Goal: Information Seeking & Learning: Learn about a topic

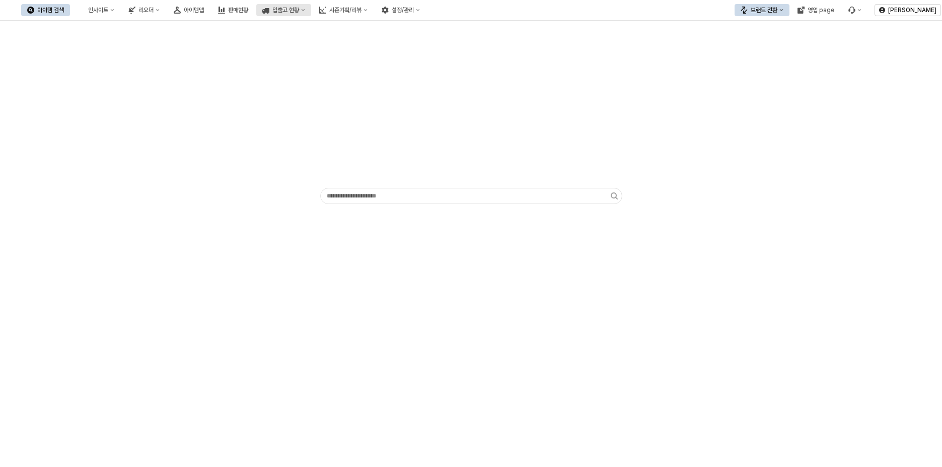
click at [299, 13] on div "입출고 현황" at bounding box center [285, 10] width 27 height 7
click at [374, 15] on button "시즌기획/리뷰" at bounding box center [343, 10] width 60 height 12
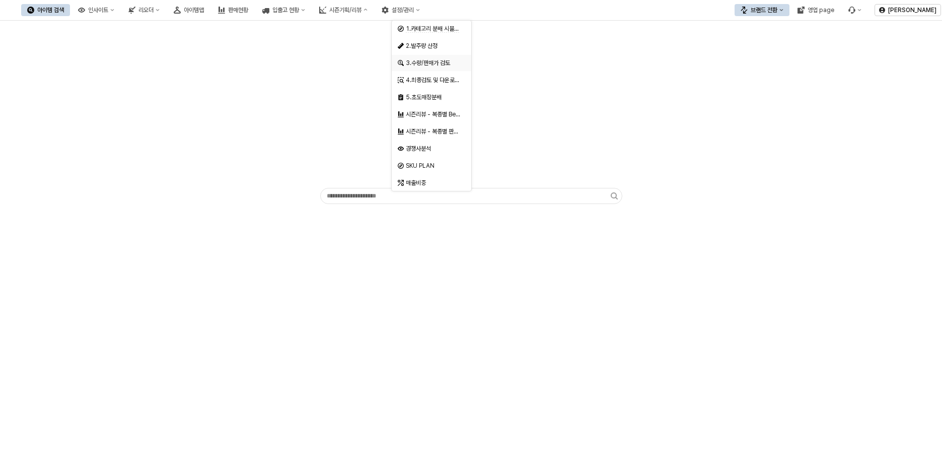
click at [438, 63] on div "3.수량/판매가 검토" at bounding box center [432, 63] width 53 height 8
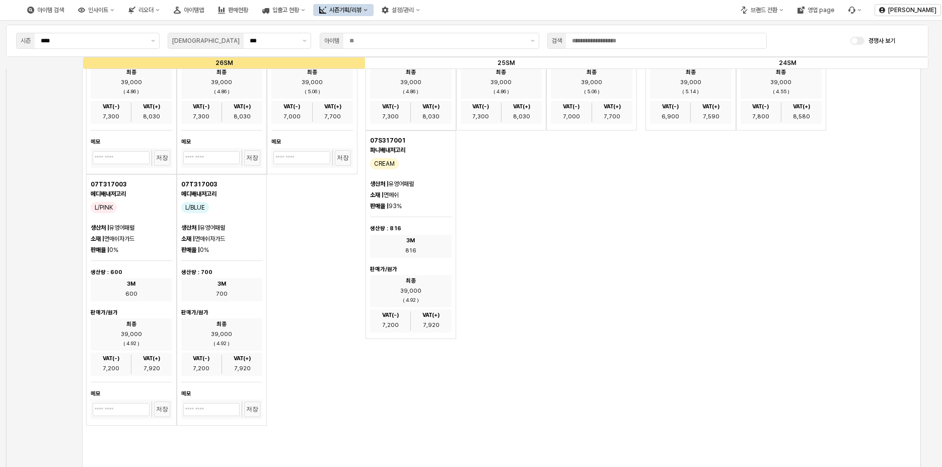
scroll to position [453, 0]
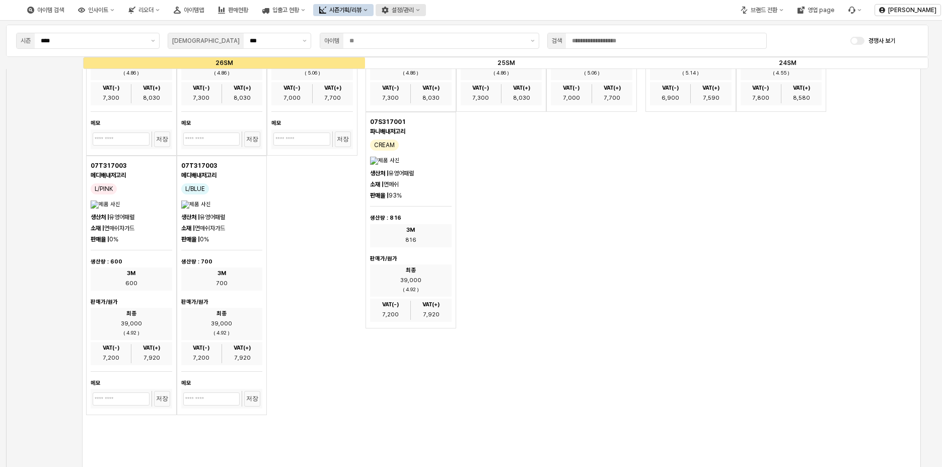
click at [426, 4] on div "아이템 검색 인사이트 리오더 아이템맵 판매현황 입출고 현황 시즌기획/리뷰 설정/관리" at bounding box center [223, 9] width 405 height 21
click at [414, 7] on div "설정/관리" at bounding box center [403, 10] width 22 height 7
click at [514, 30] on div "제품 정보 관리" at bounding box center [495, 29] width 53 height 8
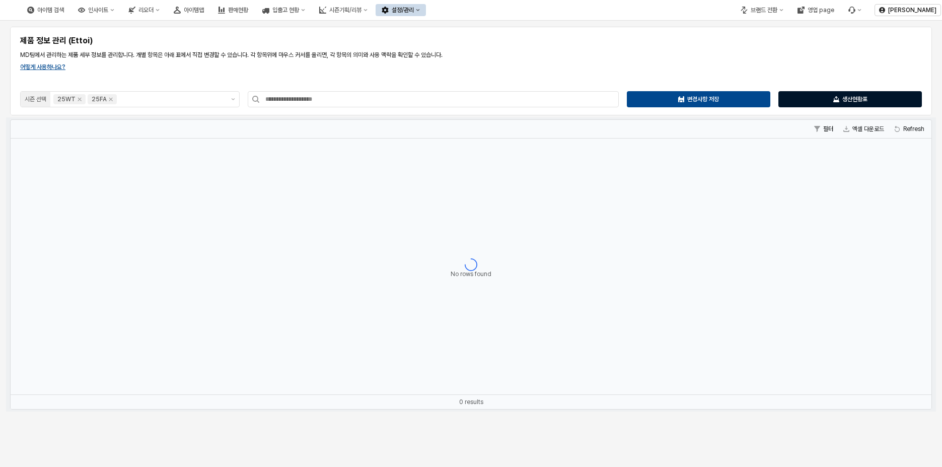
click at [834, 98] on icon "App Frame" at bounding box center [836, 100] width 6 height 4
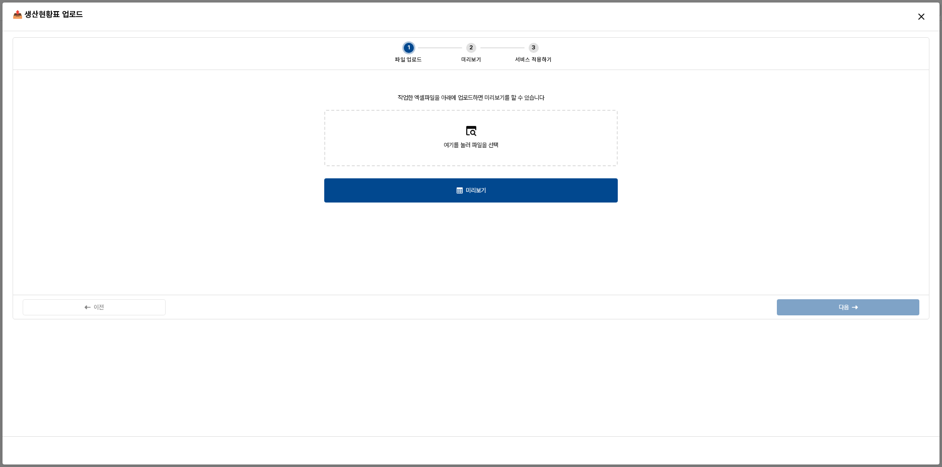
click at [469, 123] on div at bounding box center [471, 124] width 10 height 23
click at [471, 138] on input "여기를 눌러 파일을 선택" at bounding box center [471, 138] width 1 height 1
type input "**********"
click at [527, 133] on label "여기를 눌러 파일을 선택" at bounding box center [471, 138] width 292 height 54
click at [471, 138] on input "여기를 눌러 파일을 선택" at bounding box center [471, 138] width 1 height 1
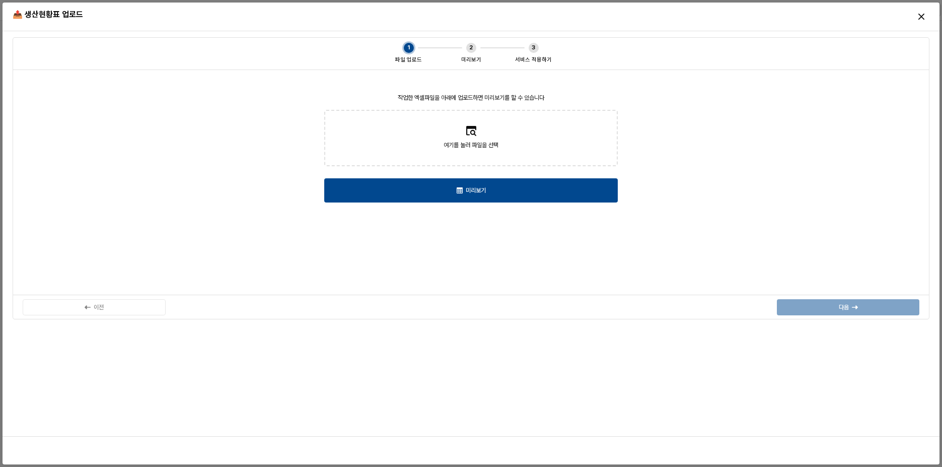
type input "**********"
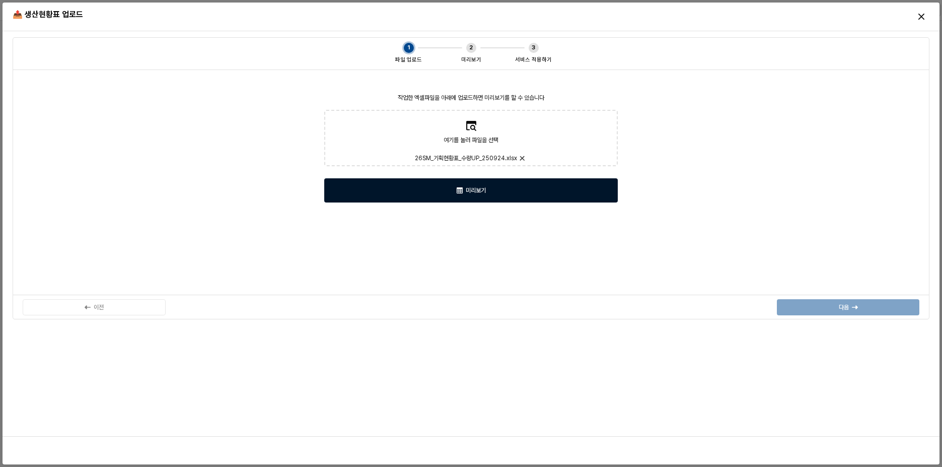
click at [484, 195] on div "미리보기" at bounding box center [471, 190] width 285 height 23
click at [503, 189] on div "미리보기" at bounding box center [471, 190] width 285 height 23
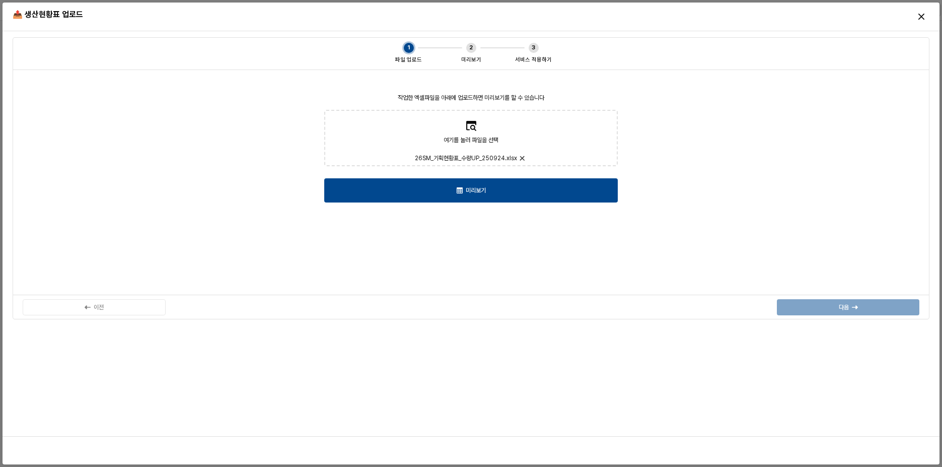
click at [716, 93] on div "작업한 엑셀파일을 아래에 업로드하면 미리보기를 할 수 있습니다 여기를 눌러 파일을 선택 26SM_기획현황표_수량UP_250924.xlsx 미리…" at bounding box center [471, 183] width 905 height 214
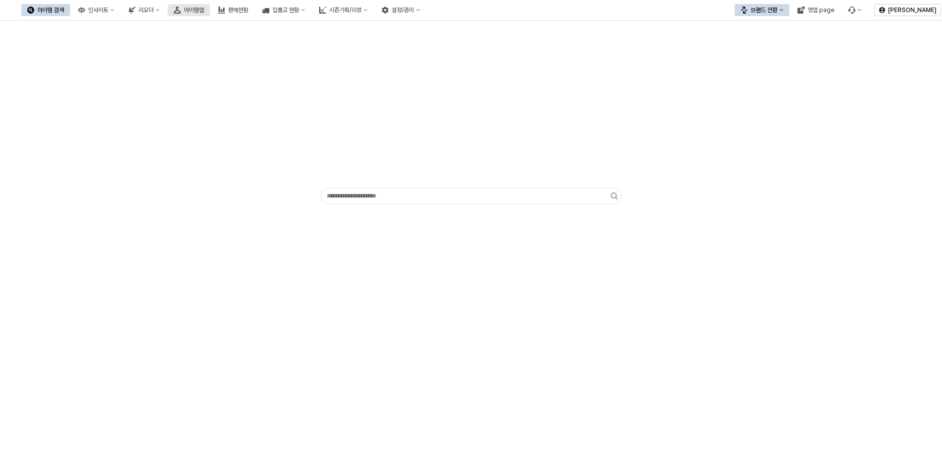
click at [204, 13] on div "아이템맵" at bounding box center [194, 10] width 20 height 7
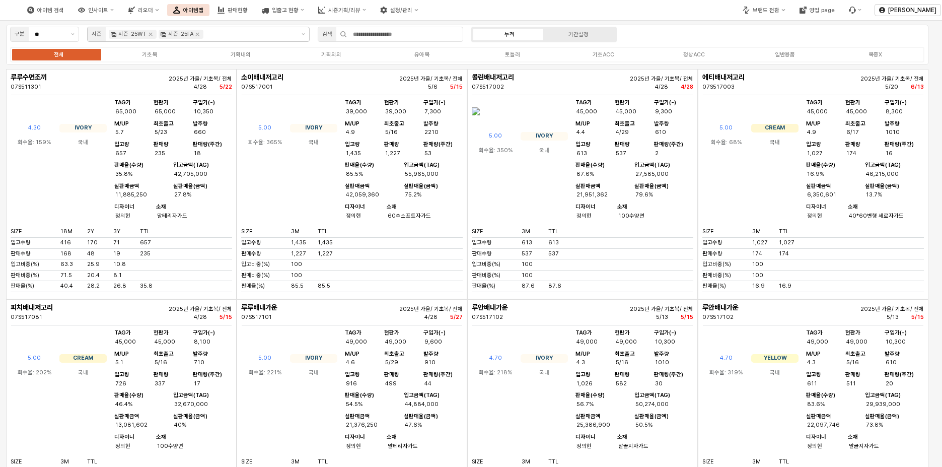
click at [198, 35] on icon "Remove 시즌-25FA" at bounding box center [197, 34] width 8 height 8
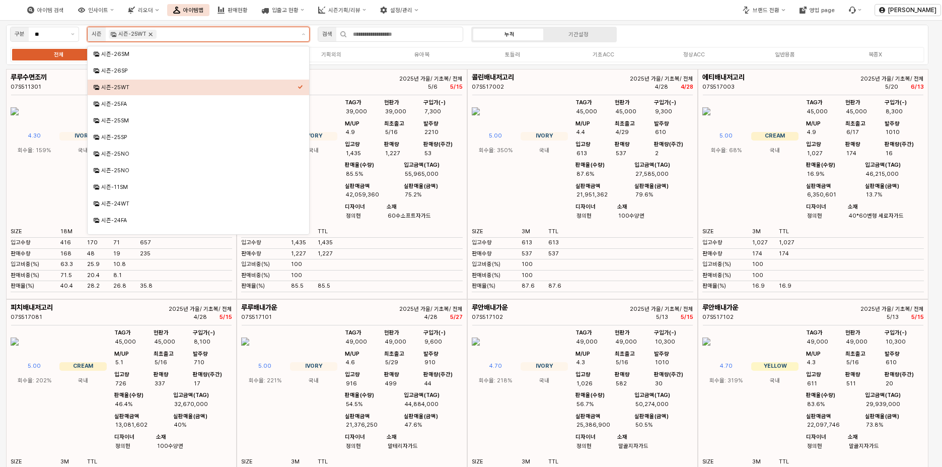
click at [149, 32] on icon "Remove 시즌-25WT" at bounding box center [151, 34] width 8 height 8
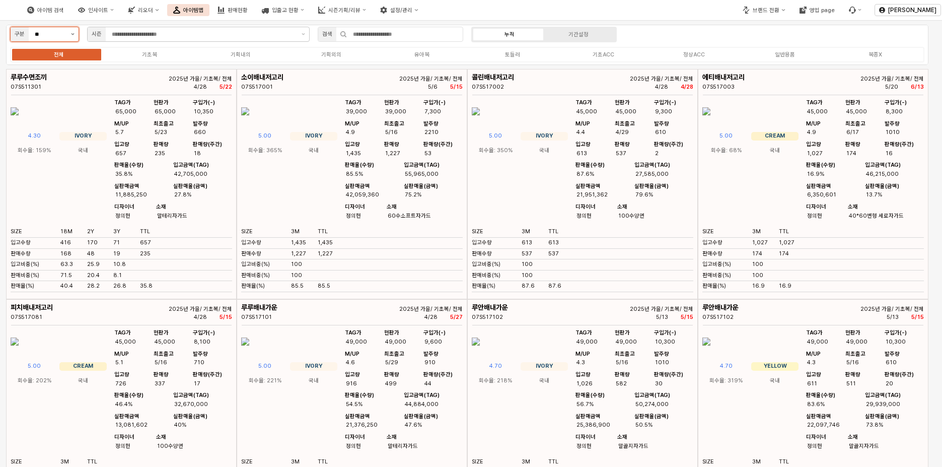
click at [78, 35] on button "제안 사항 표시" at bounding box center [73, 34] width 12 height 14
click at [54, 73] on div "무시즌" at bounding box center [42, 71] width 50 height 8
type input "***"
click at [367, 36] on input "App Frame" at bounding box center [405, 34] width 116 height 14
type input "*"
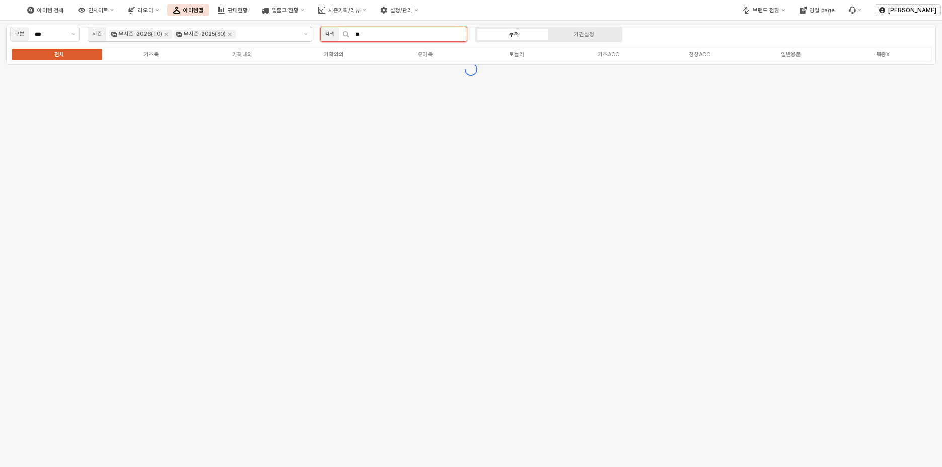
click at [371, 35] on input "**" at bounding box center [407, 34] width 117 height 14
type input "*"
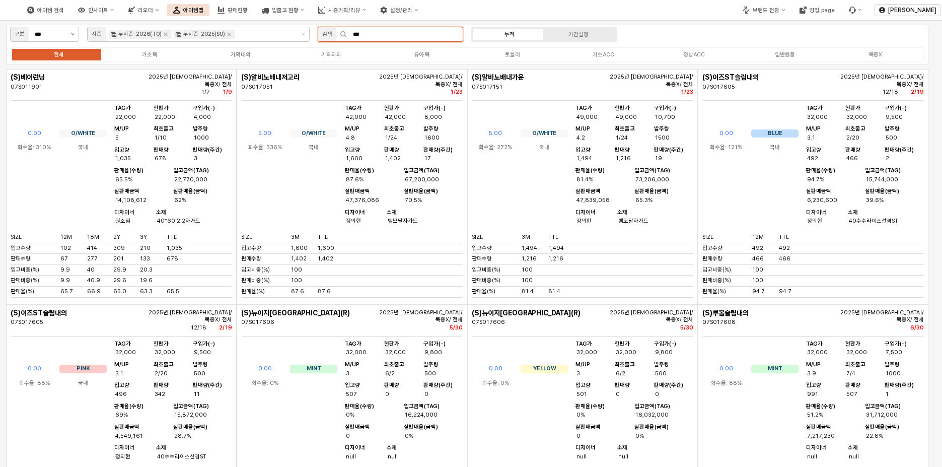
type input "***"
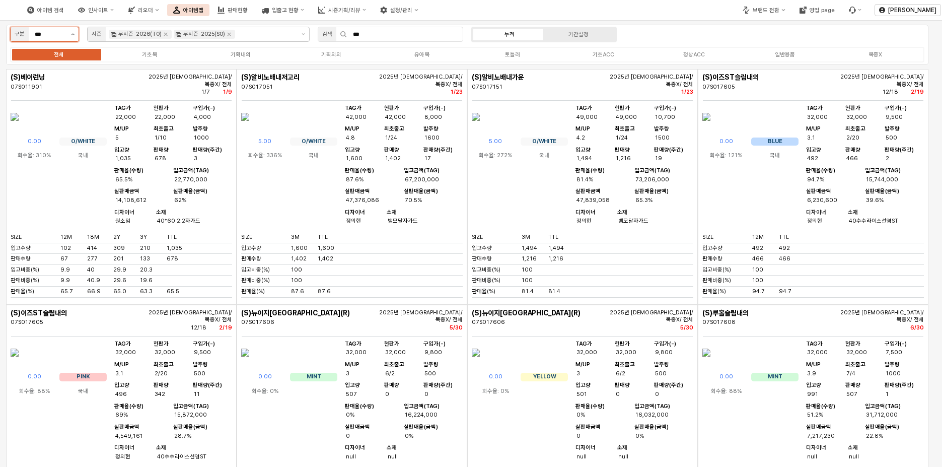
click at [72, 34] on icon "제안 사항 표시" at bounding box center [73, 34] width 4 height 2
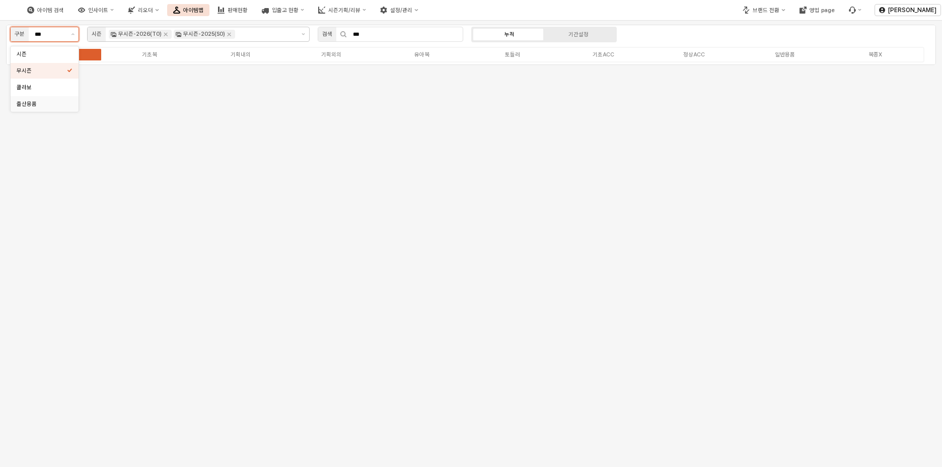
click at [47, 99] on div "출산용품" at bounding box center [42, 104] width 50 height 10
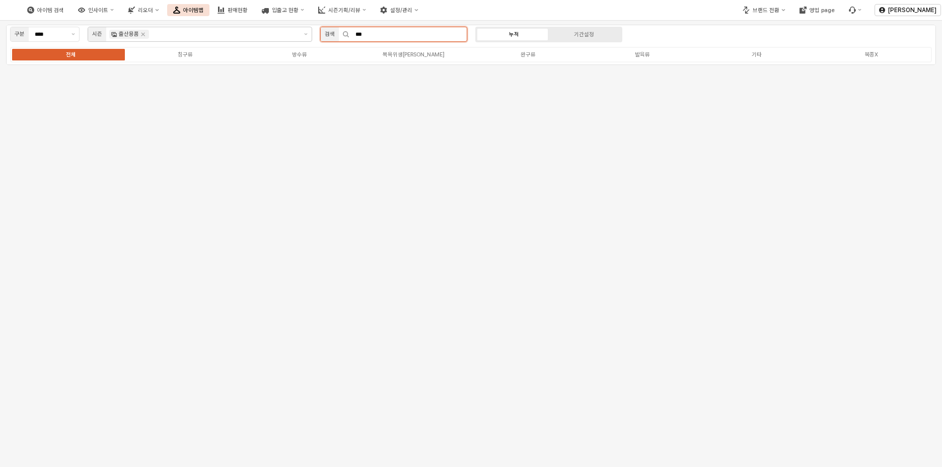
click at [422, 36] on input "***" at bounding box center [407, 34] width 117 height 14
click at [144, 31] on icon "Remove 출산용품" at bounding box center [143, 34] width 8 height 8
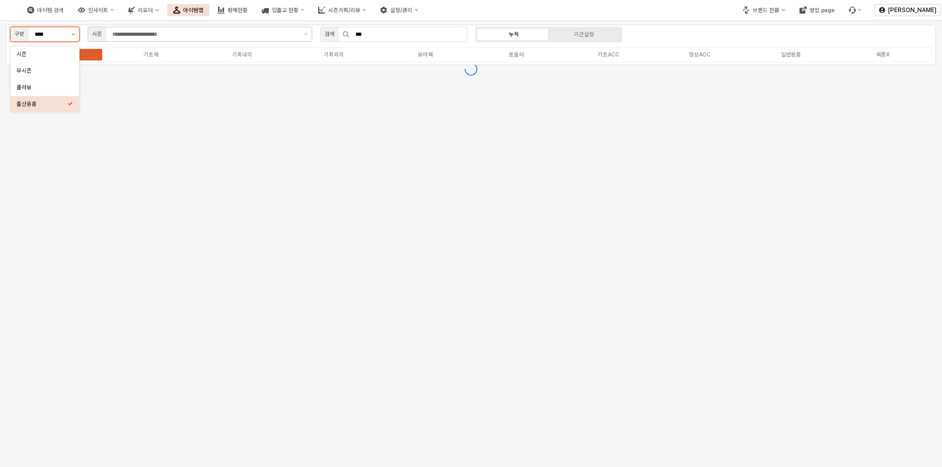
click at [73, 37] on button "제안 사항 표시" at bounding box center [73, 34] width 12 height 14
click at [46, 74] on div "무시즌" at bounding box center [42, 71] width 51 height 8
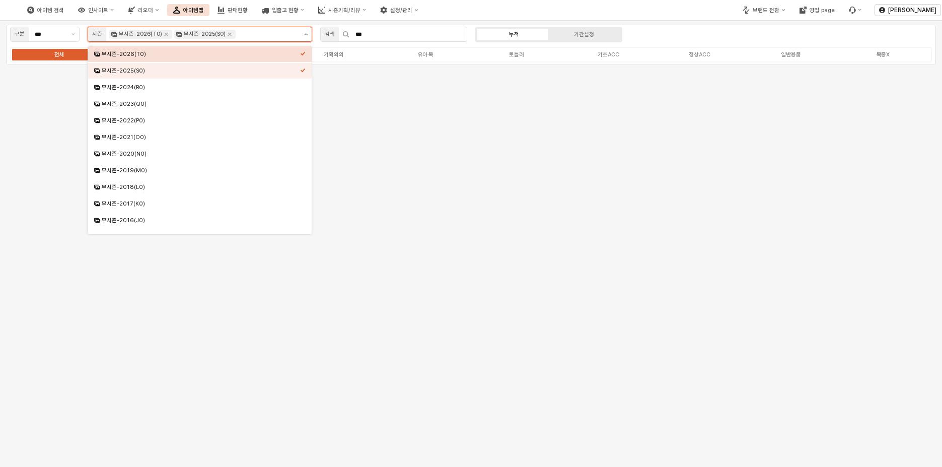
click at [308, 35] on button "제안 사항 표시" at bounding box center [306, 34] width 12 height 14
click at [173, 87] on div "무시즌-2024(R0)" at bounding box center [201, 88] width 198 height 8
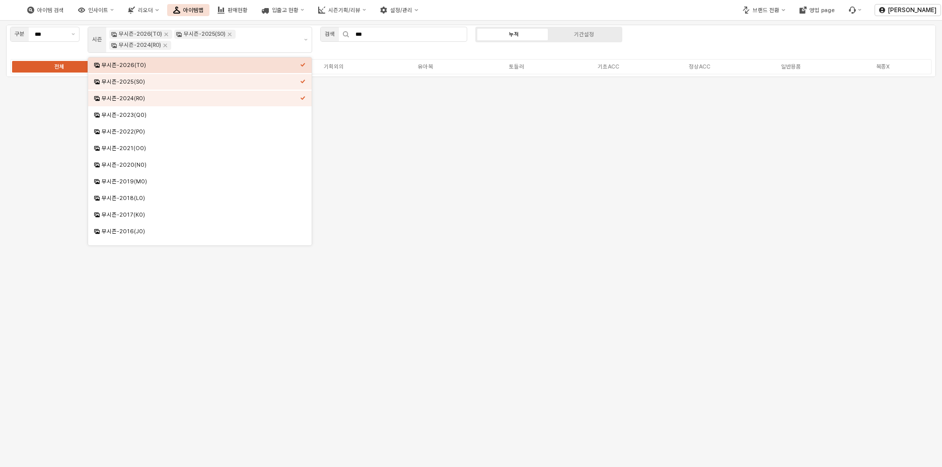
click at [698, 39] on div "구분 *** 시즌 무시즌-2026(T0) 무시즌-2025(S0) 무시즌-2024(R0) 검색 *** 누적 기간설정 전체 기초복 기획내의 기획외…" at bounding box center [471, 51] width 930 height 52
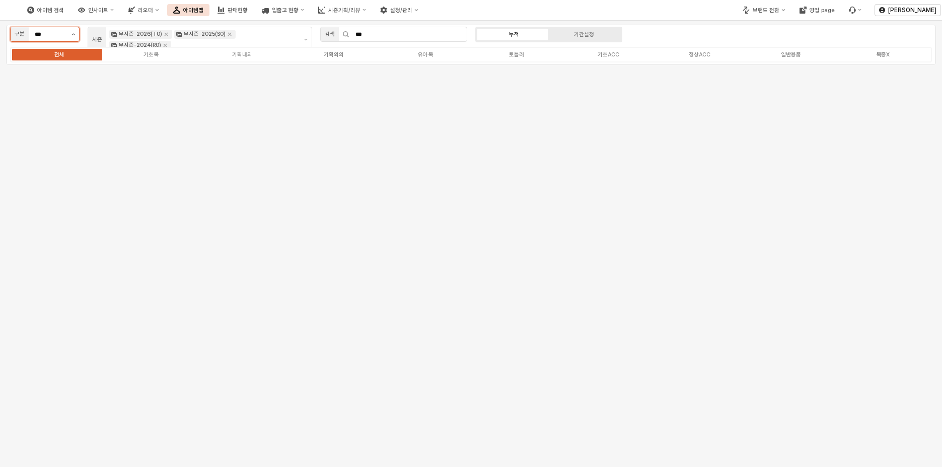
click at [77, 33] on button "제안 사항 표시" at bounding box center [73, 34] width 12 height 14
click at [43, 101] on div "출산용품" at bounding box center [42, 104] width 51 height 8
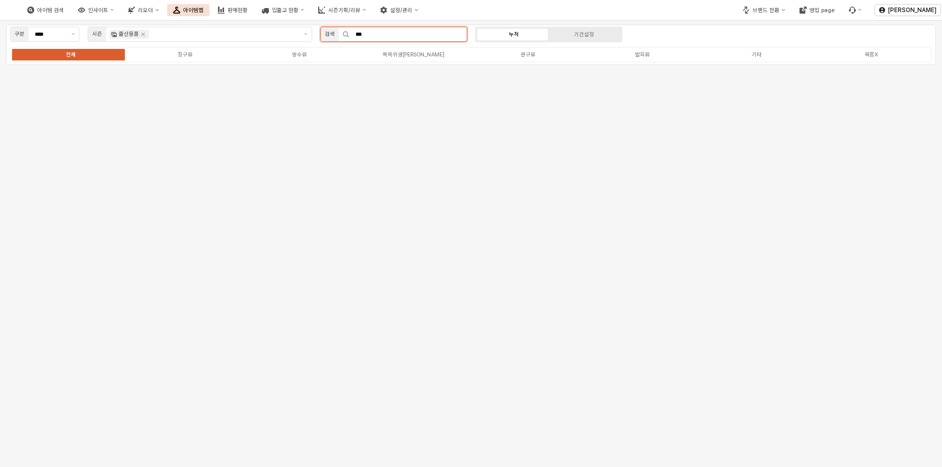
click at [372, 34] on input "***" at bounding box center [407, 34] width 117 height 14
click at [146, 35] on icon "Remove 출산용품" at bounding box center [143, 34] width 8 height 8
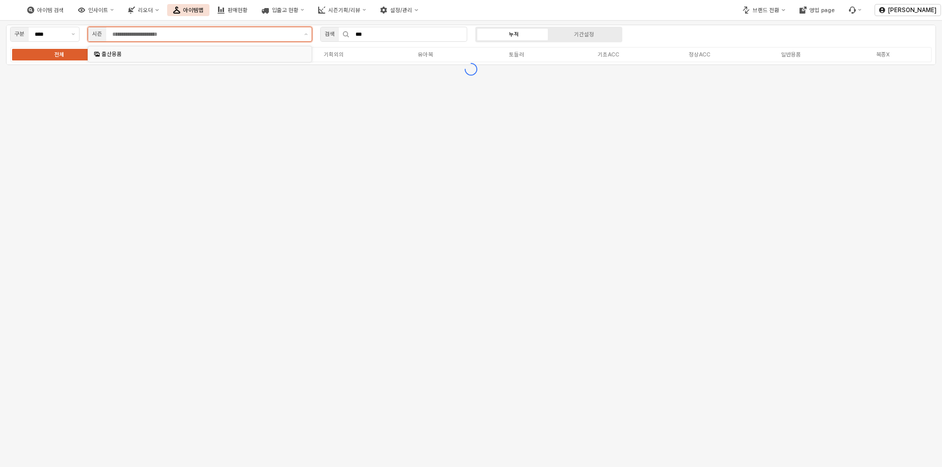
click at [146, 52] on div "출산용품" at bounding box center [201, 54] width 198 height 8
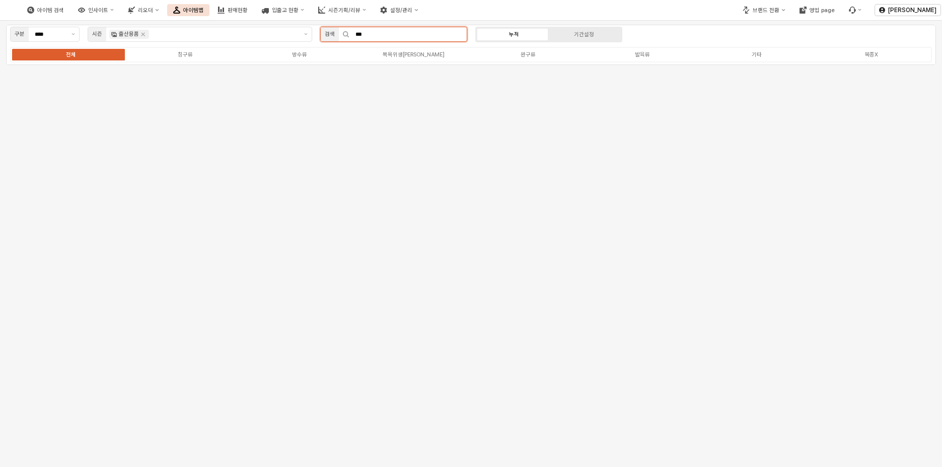
click at [379, 31] on input "***" at bounding box center [407, 34] width 117 height 14
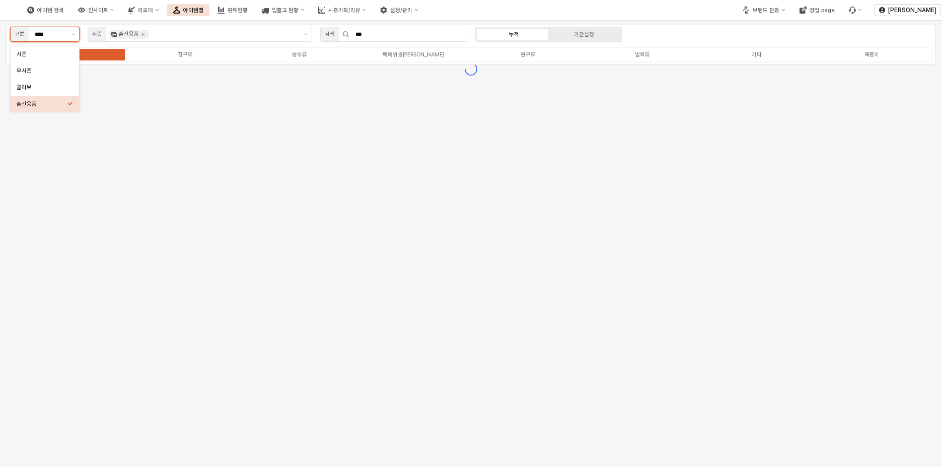
click at [52, 33] on input "****" at bounding box center [50, 34] width 31 height 9
click at [51, 71] on div "무시즌" at bounding box center [42, 71] width 51 height 8
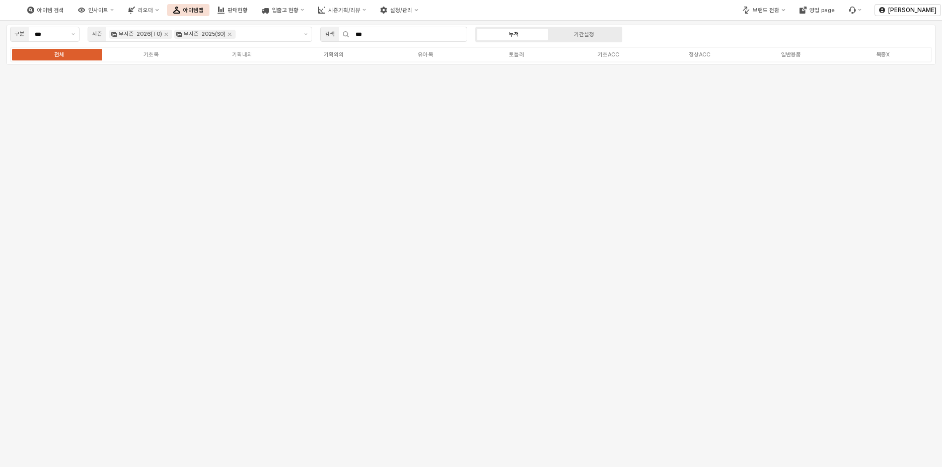
click at [692, 40] on div "구분 *** 시즌 무시즌-2026(T0) 무시즌-2025(S0) 검색 *** 누적 기간설정 전체 기초복 기획내의 기획외의 유아복 토들러 기초A…" at bounding box center [471, 45] width 930 height 40
click at [297, 147] on div "구분 *** 시즌 무시즌-2026(T0) 무시즌-2025(S0) 검색 *** 누적 기간설정 전체 기초복 기획내의 기획외의 유아복 토들러 기초A…" at bounding box center [471, 244] width 942 height 446
click at [415, 39] on input "***" at bounding box center [407, 34] width 117 height 14
click at [278, 35] on input "App Frame" at bounding box center [267, 34] width 59 height 9
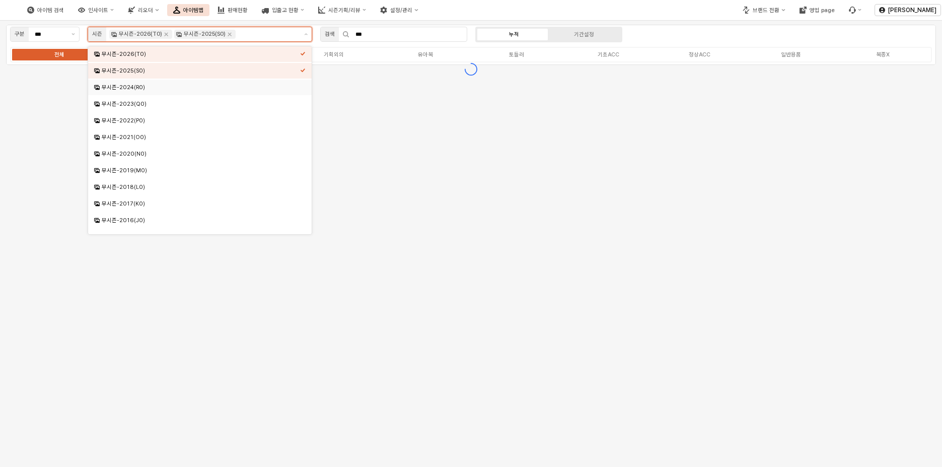
click at [224, 85] on div "무시즌-2024(R0)" at bounding box center [201, 88] width 198 height 8
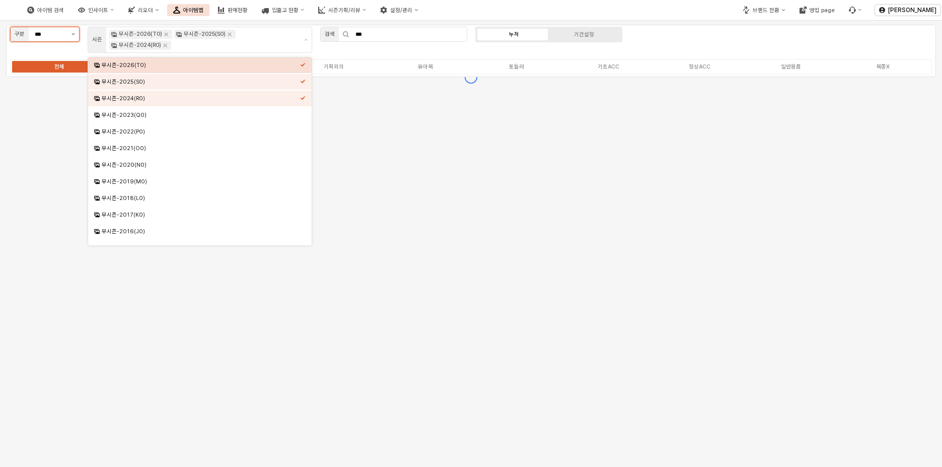
click at [68, 33] on button "제안 사항 표시" at bounding box center [73, 34] width 12 height 14
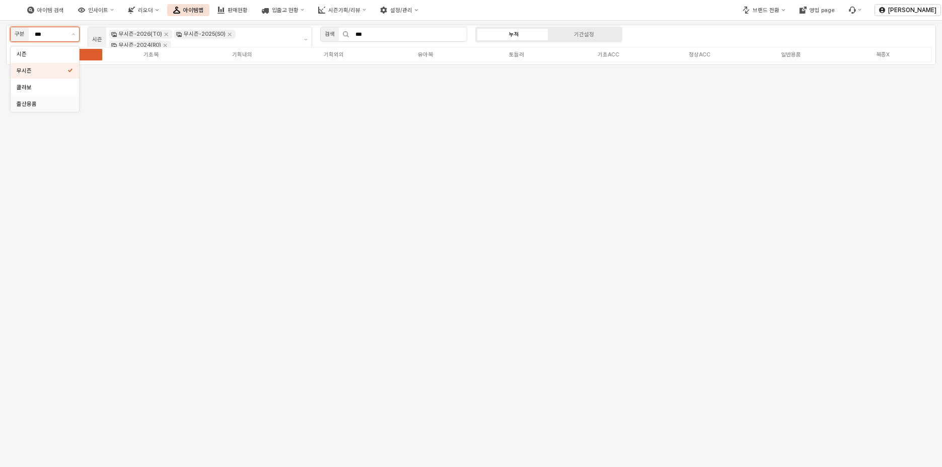
click at [50, 100] on div "출산용품" at bounding box center [42, 104] width 51 height 8
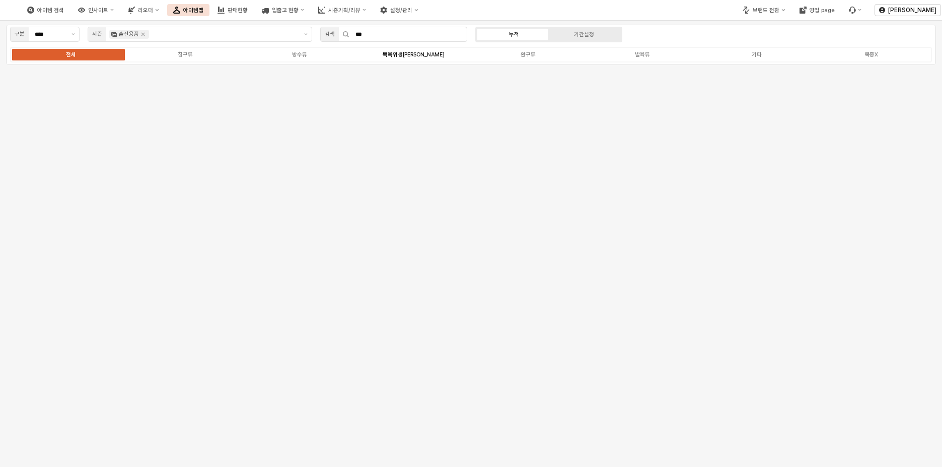
click at [407, 56] on div "목욕위생류" at bounding box center [414, 54] width 62 height 7
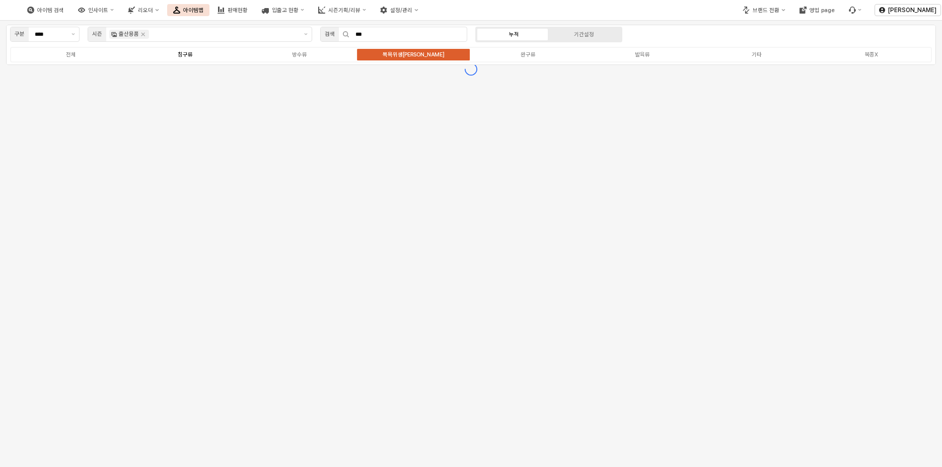
click at [214, 57] on label "침구류" at bounding box center [185, 54] width 114 height 9
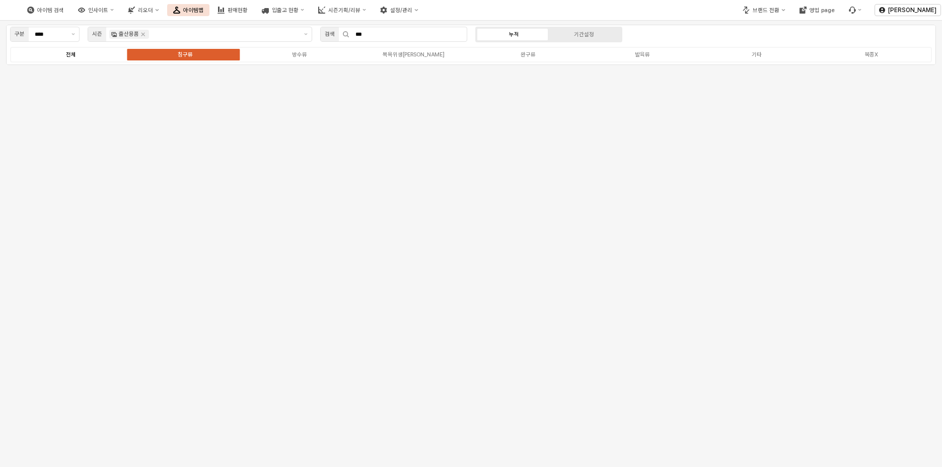
click at [63, 56] on label "전체" at bounding box center [71, 54] width 114 height 9
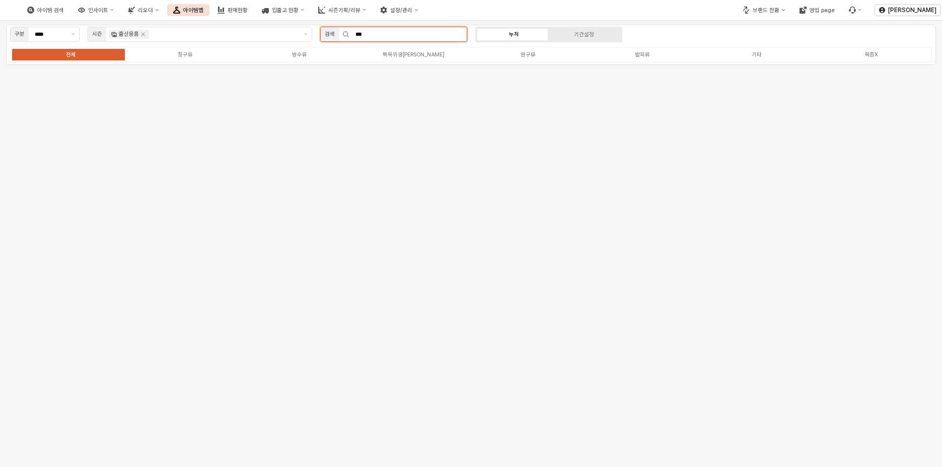
click at [374, 35] on input "***" at bounding box center [407, 34] width 117 height 14
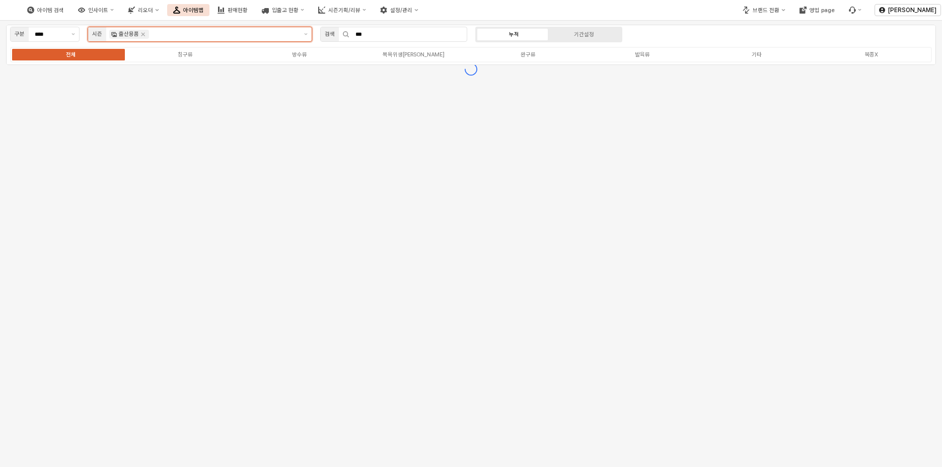
click at [228, 38] on input "App Frame" at bounding box center [224, 34] width 146 height 9
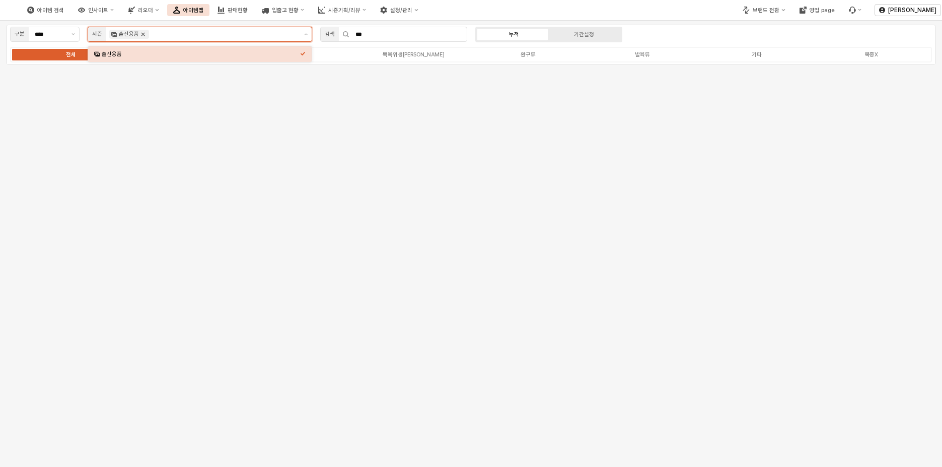
click at [142, 35] on icon "Remove 출산용품" at bounding box center [144, 35] width 4 height 4
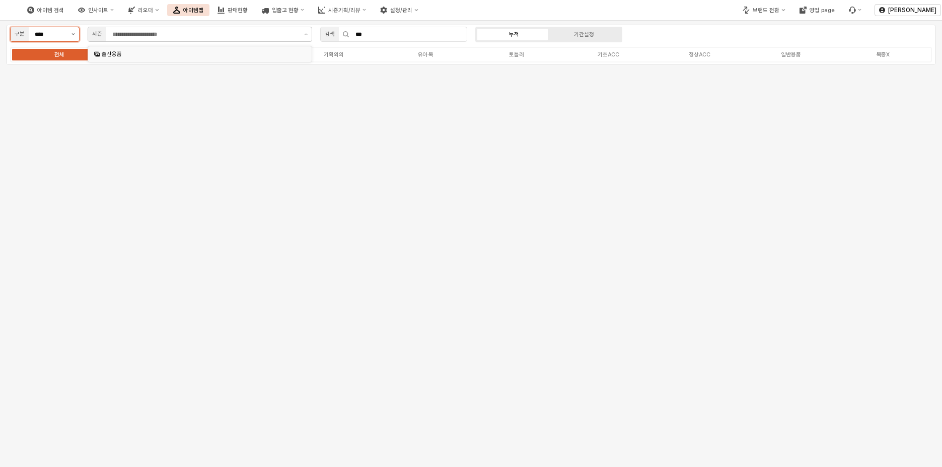
click at [75, 36] on button "제안 사항 표시" at bounding box center [73, 34] width 12 height 14
click at [55, 74] on div "무시즌" at bounding box center [42, 71] width 51 height 8
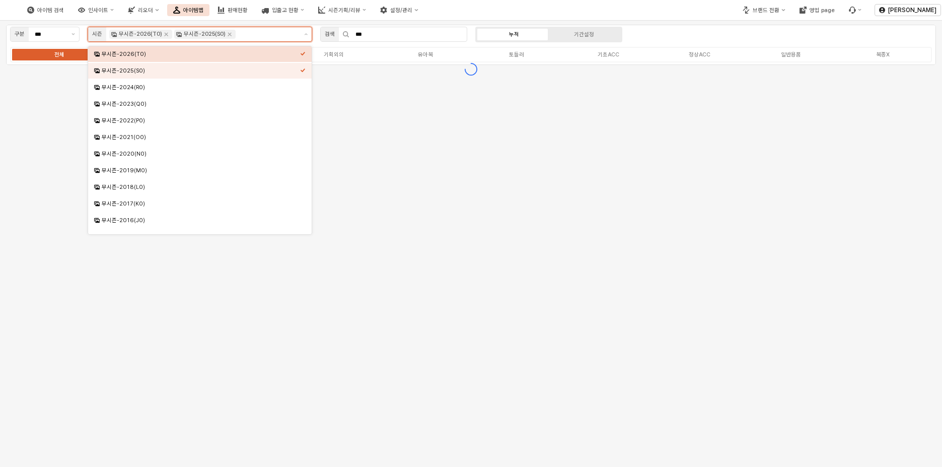
click at [296, 37] on input "App Frame" at bounding box center [267, 34] width 59 height 9
click at [204, 105] on div "무시즌-2023(Q0)" at bounding box center [201, 104] width 198 height 8
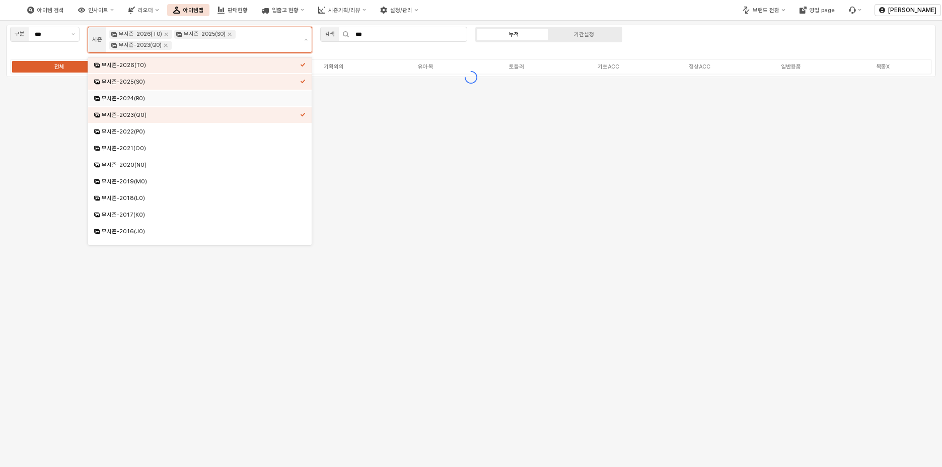
click at [220, 97] on div "무시즌-2024(R0)" at bounding box center [201, 99] width 198 height 8
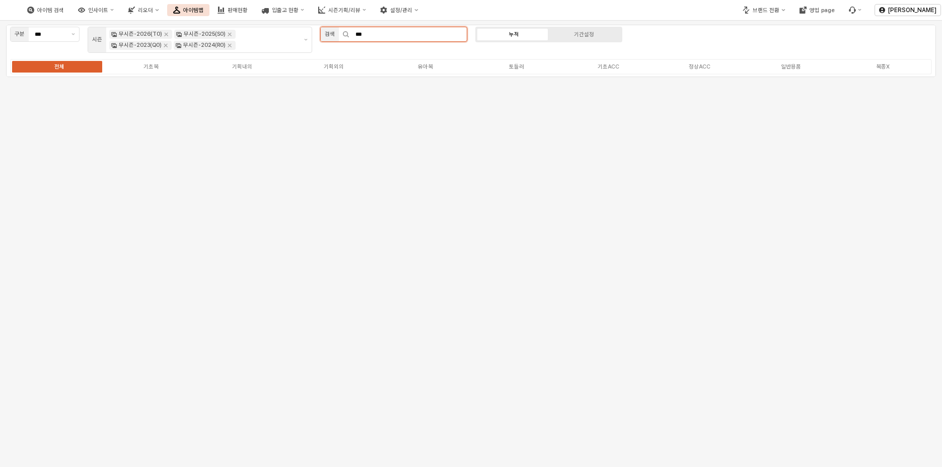
click at [416, 34] on input "***" at bounding box center [407, 34] width 117 height 14
click at [83, 38] on div "구분 ***" at bounding box center [45, 35] width 78 height 20
click at [79, 38] on button "제안 사항 표시" at bounding box center [73, 34] width 12 height 14
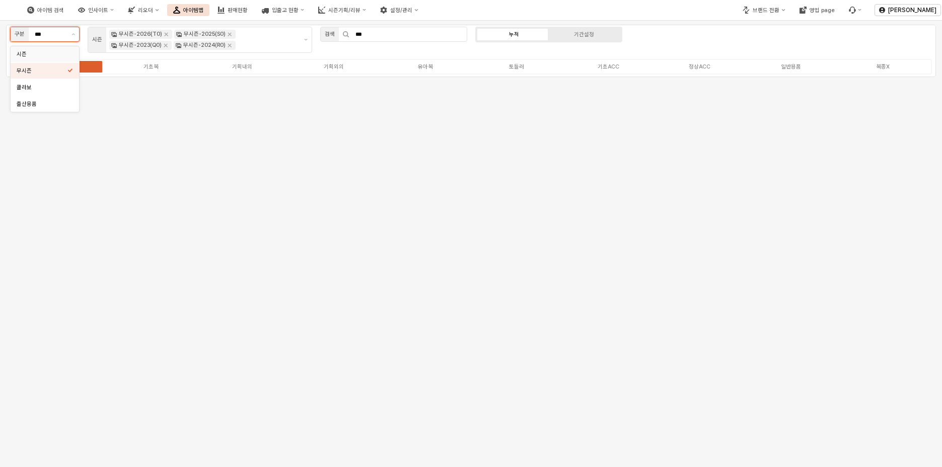
click at [62, 55] on div "시즌" at bounding box center [42, 54] width 51 height 8
type input "**"
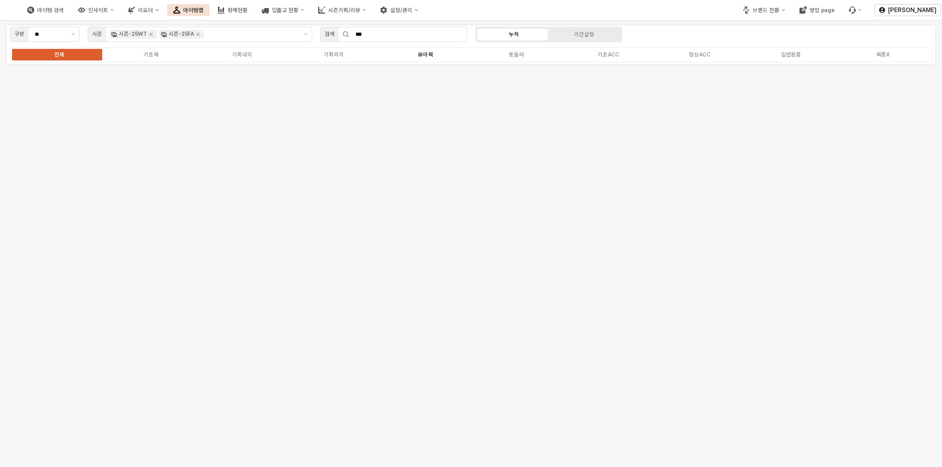
click at [424, 55] on div "유아복" at bounding box center [425, 54] width 15 height 7
click at [800, 55] on div "일반용품" at bounding box center [791, 54] width 20 height 7
click at [698, 59] on div "전체 기초복 기획내의 기획외의 유아복 토들러 기초ACC 정상ACC 일반용품 복종X" at bounding box center [471, 55] width 922 height 16
click at [704, 52] on div "정상ACC" at bounding box center [700, 54] width 22 height 7
click at [422, 55] on div "유아복" at bounding box center [425, 54] width 15 height 7
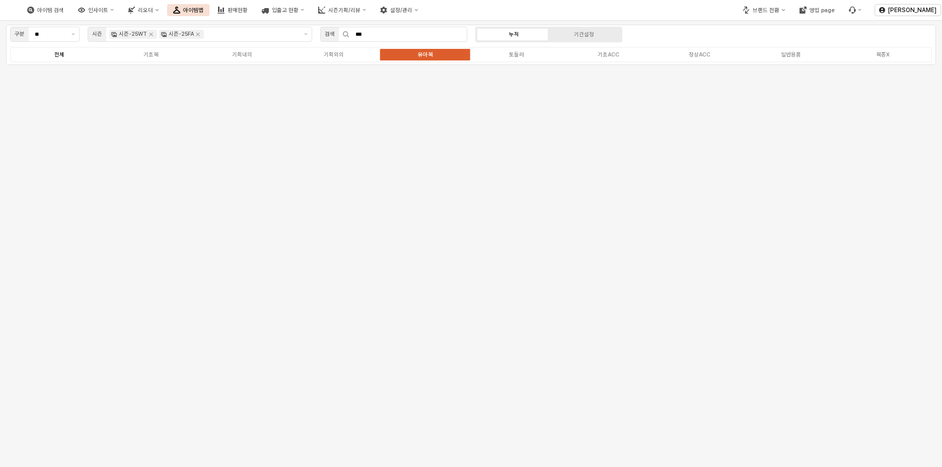
click at [97, 53] on label "전체" at bounding box center [60, 54] width 92 height 9
click at [248, 11] on div "판매현황" at bounding box center [238, 10] width 20 height 7
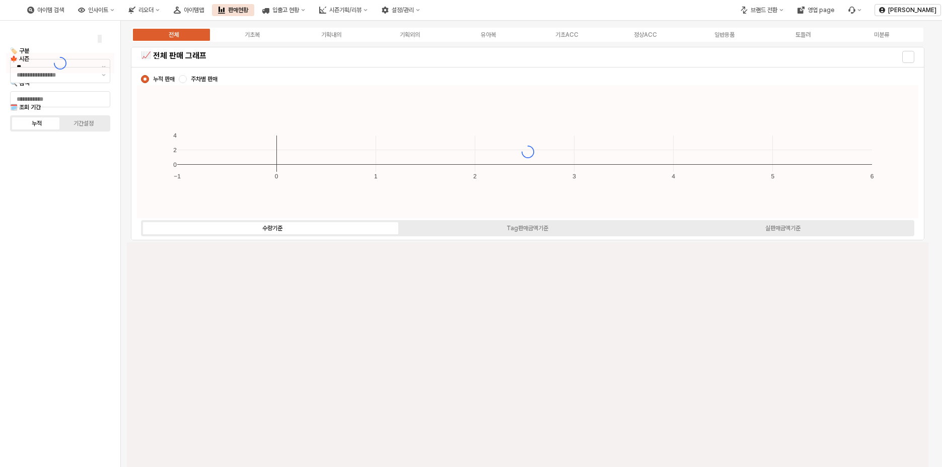
type input "****"
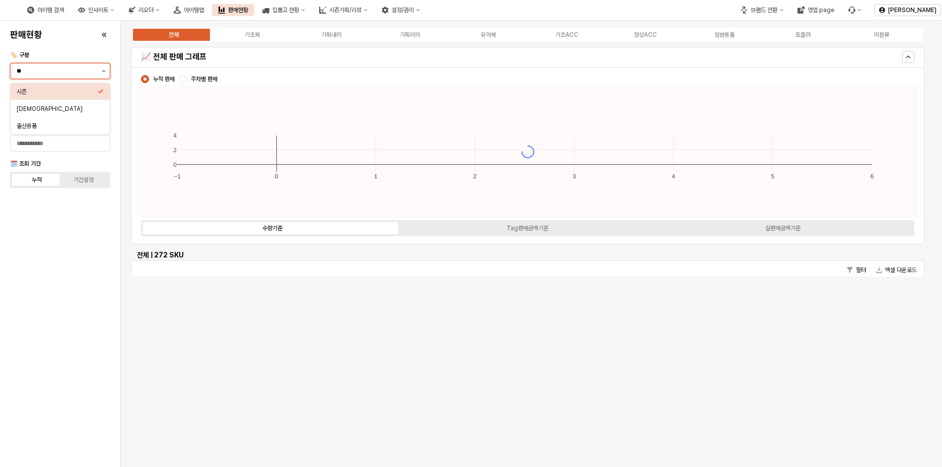
click at [99, 72] on button "제안 사항 표시" at bounding box center [104, 70] width 12 height 15
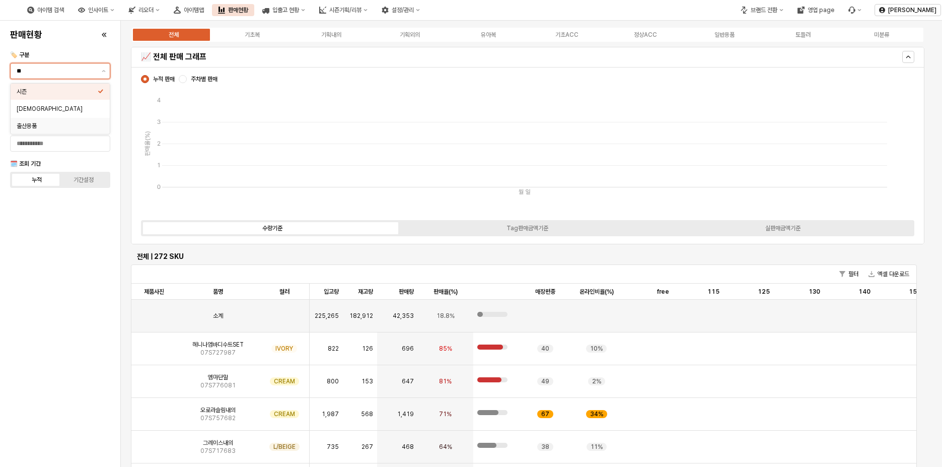
click at [57, 123] on div "출산용품" at bounding box center [57, 126] width 81 height 8
type input "****"
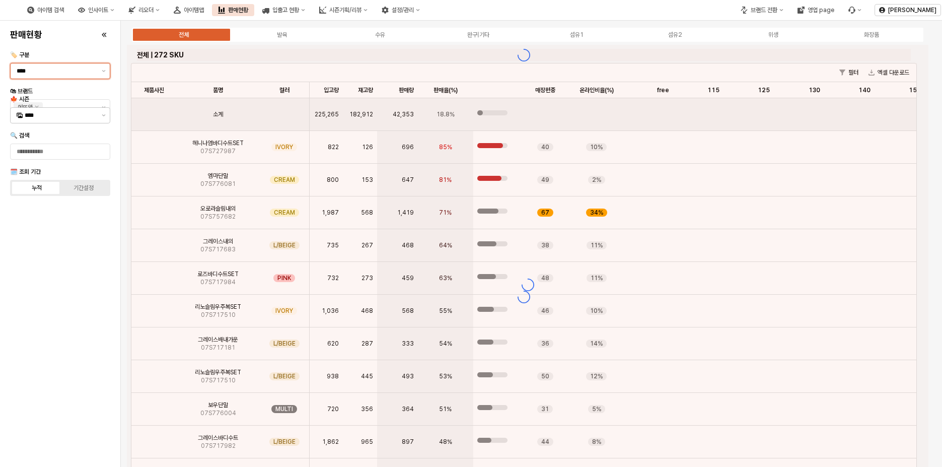
type input "****"
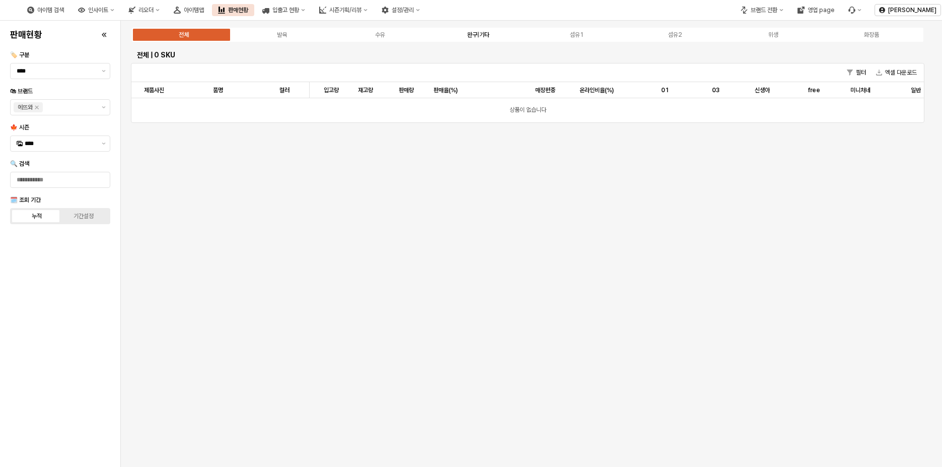
click at [467, 37] on div "완구|기타" at bounding box center [478, 34] width 22 height 7
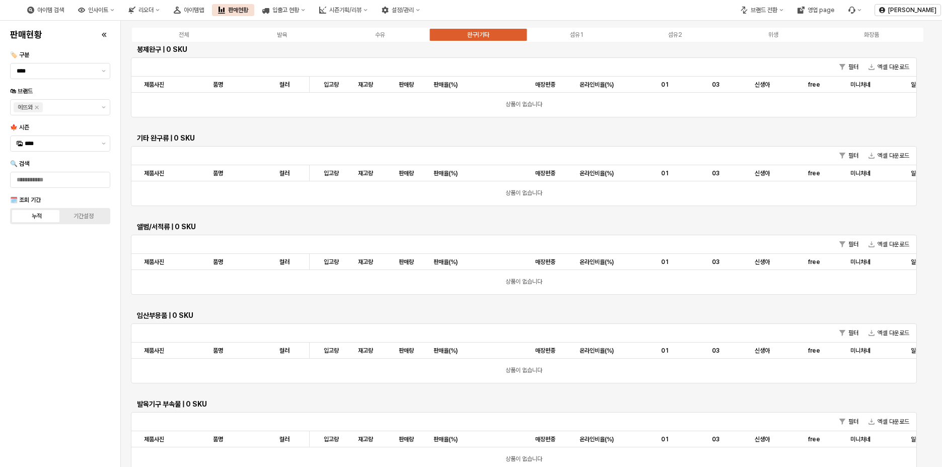
scroll to position [407, 0]
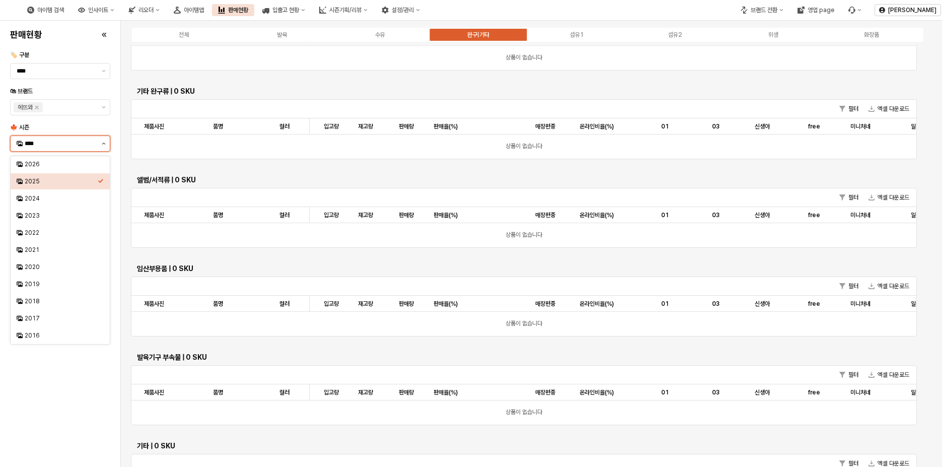
click at [105, 146] on button "제안 사항 표시" at bounding box center [104, 143] width 12 height 15
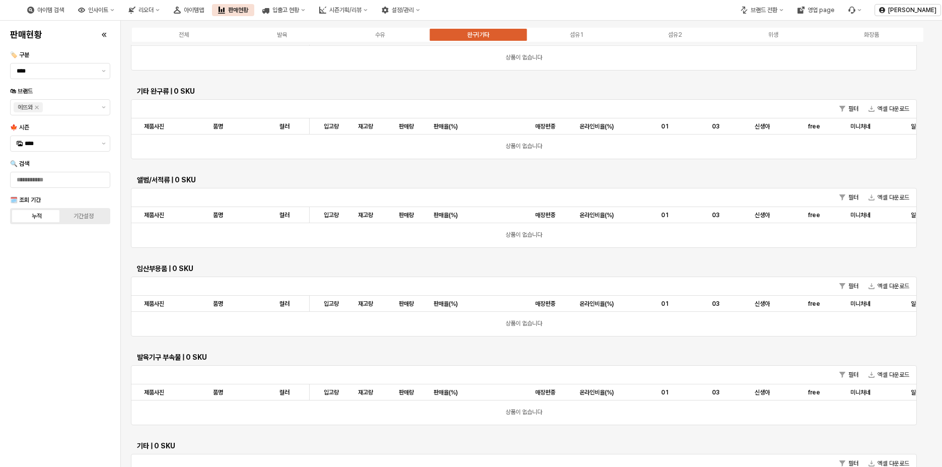
click at [122, 137] on div "전체 발육 수유 완구|기타 섬유1 섬유2 위생 화장품 작동완구 | 0 SKU 필터 엑셀 다운로드 제품사진 제품사진 품명 품명 컬러 컬러 입고량…" at bounding box center [531, 275] width 821 height 508
click at [381, 37] on div "수유" at bounding box center [380, 34] width 10 height 7
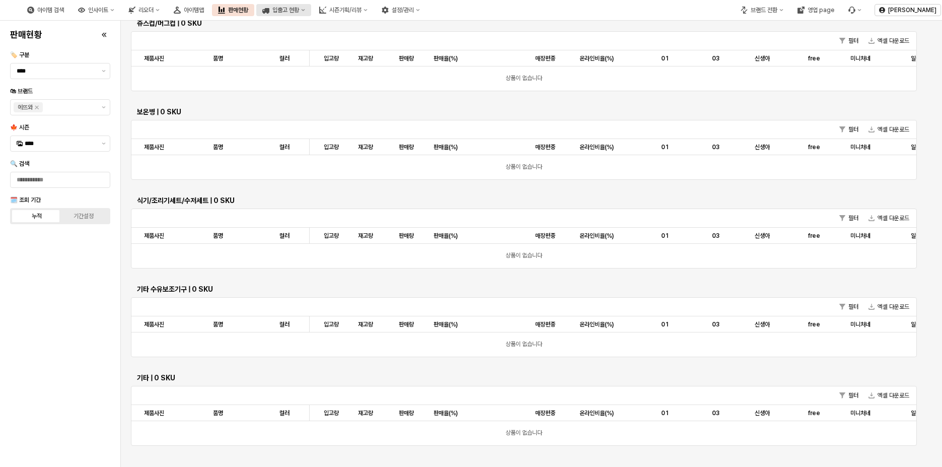
scroll to position [205, 0]
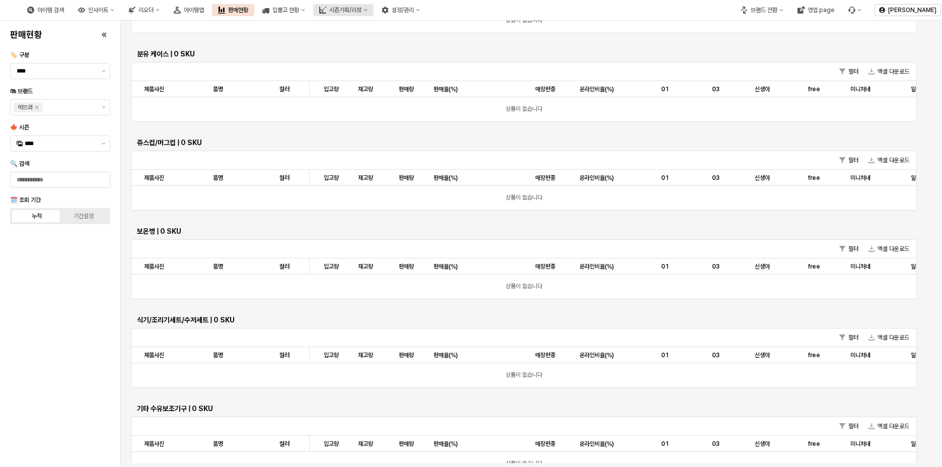
click at [362, 9] on div "시즌기획/리뷰" at bounding box center [345, 10] width 32 height 7
click at [204, 11] on div "아이템맵" at bounding box center [194, 10] width 20 height 7
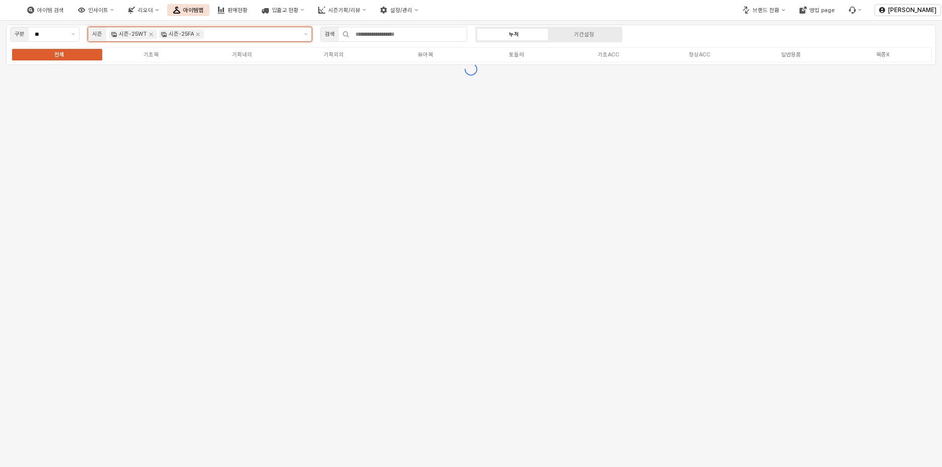
click at [233, 37] on input "App Frame" at bounding box center [251, 34] width 91 height 9
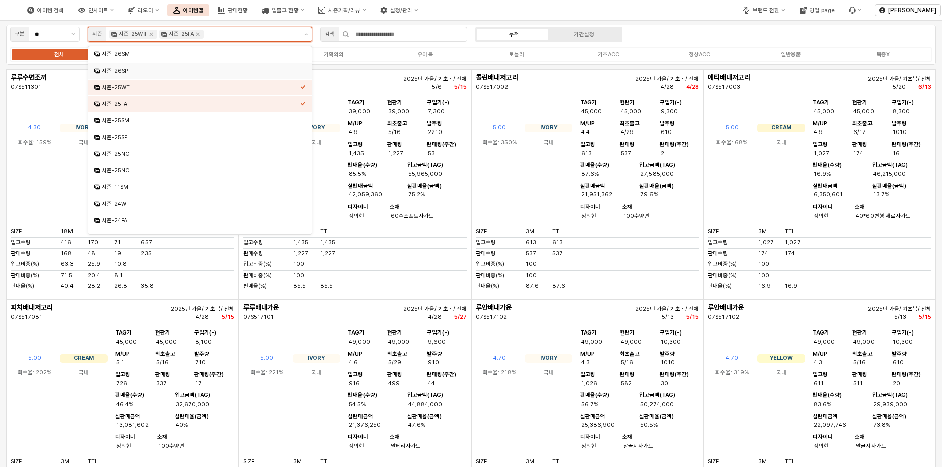
click at [198, 32] on icon "Remove 시즌-25FA" at bounding box center [198, 34] width 8 height 8
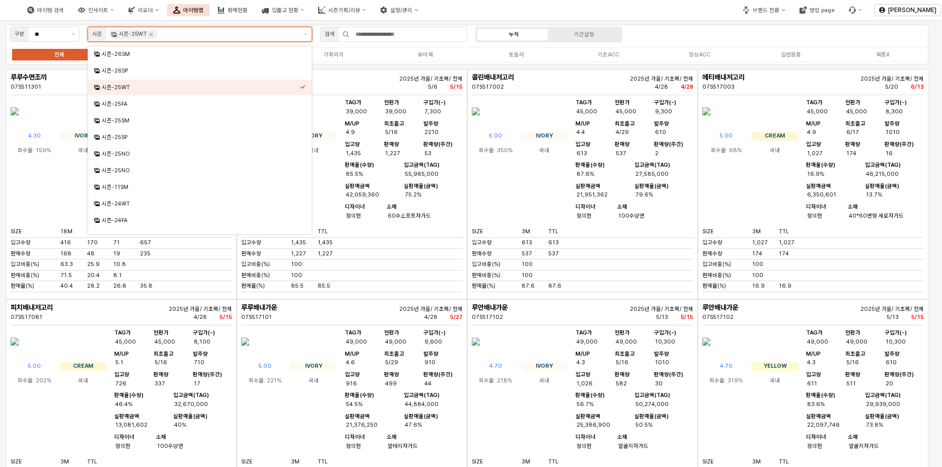
click at [150, 35] on icon "Remove 시즌-25WT" at bounding box center [152, 35] width 4 height 4
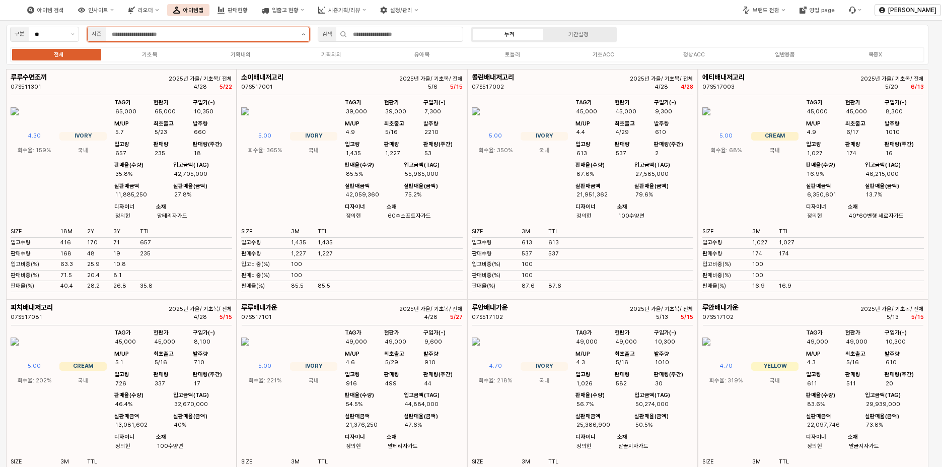
click at [302, 35] on button "제안 사항 표시" at bounding box center [304, 34] width 12 height 14
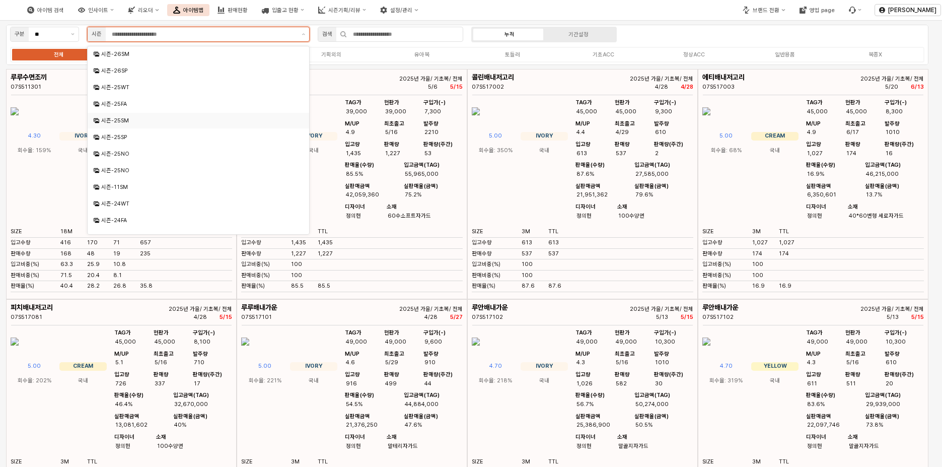
click at [201, 117] on div "시즌-25SM" at bounding box center [199, 121] width 196 height 8
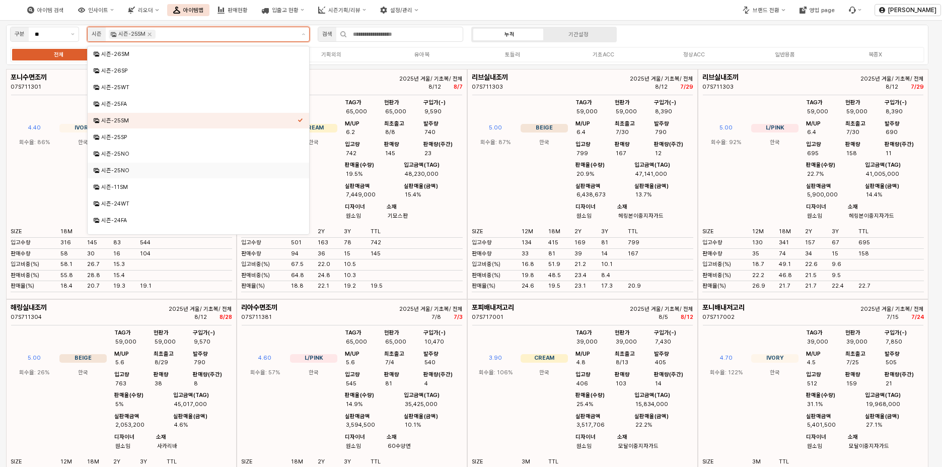
scroll to position [50, 0]
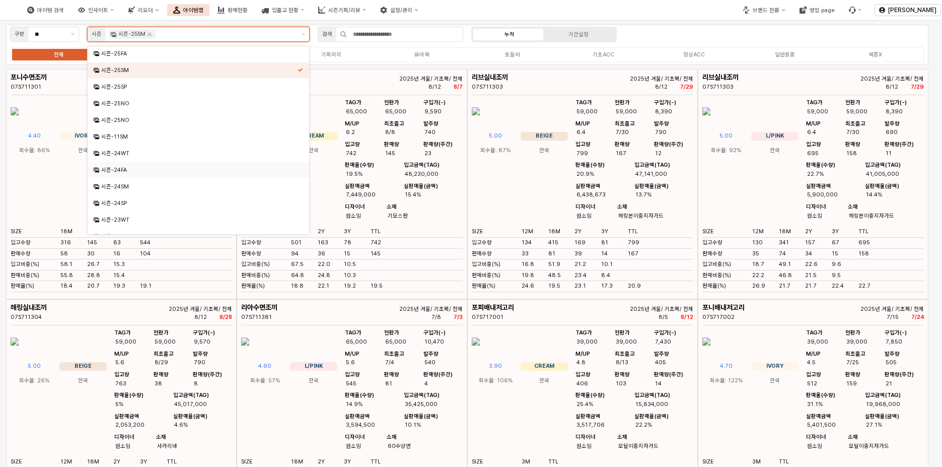
click at [185, 188] on div "시즌-24SM" at bounding box center [199, 187] width 196 height 8
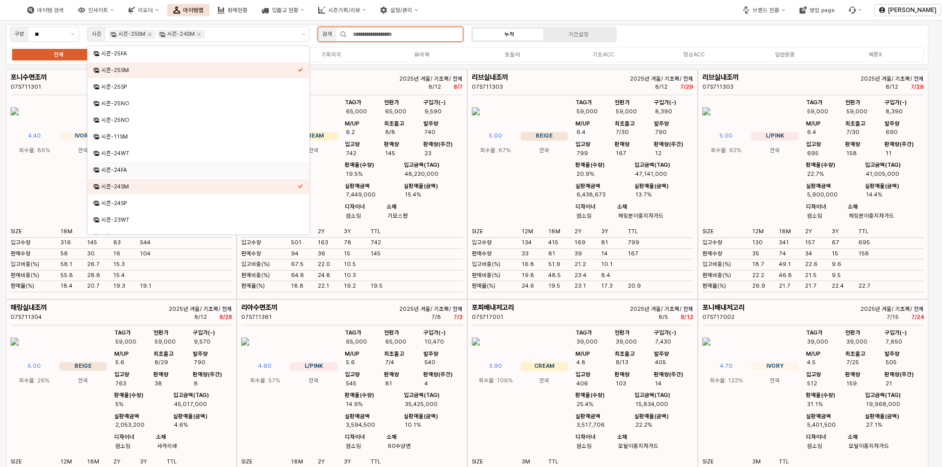
click at [396, 35] on input "App Frame" at bounding box center [405, 34] width 116 height 14
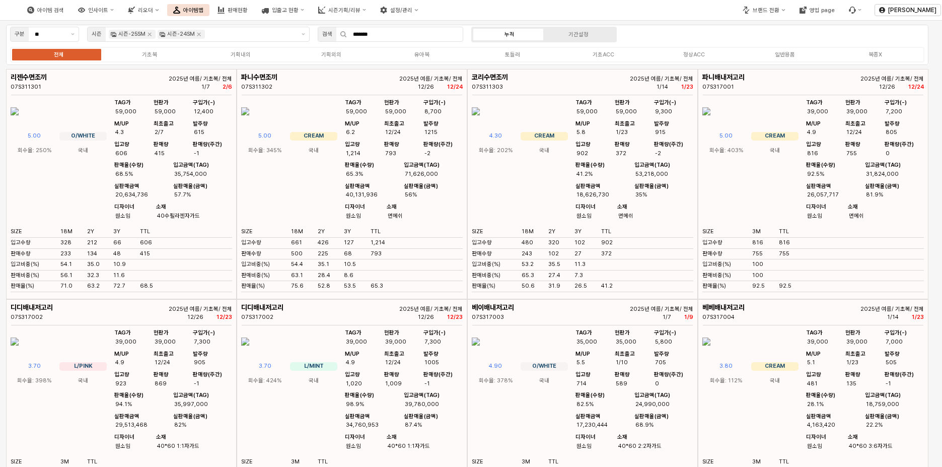
click at [679, 34] on div "구분 ** 시즌 시즌-25SM 시즌-24SM 검색 ******* 누적 기간설정 전체 기초복 기획내의 기획외의 유아복 토들러 기초ACC 정상AC…" at bounding box center [467, 45] width 923 height 40
click at [343, 35] on icon "App Frame" at bounding box center [343, 34] width 7 height 7
click at [715, 32] on div "구분 ** 시즌 시즌-25SM 시즌-24SM 검색 ******* 누적 기간설정 전체 기초복 기획내의 기획외의 유아복 토들러 기초ACC 정상AC…" at bounding box center [467, 45] width 923 height 40
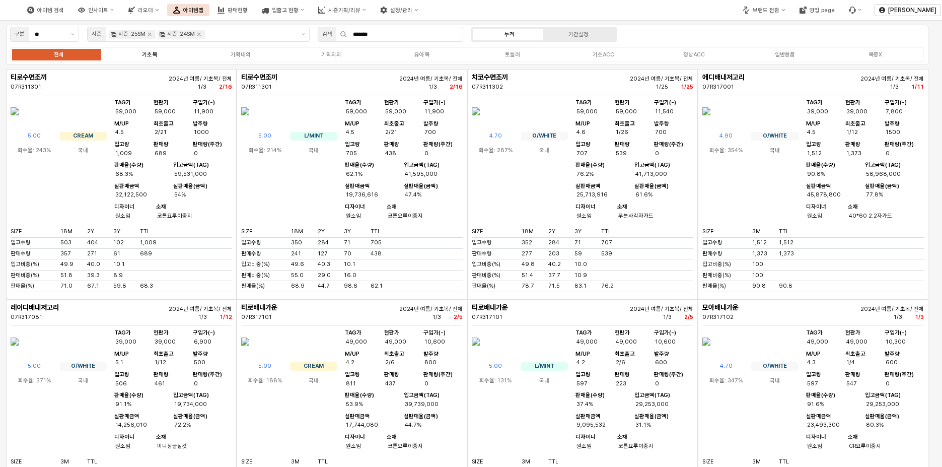
click at [160, 57] on label "기초복" at bounding box center [149, 54] width 91 height 9
click at [157, 57] on label "기초복" at bounding box center [149, 54] width 91 height 9
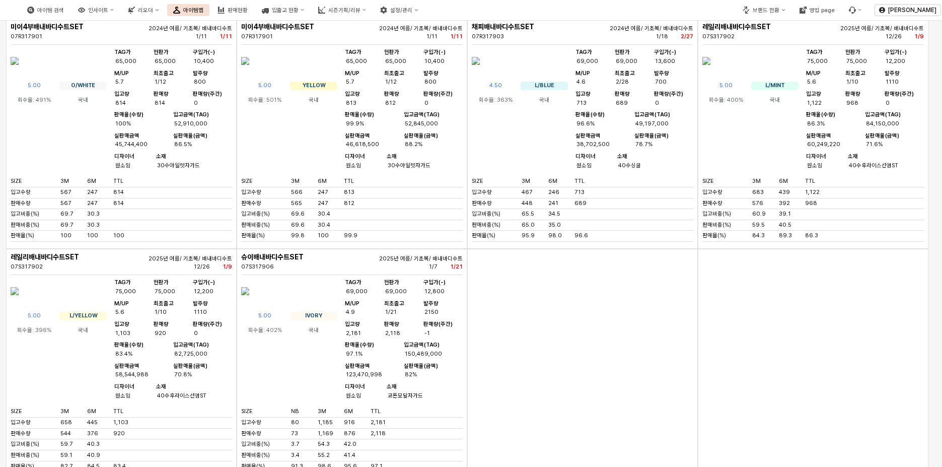
scroll to position [0, 0]
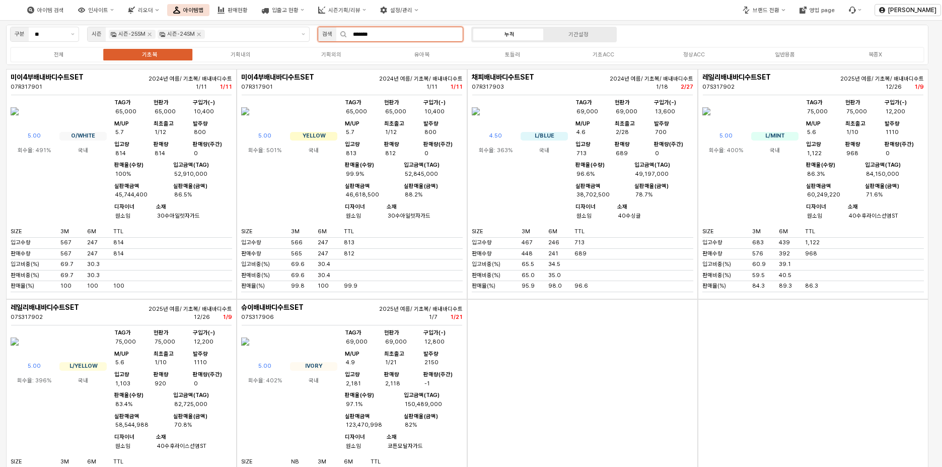
drag, startPoint x: 382, startPoint y: 34, endPoint x: 374, endPoint y: 34, distance: 8.1
click at [374, 34] on input "*******" at bounding box center [405, 34] width 116 height 14
drag, startPoint x: 371, startPoint y: 33, endPoint x: 309, endPoint y: 42, distance: 62.6
click at [309, 42] on div "구분 ** 시즌 시즌-25SM 시즌-24SM 검색 ******* 누적 기간설정 전체 기초복 기획내의 기획외의 유아복 토들러 기초ACC 정상AC…" at bounding box center [467, 45] width 923 height 40
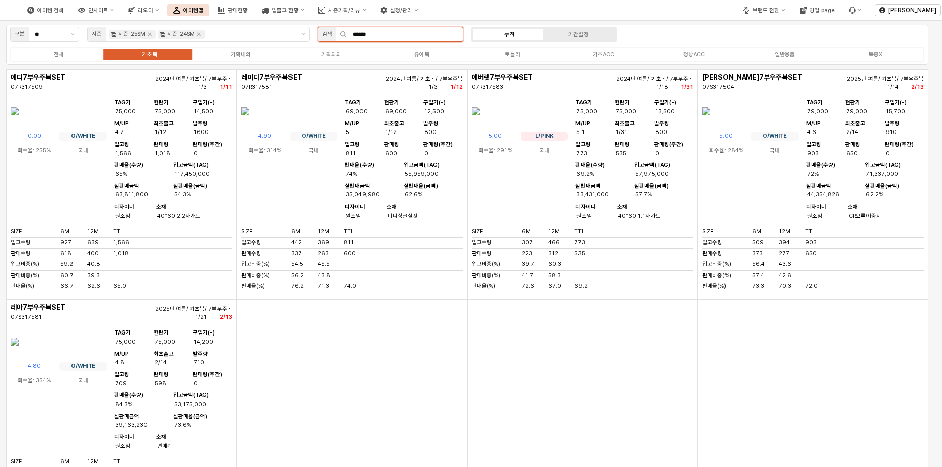
drag, startPoint x: 393, startPoint y: 38, endPoint x: 261, endPoint y: 44, distance: 132.1
click at [261, 44] on div "구분 ** 시즌 시즌-25SM 시즌-24SM 검색 ****** 누적 기간설정 전체 기초복 기획내의 기획외의 유아복 토들러 기초ACC 정상ACC…" at bounding box center [467, 45] width 923 height 40
type input "***"
click at [72, 60] on div "전체 기초복 기획내의 기획외의 유아복 토들러 기초ACC 정상ACC 일반용품 복종X" at bounding box center [467, 55] width 915 height 16
click at [76, 54] on label "전체" at bounding box center [59, 54] width 91 height 9
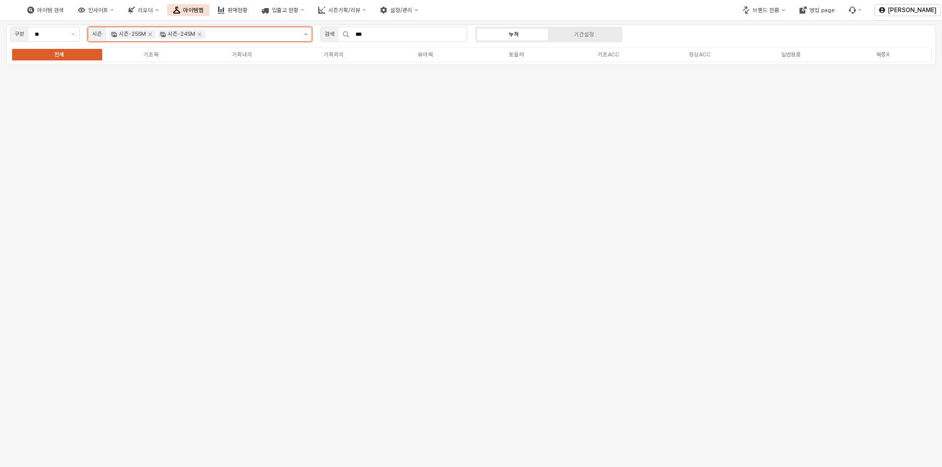
click at [305, 32] on button "제안 사항 표시" at bounding box center [306, 34] width 12 height 14
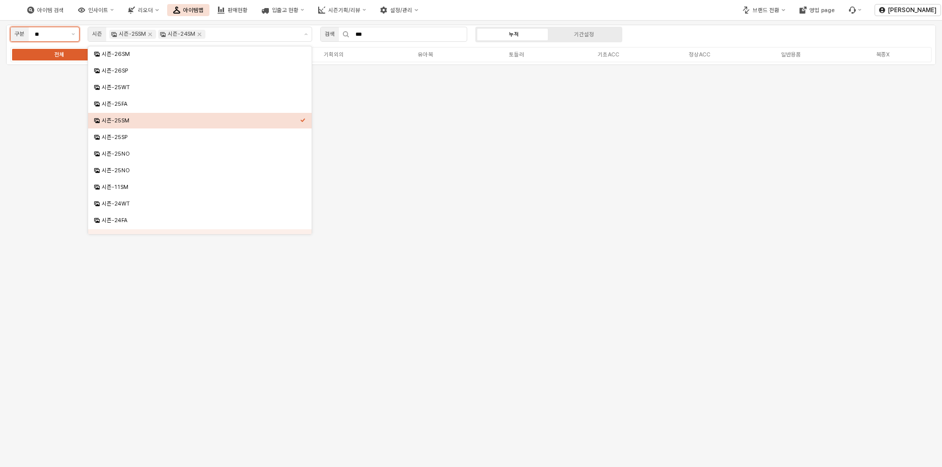
click at [64, 36] on input "**" at bounding box center [50, 34] width 31 height 9
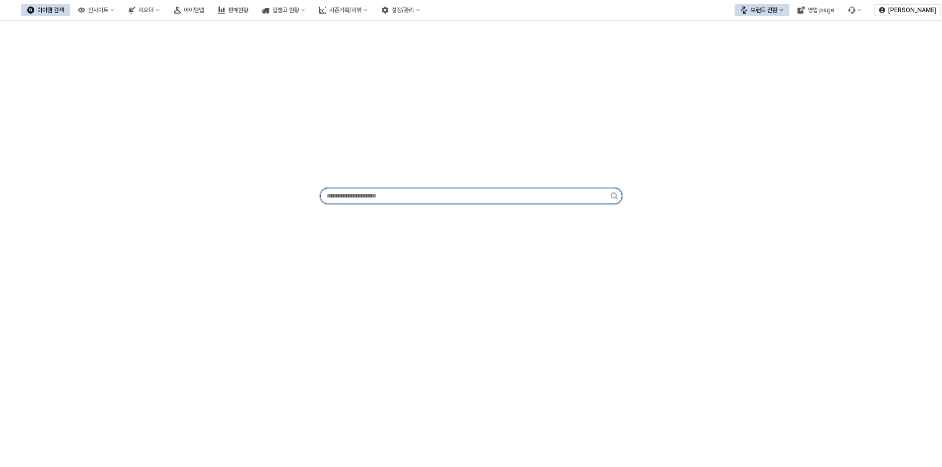
click at [374, 193] on input "App Frame" at bounding box center [466, 195] width 290 height 15
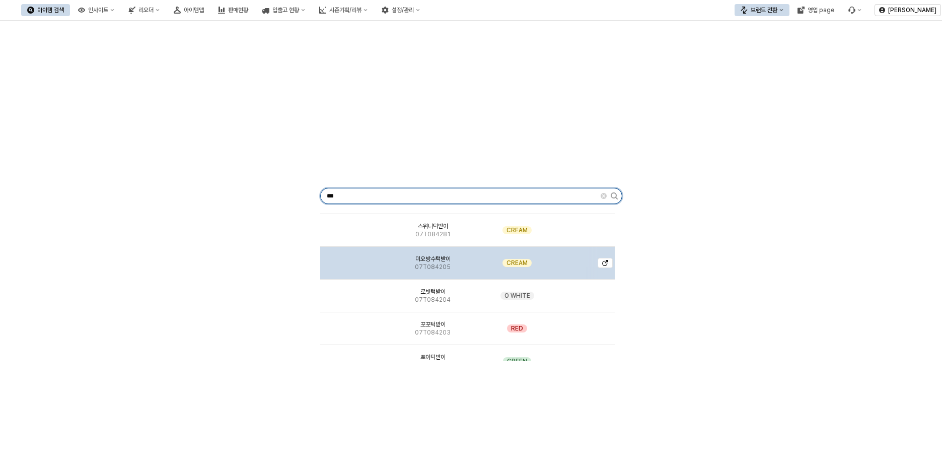
scroll to position [50, 0]
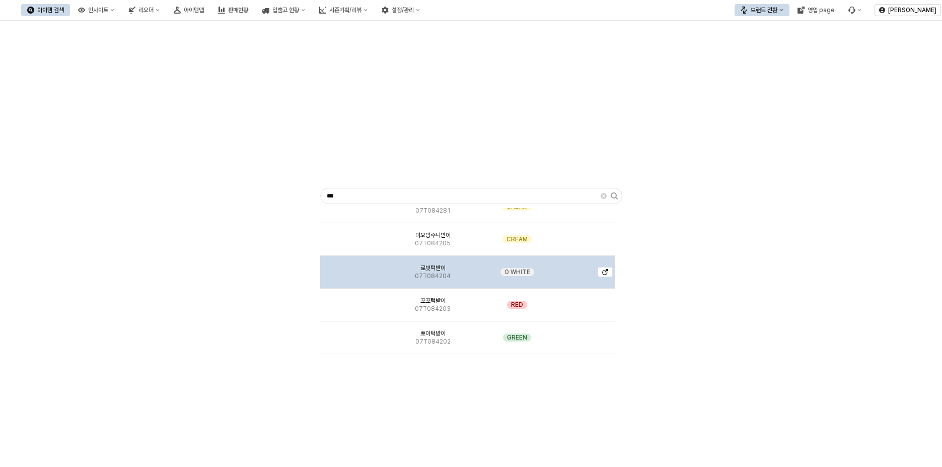
click at [475, 281] on div "로빗턱받이 07T084204" at bounding box center [433, 272] width 90 height 33
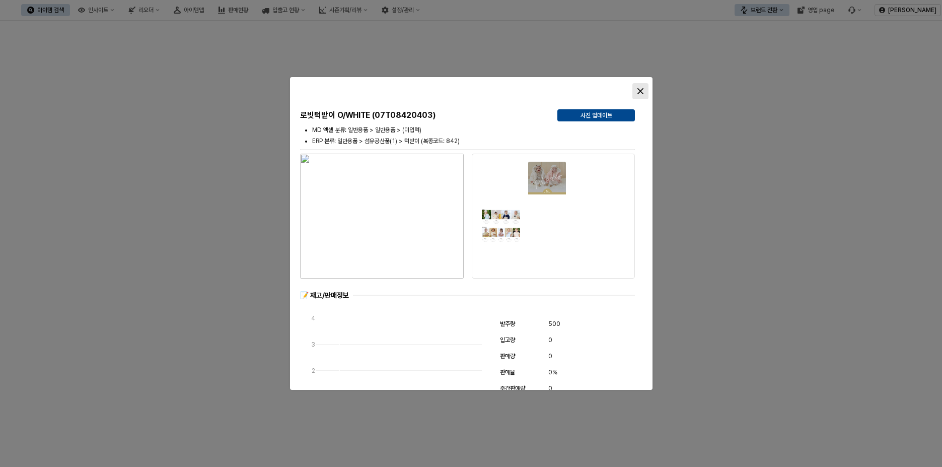
click at [639, 90] on icon "Close" at bounding box center [641, 91] width 6 height 6
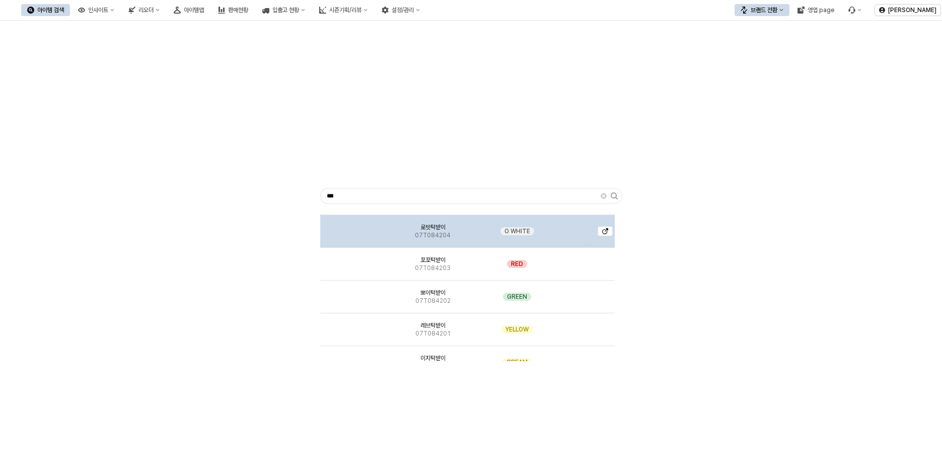
scroll to position [151, 0]
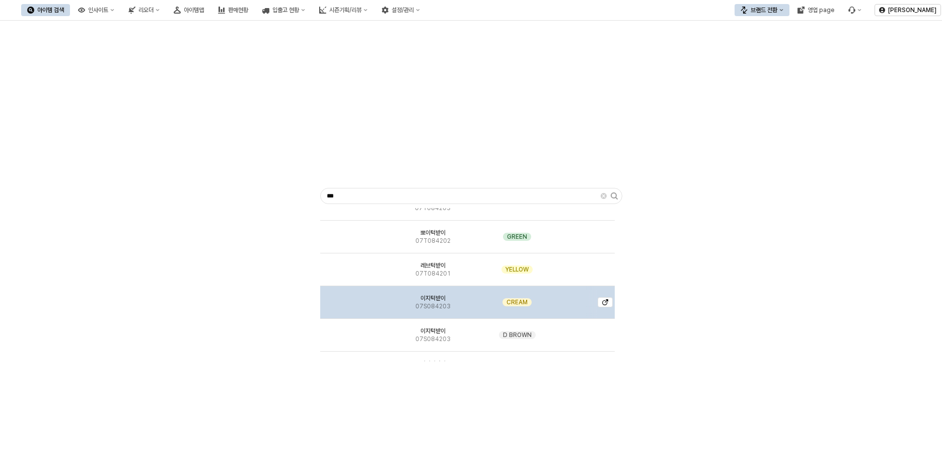
click at [446, 300] on span "이지턱받이" at bounding box center [433, 298] width 25 height 8
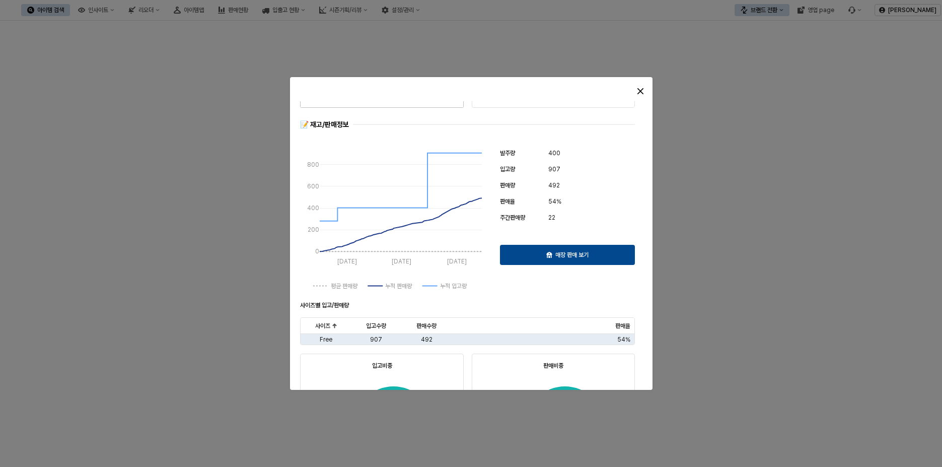
scroll to position [302, 0]
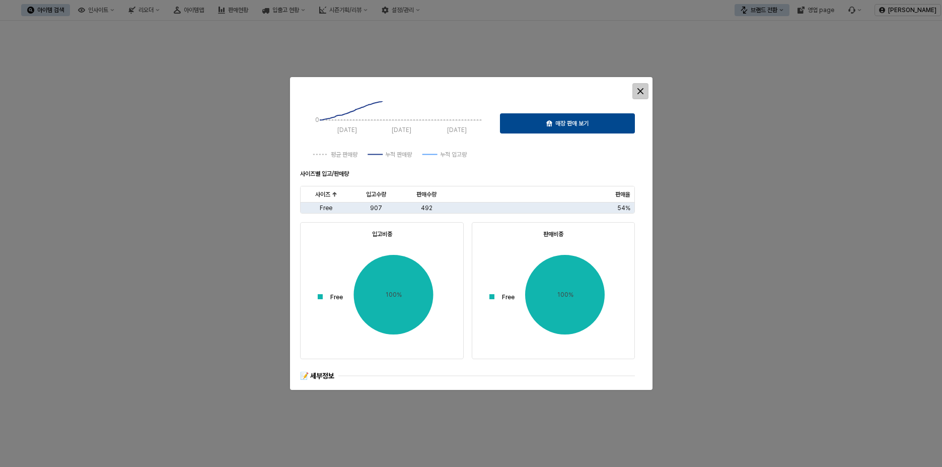
click at [637, 90] on div "Close" at bounding box center [640, 91] width 15 height 15
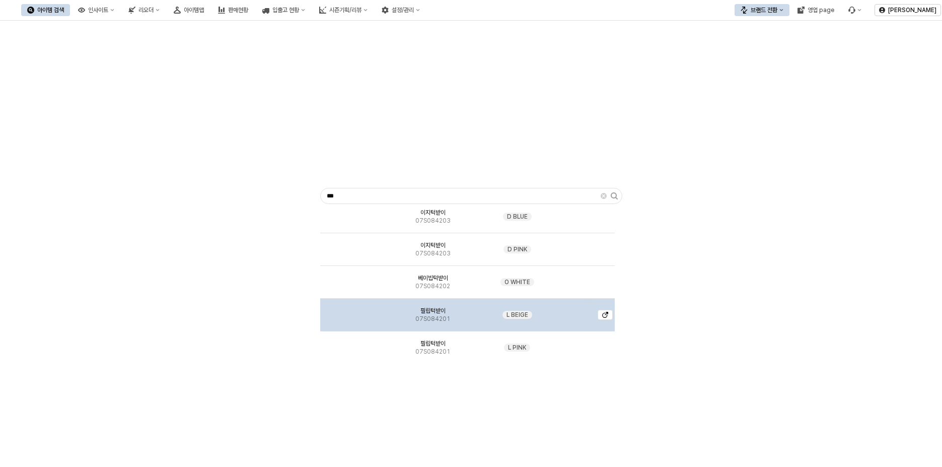
click at [354, 311] on img "App Frame" at bounding box center [354, 311] width 0 height 0
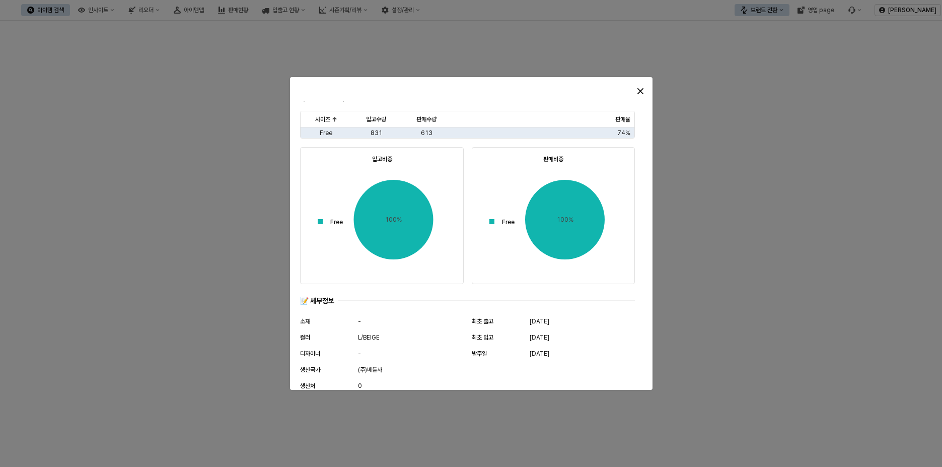
scroll to position [489, 0]
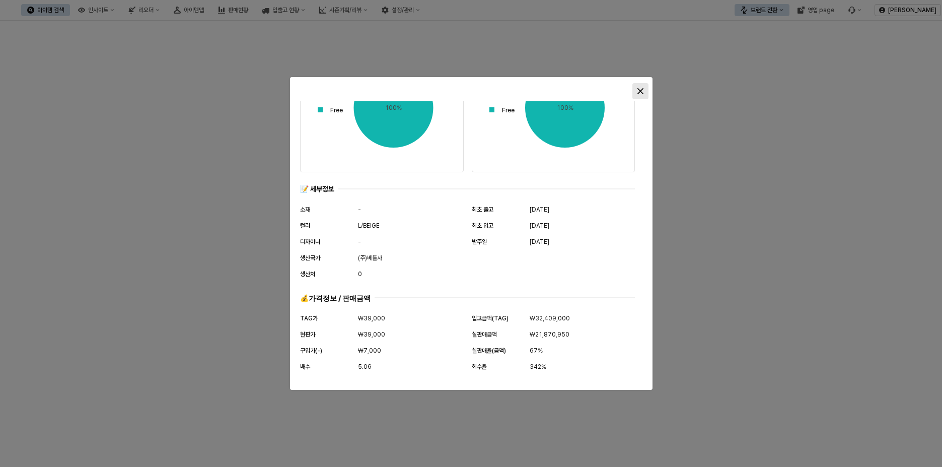
click at [644, 92] on div "Close" at bounding box center [640, 91] width 15 height 15
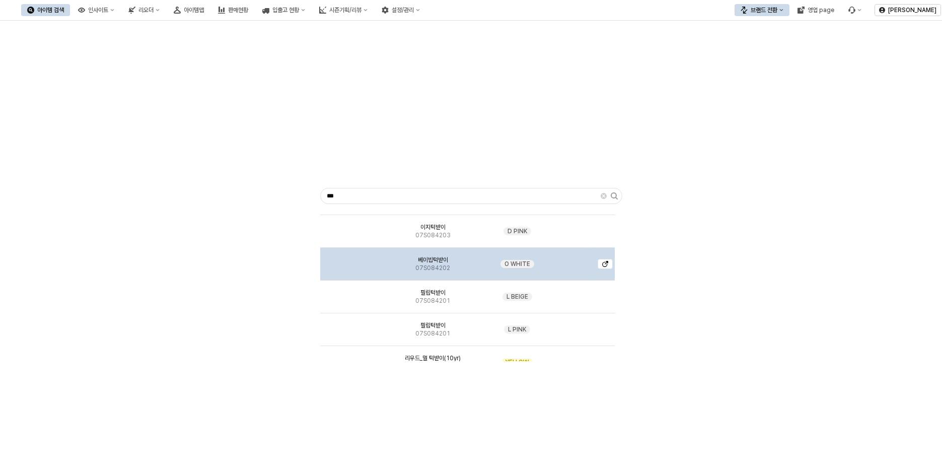
scroll to position [302, 0]
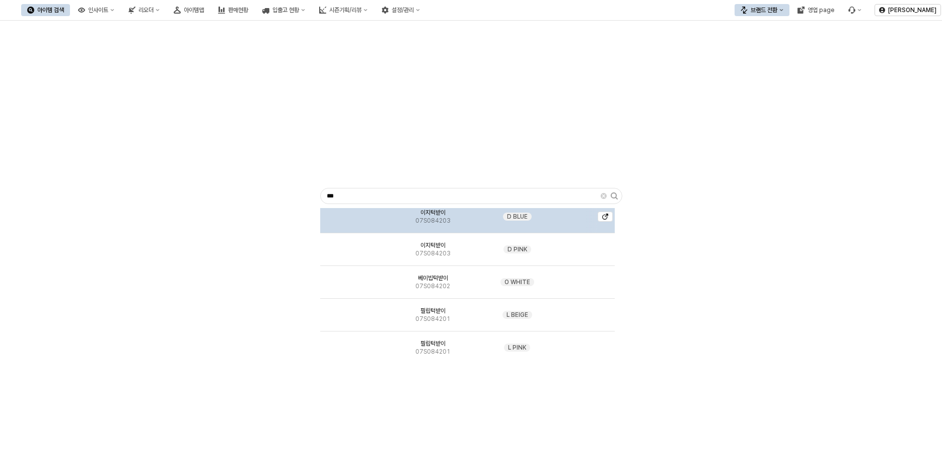
click at [354, 213] on img "App Frame" at bounding box center [354, 213] width 0 height 0
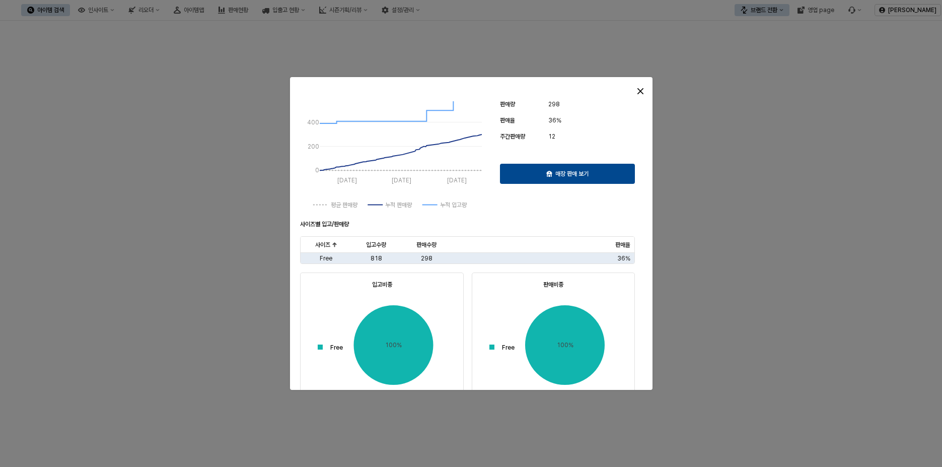
scroll to position [489, 0]
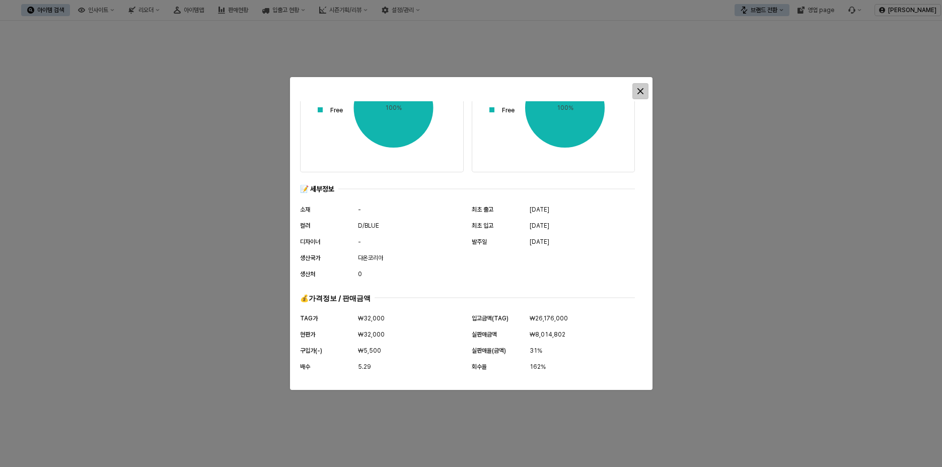
click at [637, 87] on div "Close" at bounding box center [640, 91] width 15 height 15
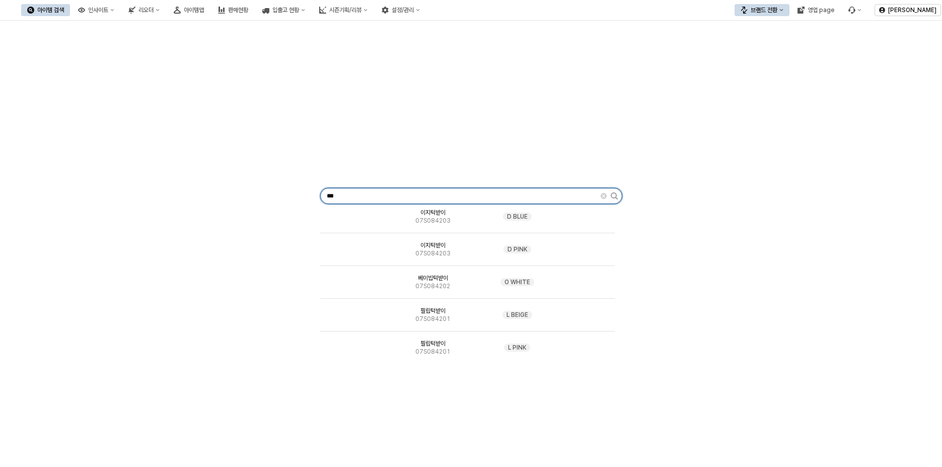
click at [421, 190] on input "***" at bounding box center [461, 195] width 280 height 15
type input "*"
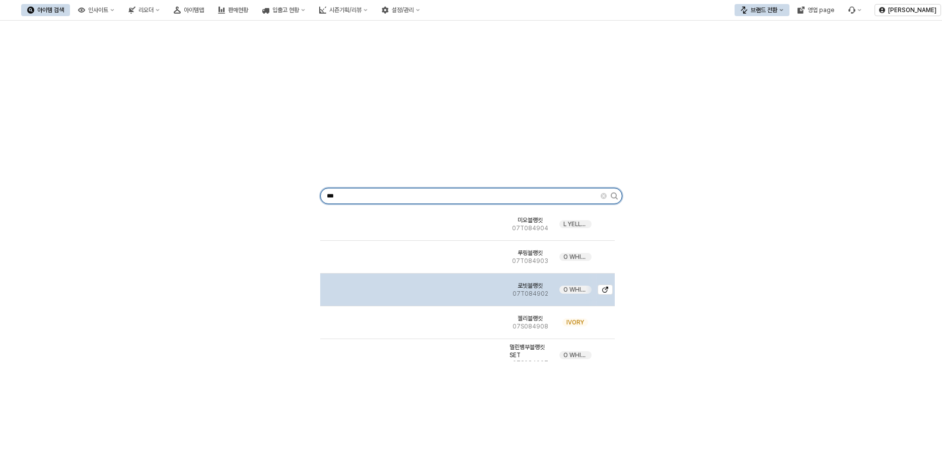
scroll to position [50, 0]
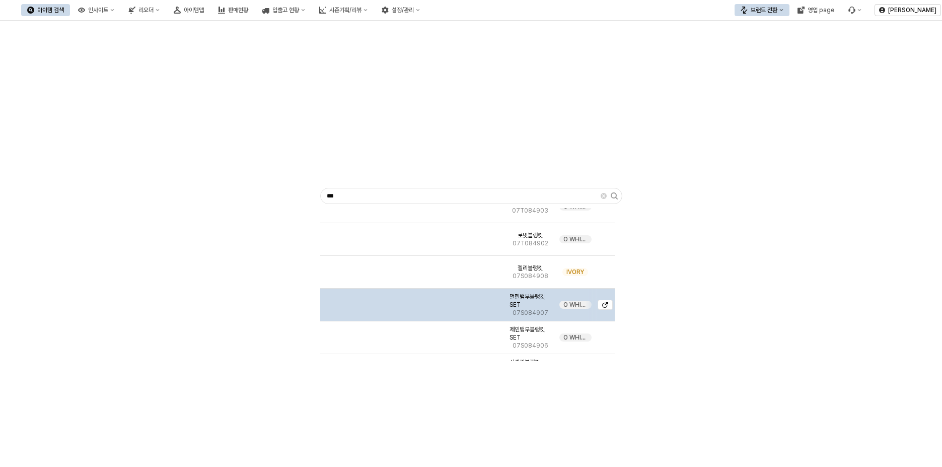
click at [413, 301] on img "App Frame" at bounding box center [413, 301] width 0 height 0
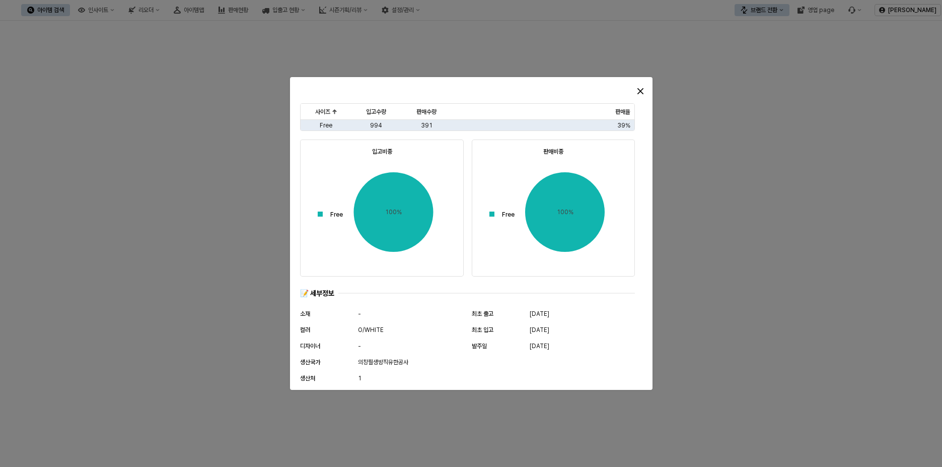
scroll to position [489, 0]
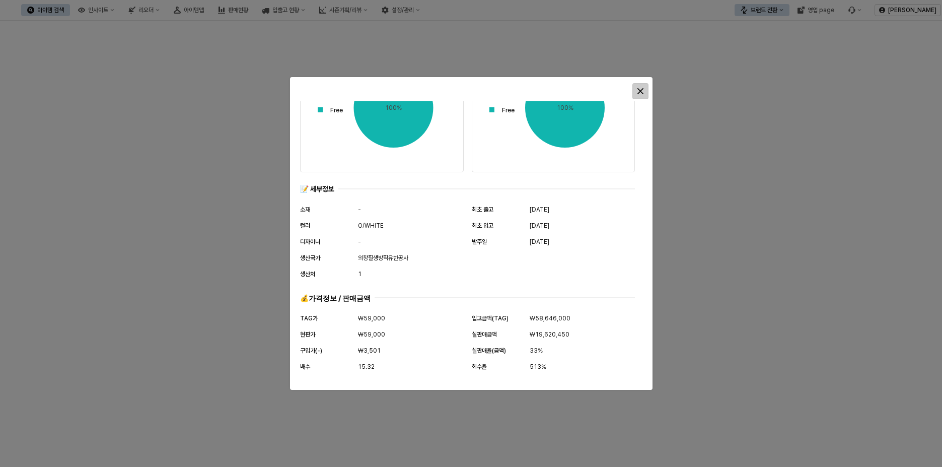
click at [644, 89] on div "Close" at bounding box center [640, 91] width 15 height 15
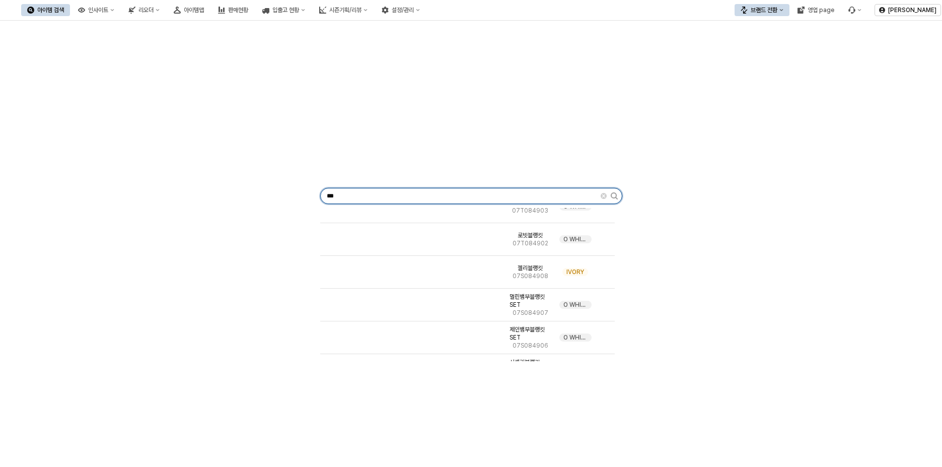
drag, startPoint x: 372, startPoint y: 193, endPoint x: 239, endPoint y: 196, distance: 133.5
click at [239, 196] on div "*** 미오블랭킷 07T084904 L YELLOW 루링블랭킷 07T084903 O WHITE 로빗블랭킷 07T084902 O WHITE 젤리…" at bounding box center [471, 194] width 930 height 338
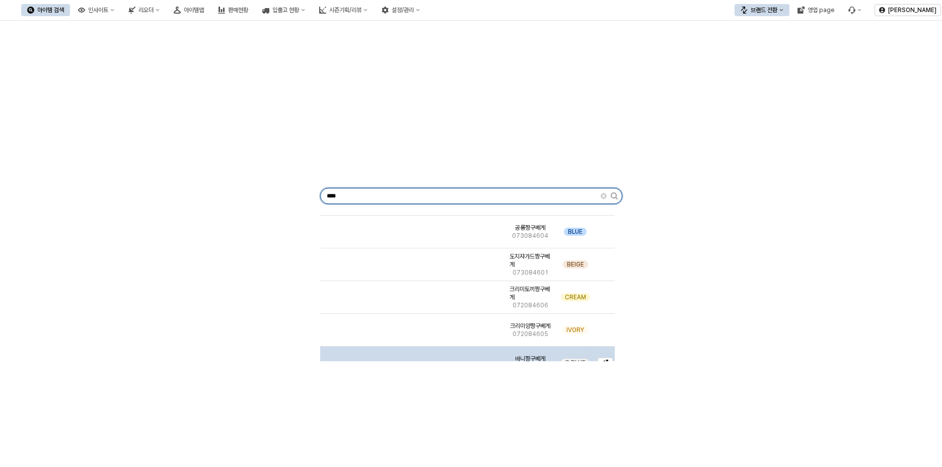
scroll to position [0, 0]
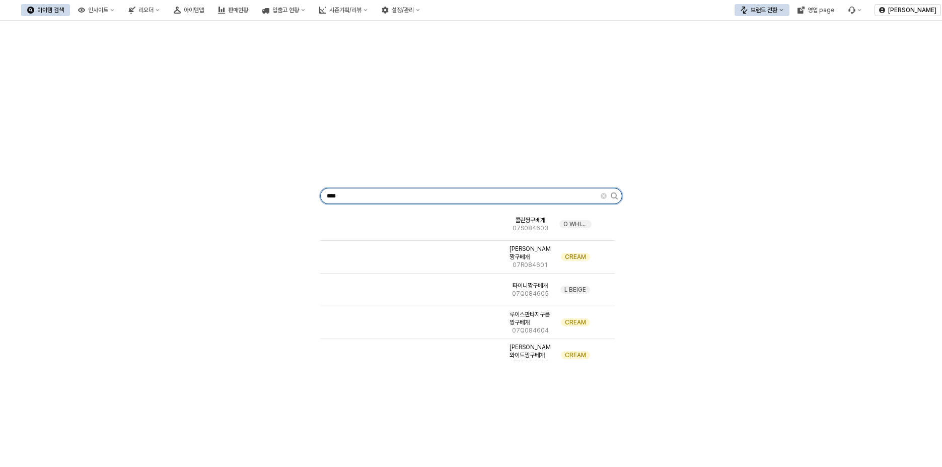
click at [386, 199] on input "****" at bounding box center [461, 195] width 280 height 15
type input "*"
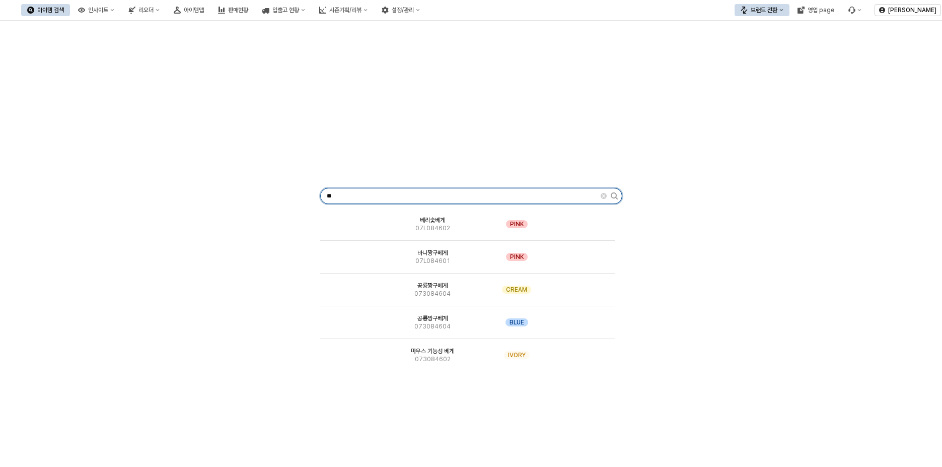
click at [422, 197] on input "**" at bounding box center [461, 195] width 280 height 15
type input "*"
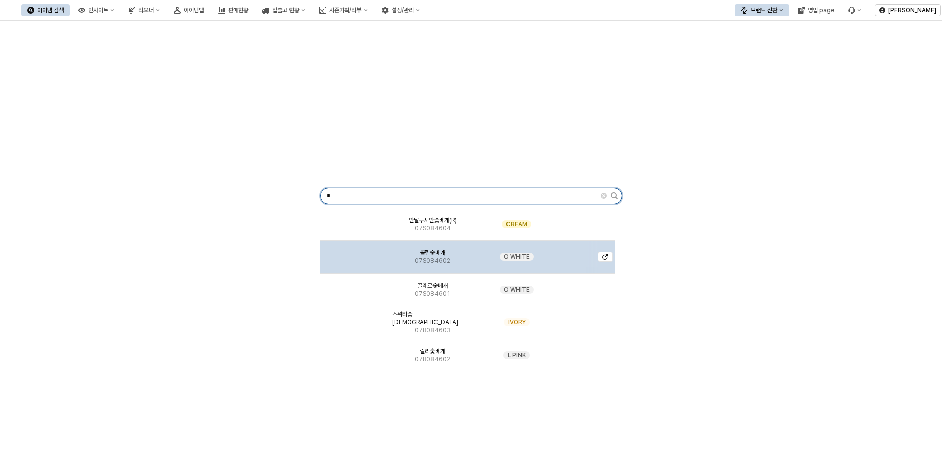
type input "*"
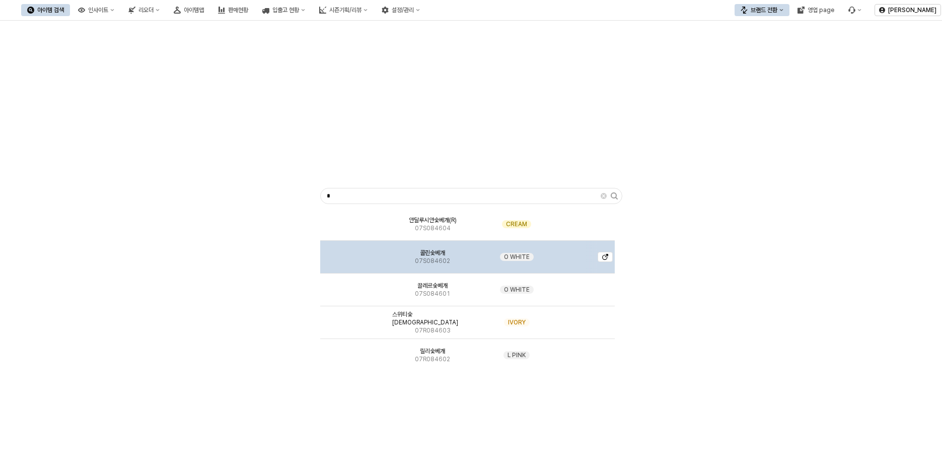
click at [440, 262] on span "07S084602" at bounding box center [432, 261] width 35 height 8
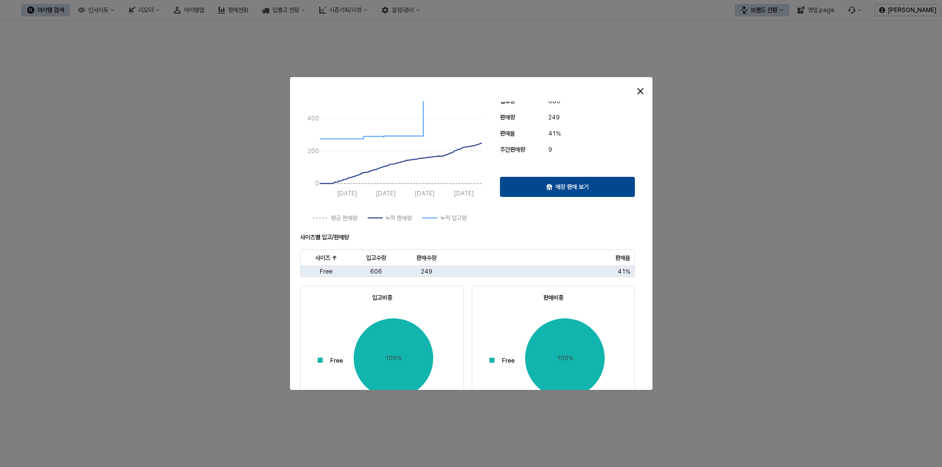
scroll to position [489, 0]
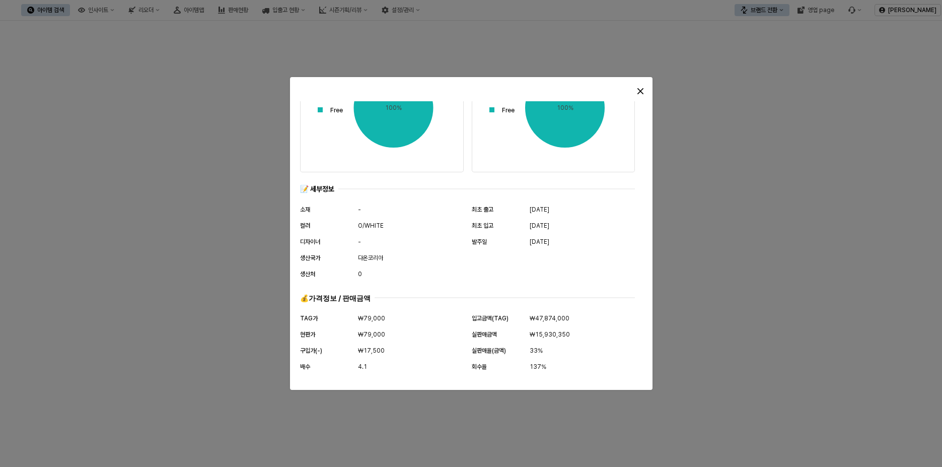
click at [246, 263] on div at bounding box center [471, 233] width 942 height 467
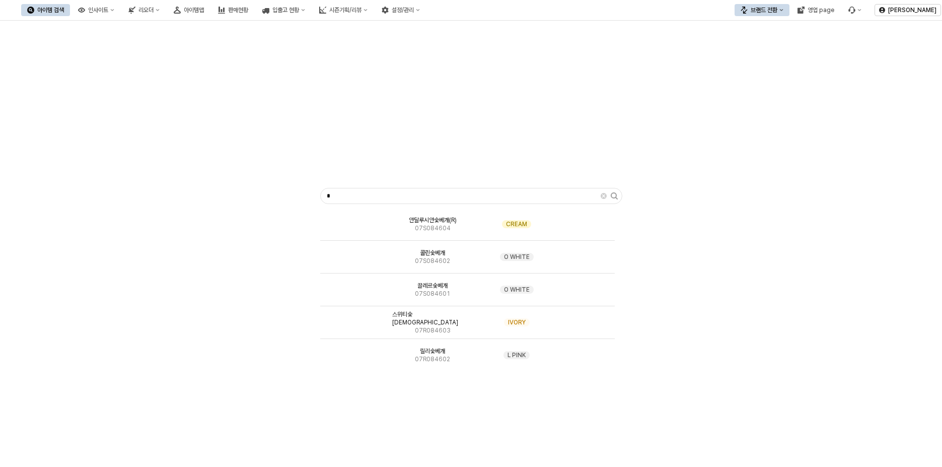
click at [804, 260] on div "* 안달루시안숯베개(R) 07S084604 CREAM 콜린숯베개 07S084602 O WHITE 끌레르숯베개 07S084601 O WHITE …" at bounding box center [471, 194] width 930 height 338
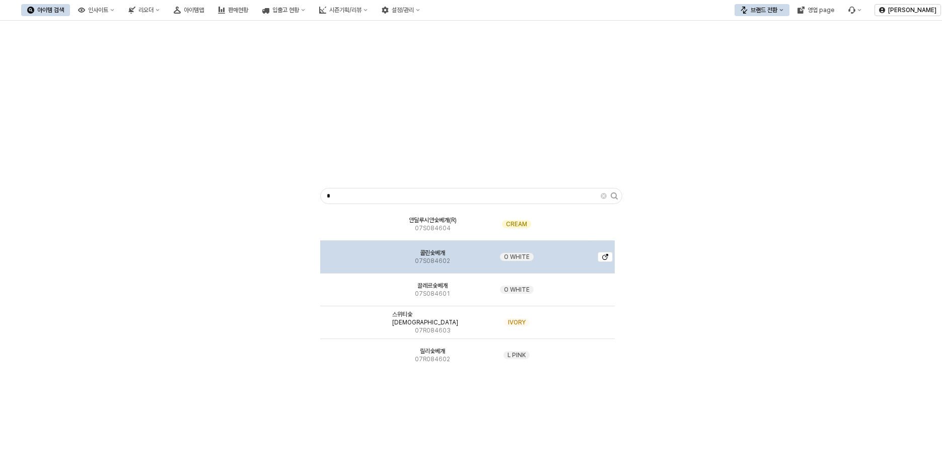
click at [461, 259] on div "콜린숯베개 07S084602" at bounding box center [432, 257] width 89 height 33
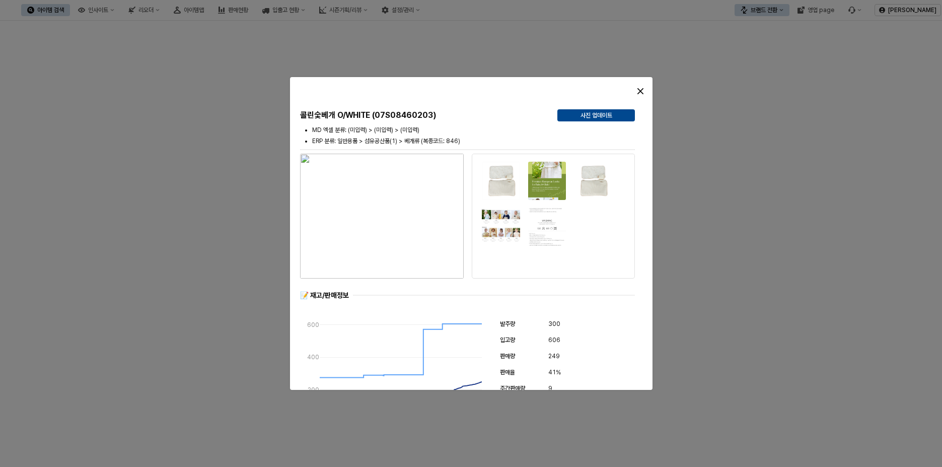
click at [743, 240] on div at bounding box center [471, 233] width 942 height 467
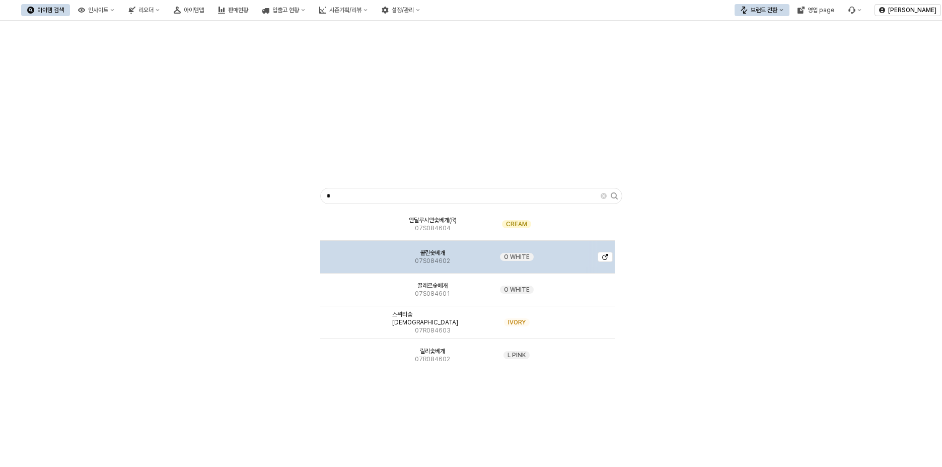
click at [374, 257] on div "App Frame" at bounding box center [354, 257] width 68 height 33
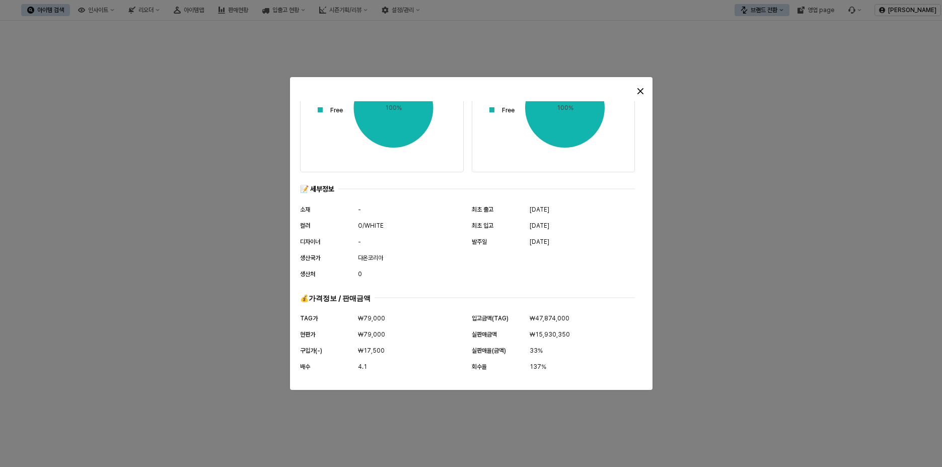
click at [640, 99] on div at bounding box center [607, 91] width 91 height 20
click at [641, 92] on icon "Close" at bounding box center [640, 91] width 6 height 6
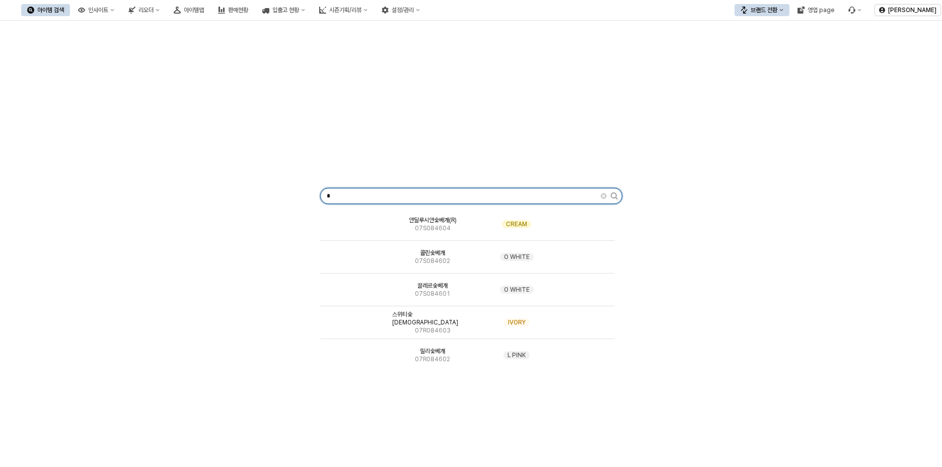
click at [438, 199] on input "*" at bounding box center [461, 195] width 280 height 15
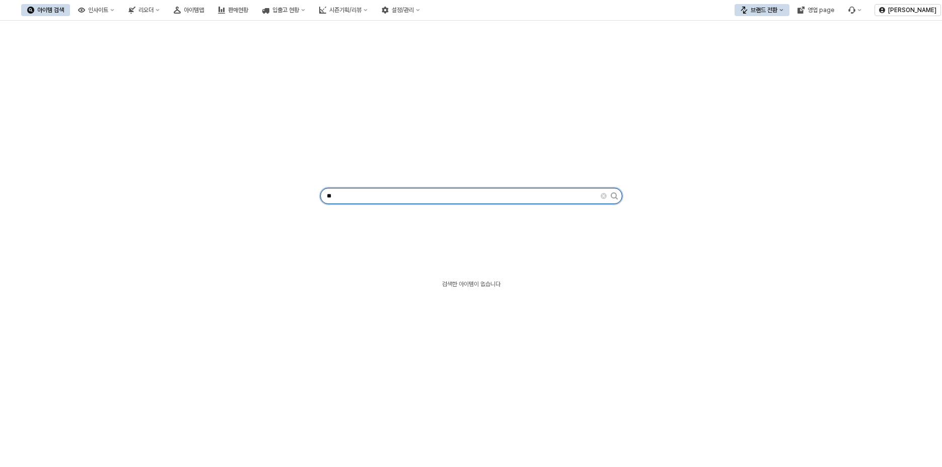
scroll to position [0, 0]
type input "*"
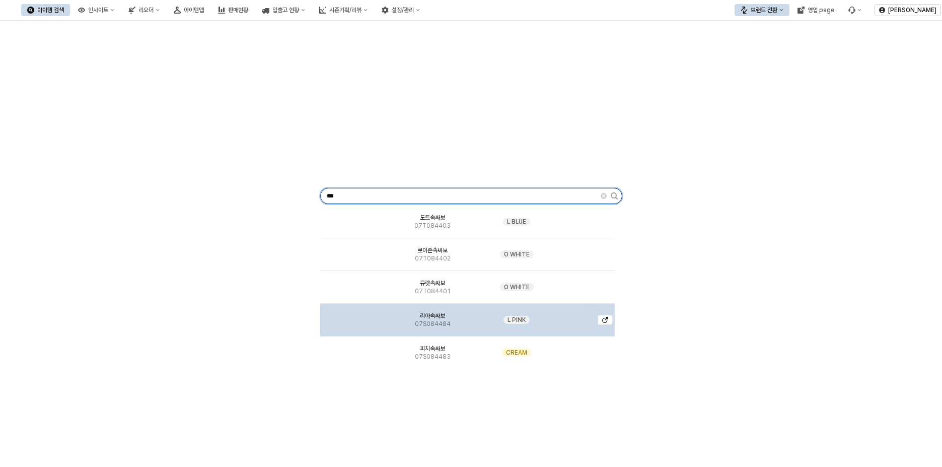
scroll to position [151, 0]
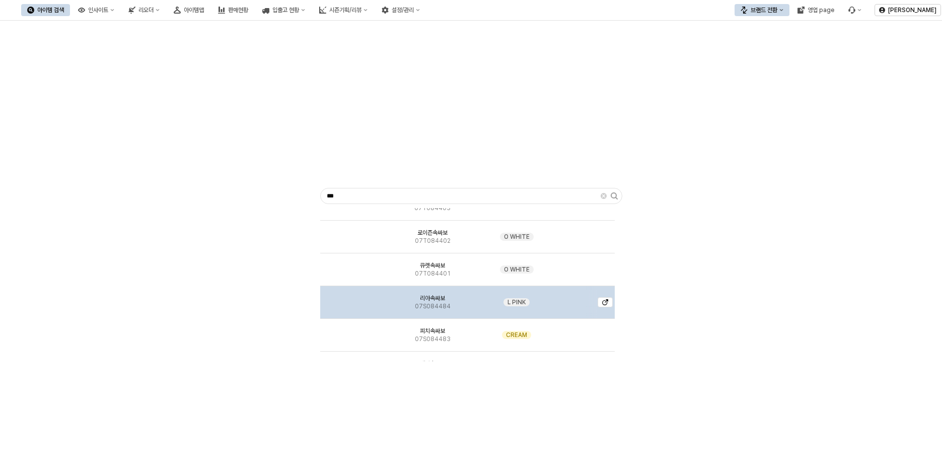
click at [451, 309] on div "리아속싸보 07S084484" at bounding box center [432, 302] width 89 height 33
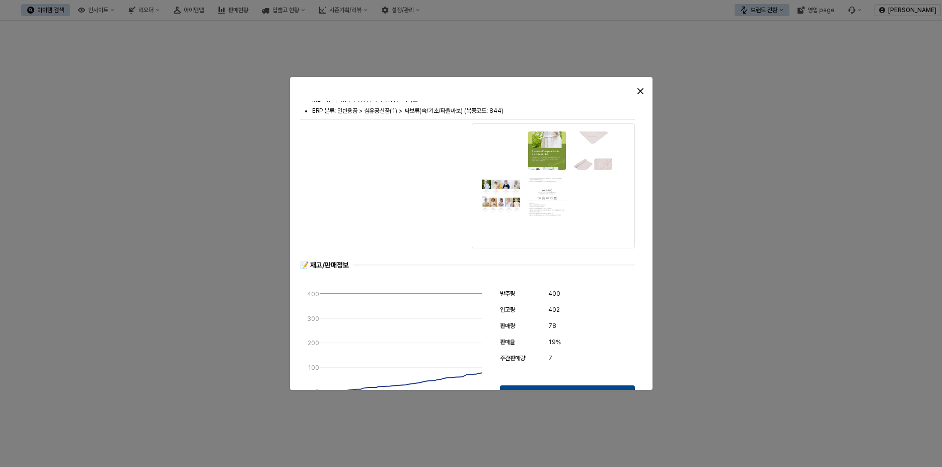
scroll to position [0, 0]
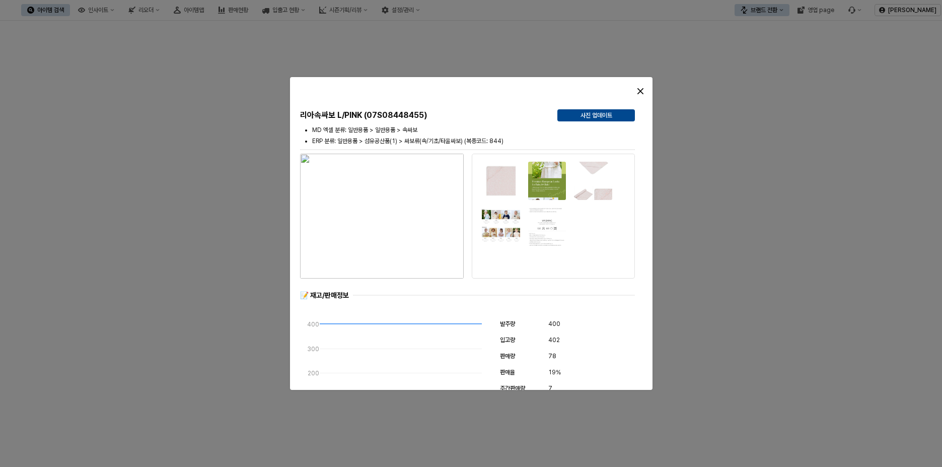
click at [146, 294] on div at bounding box center [471, 233] width 942 height 467
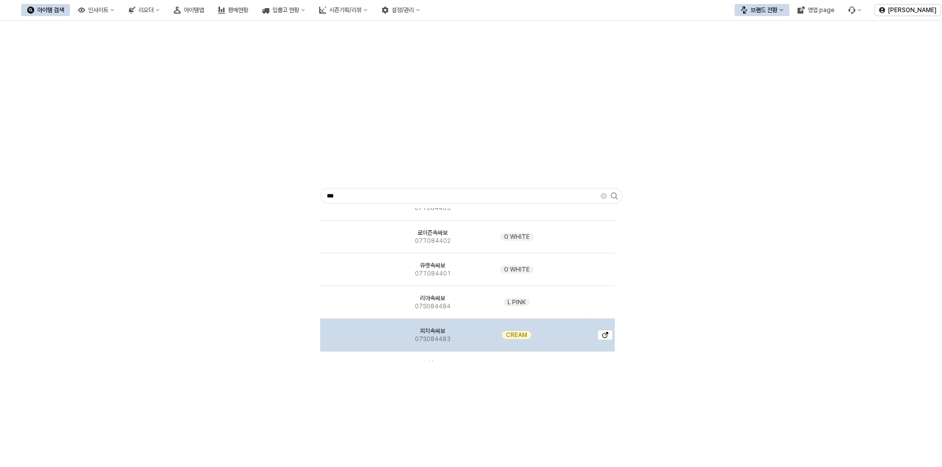
scroll to position [201, 0]
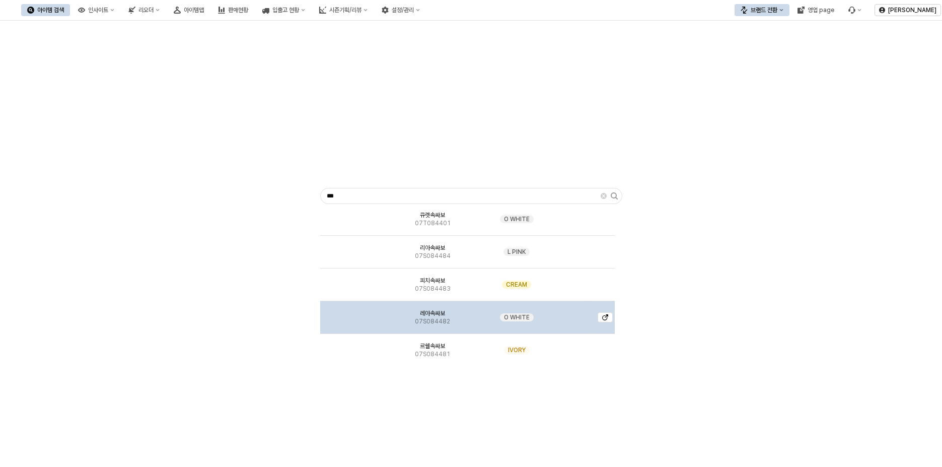
click at [355, 313] on img "App Frame" at bounding box center [355, 313] width 0 height 0
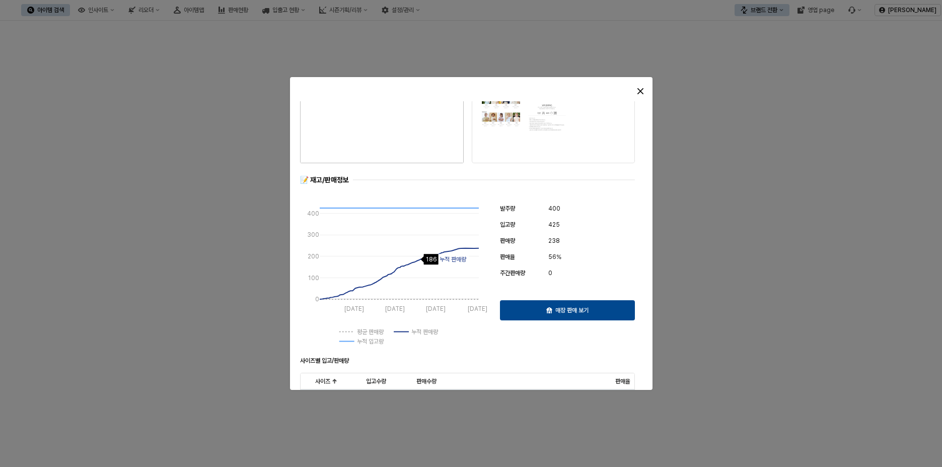
scroll to position [0, 0]
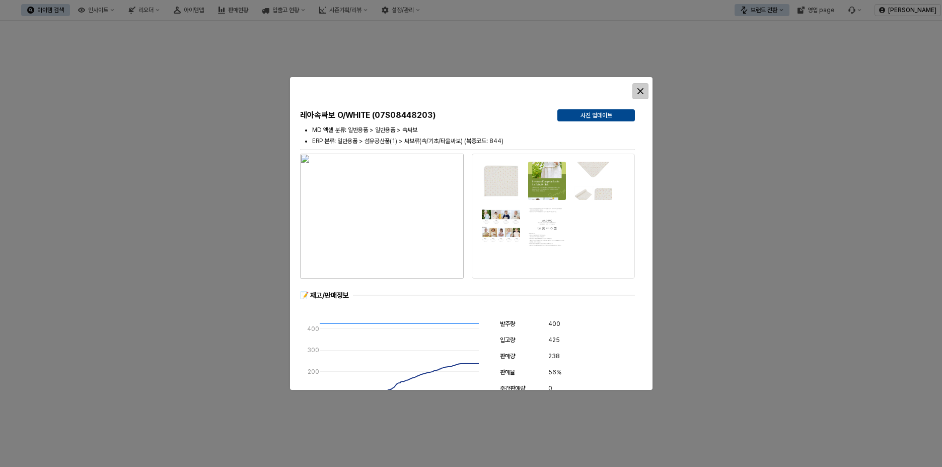
click at [639, 93] on icon "Close" at bounding box center [640, 91] width 6 height 6
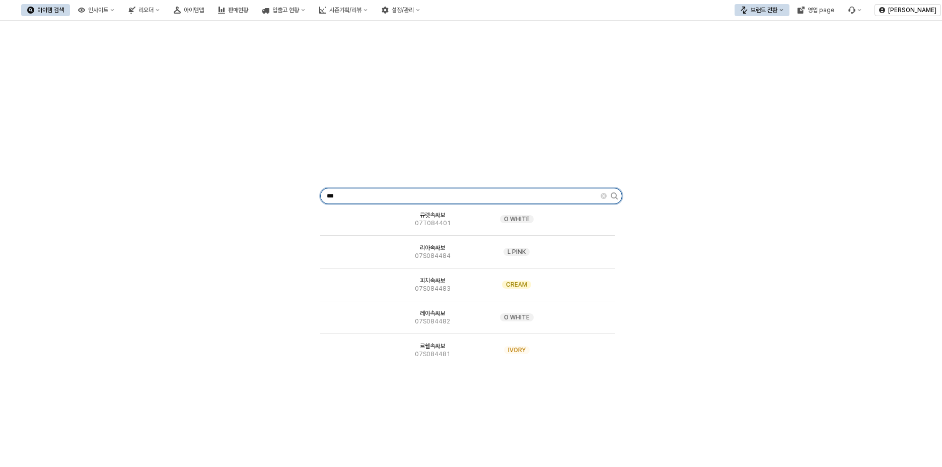
drag, startPoint x: 389, startPoint y: 200, endPoint x: 272, endPoint y: 203, distance: 116.4
click at [272, 203] on div "*** 리지속싸보 07T084482 O WHITE 호르아속싸보 07T084481 O WHITE 위시속싸보 07T084404 O WHITE 도트…" at bounding box center [471, 194] width 930 height 338
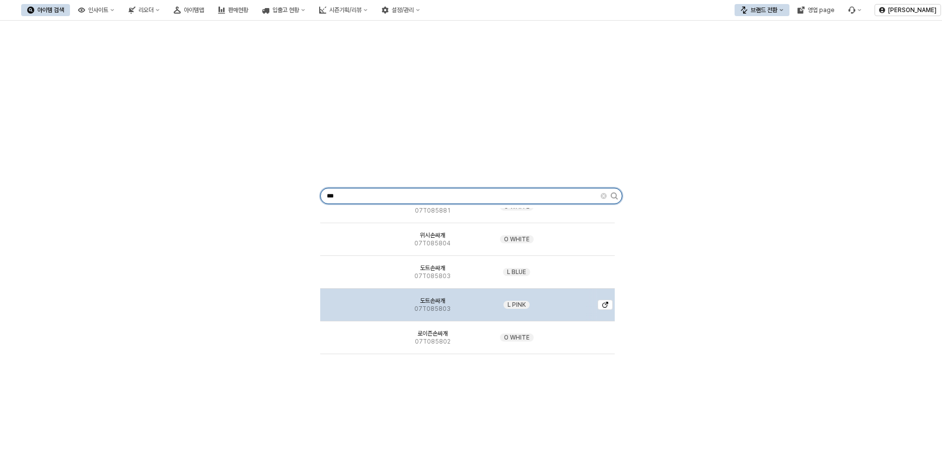
scroll to position [151, 0]
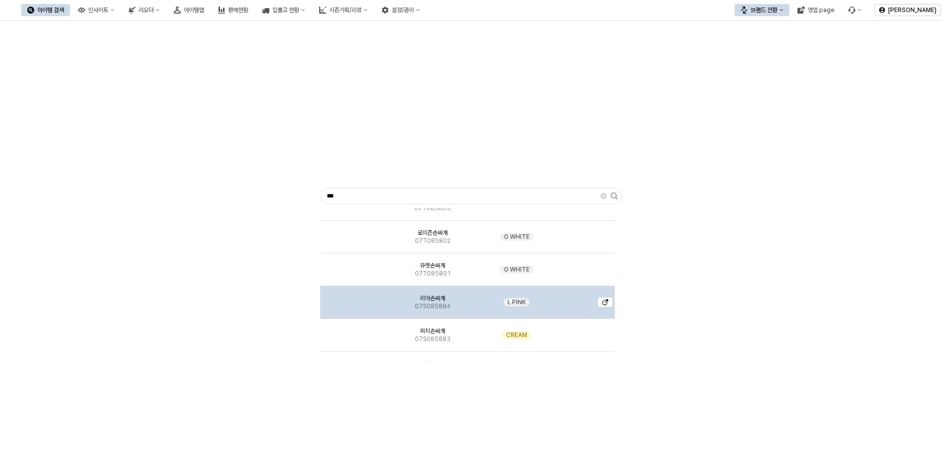
click at [355, 298] on img "App Frame" at bounding box center [355, 298] width 0 height 0
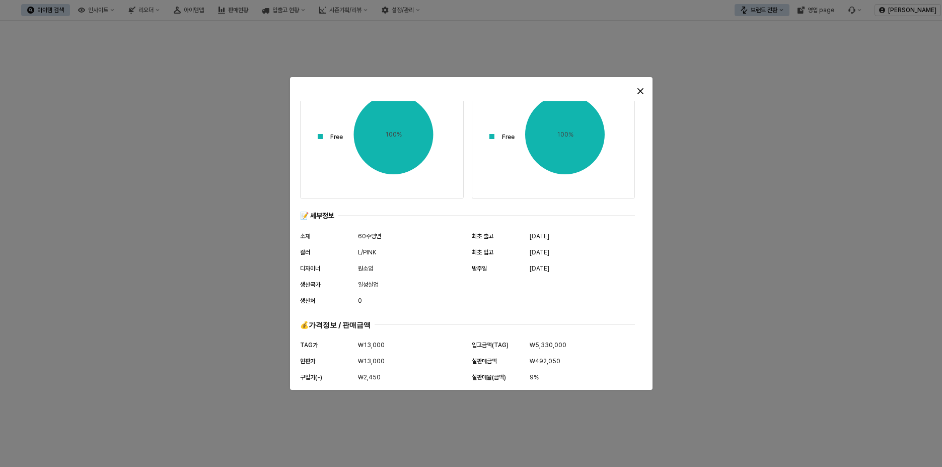
scroll to position [489, 0]
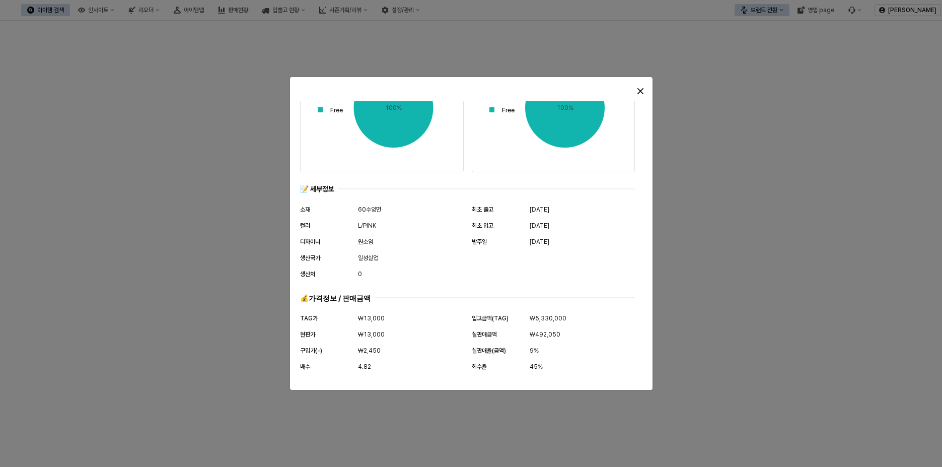
click at [750, 237] on div at bounding box center [471, 233] width 942 height 467
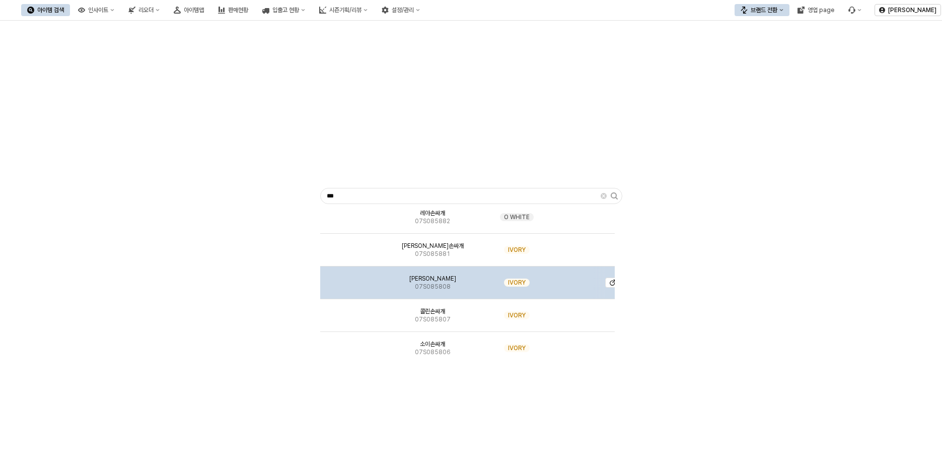
scroll to position [302, 0]
click at [355, 278] on img "App Frame" at bounding box center [355, 278] width 0 height 0
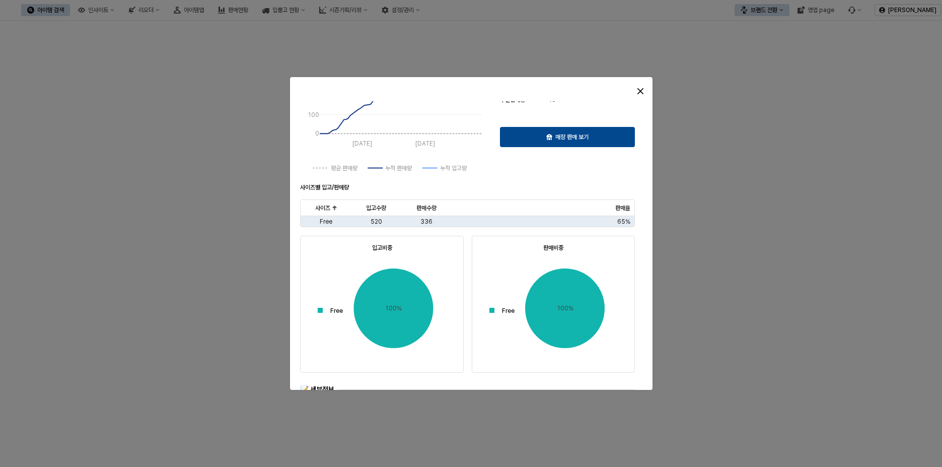
scroll to position [136, 0]
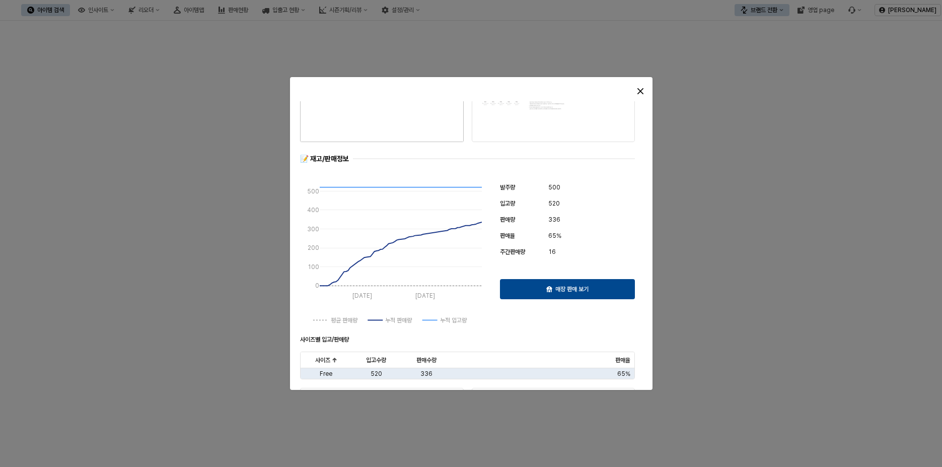
click at [697, 254] on div at bounding box center [471, 233] width 942 height 467
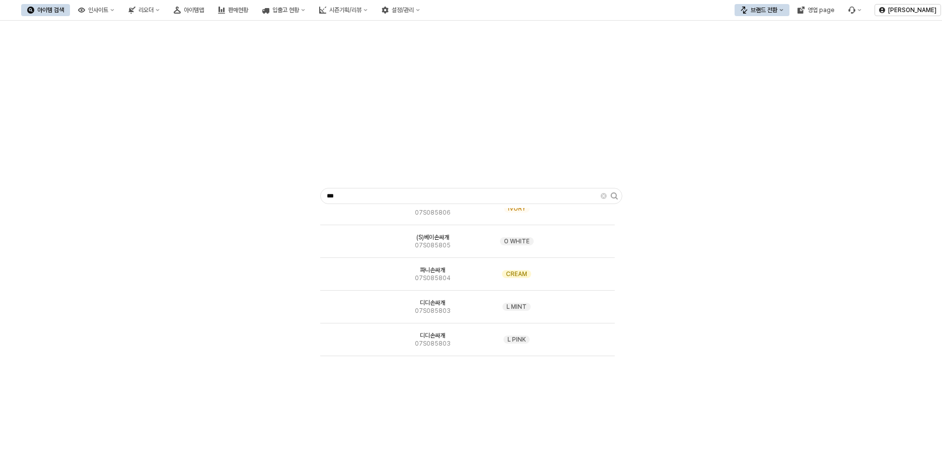
scroll to position [453, 0]
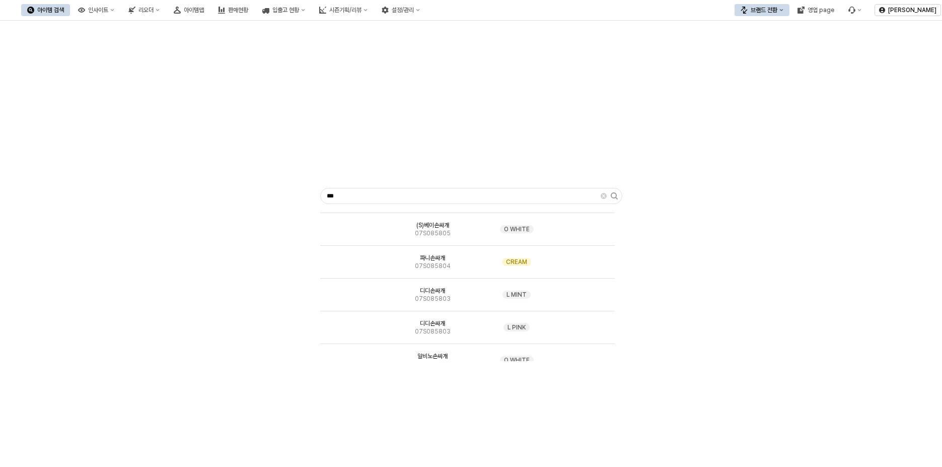
click at [264, 230] on div "*** 도트손싸개 07T085803 L BLUE 도트손싸개 07T085803 L PINK 로이즌손싸개 07T085802 O WHITE 큐렛손싸…" at bounding box center [471, 194] width 930 height 338
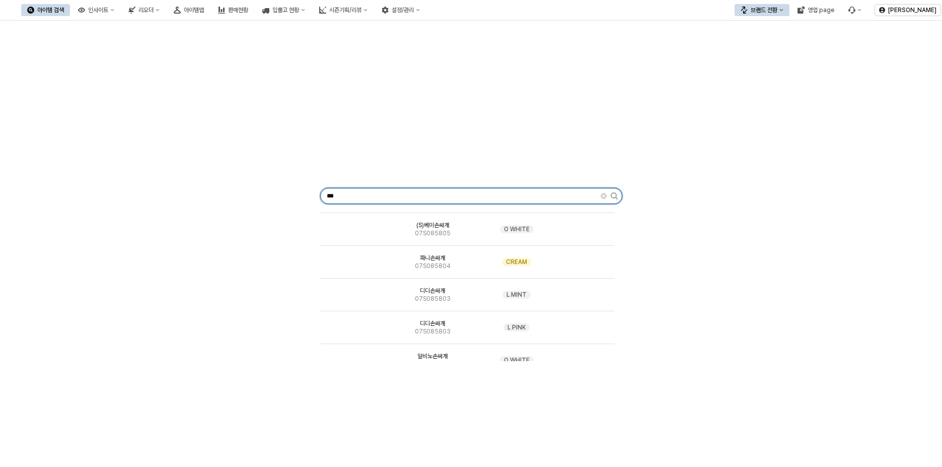
click at [448, 193] on input "***" at bounding box center [461, 195] width 280 height 15
type input "*"
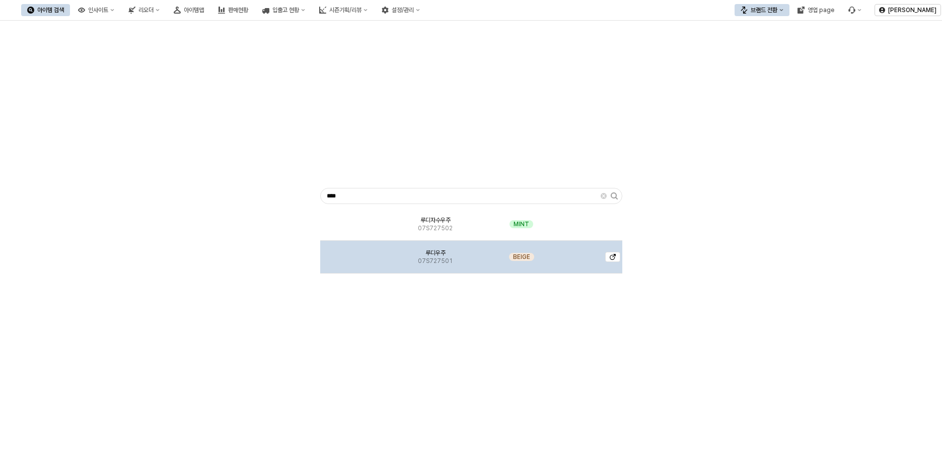
drag, startPoint x: 335, startPoint y: 265, endPoint x: 344, endPoint y: 265, distance: 8.6
click at [338, 265] on div "App Frame" at bounding box center [355, 257] width 70 height 33
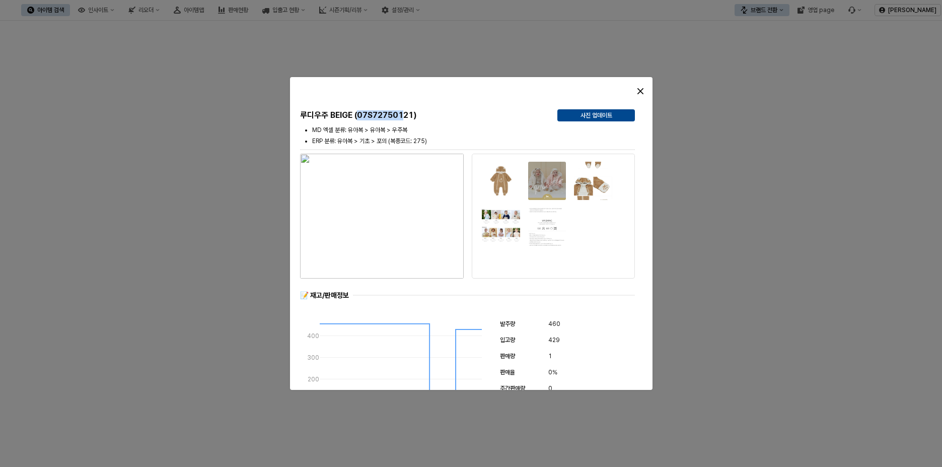
drag, startPoint x: 403, startPoint y: 113, endPoint x: 362, endPoint y: 134, distance: 46.4
click at [358, 112] on h5 "루디우주 BEIGE (07S72750121)" at bounding box center [424, 115] width 249 height 10
copy h5 "07S727501"
click at [641, 93] on icon "Close" at bounding box center [641, 91] width 6 height 6
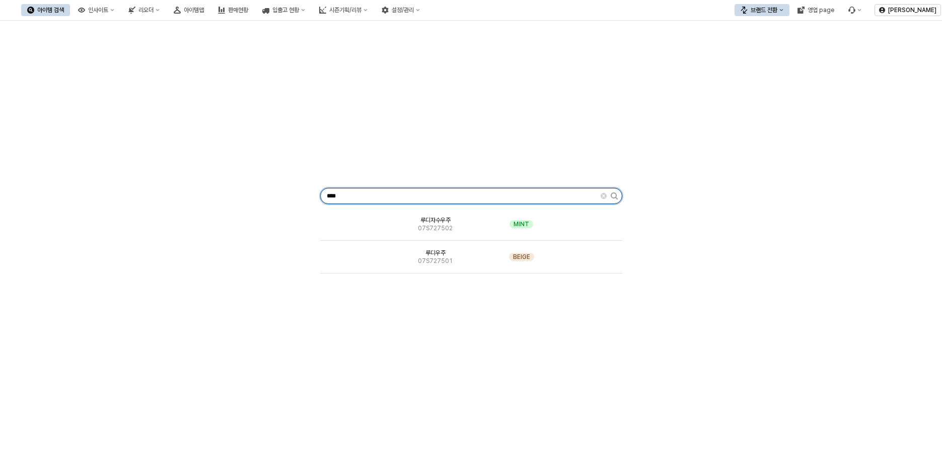
drag, startPoint x: 379, startPoint y: 197, endPoint x: 248, endPoint y: 200, distance: 131.0
click at [248, 200] on div "**** 루디자수우주 07S727502 MINT 루디우주 07S727501 BEIGE" at bounding box center [471, 194] width 930 height 338
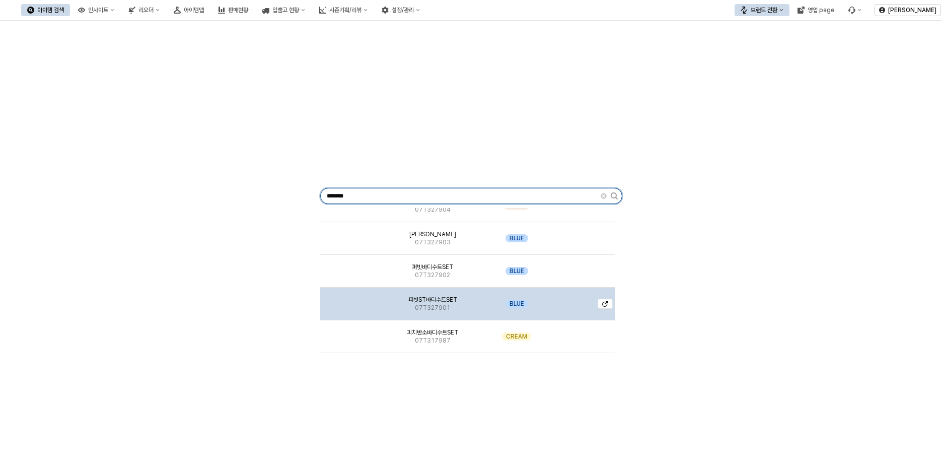
scroll to position [806, 0]
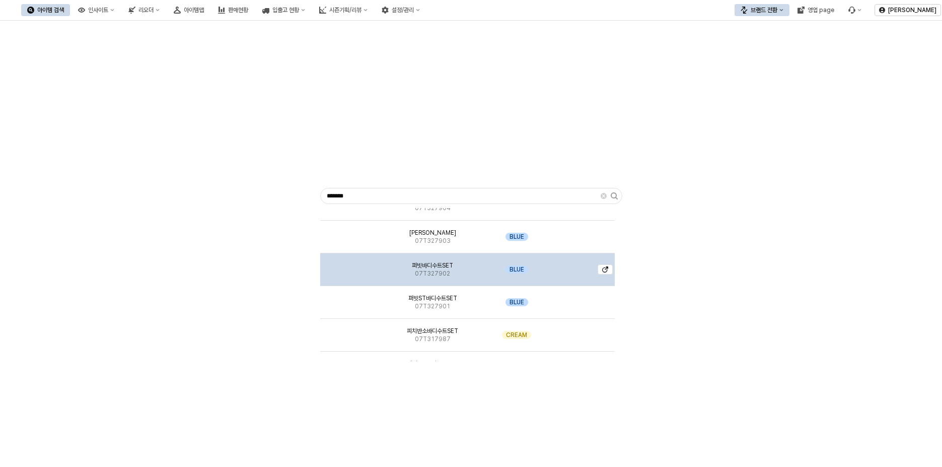
click at [355, 265] on img "App Frame" at bounding box center [355, 265] width 0 height 0
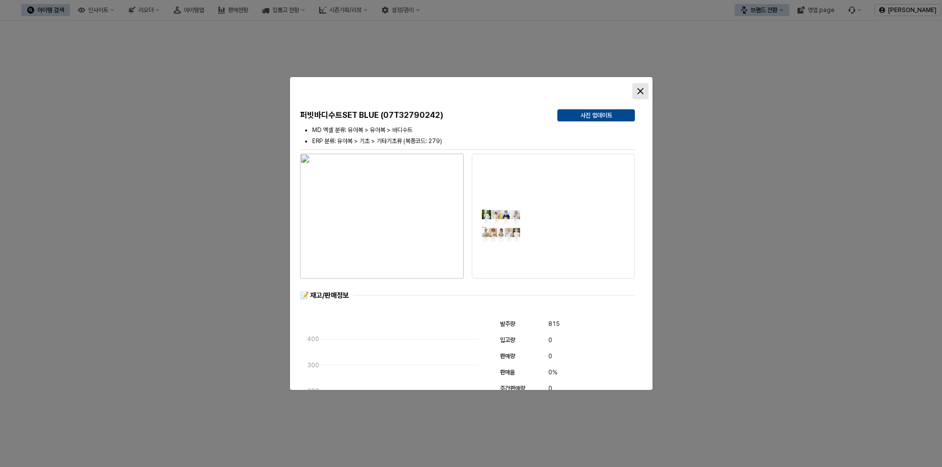
click at [637, 93] on div "Close" at bounding box center [640, 91] width 15 height 15
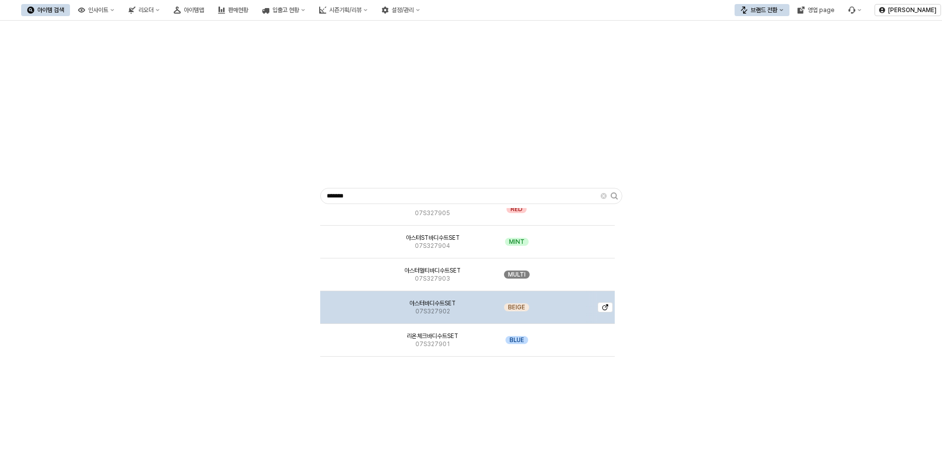
scroll to position [4331, 0]
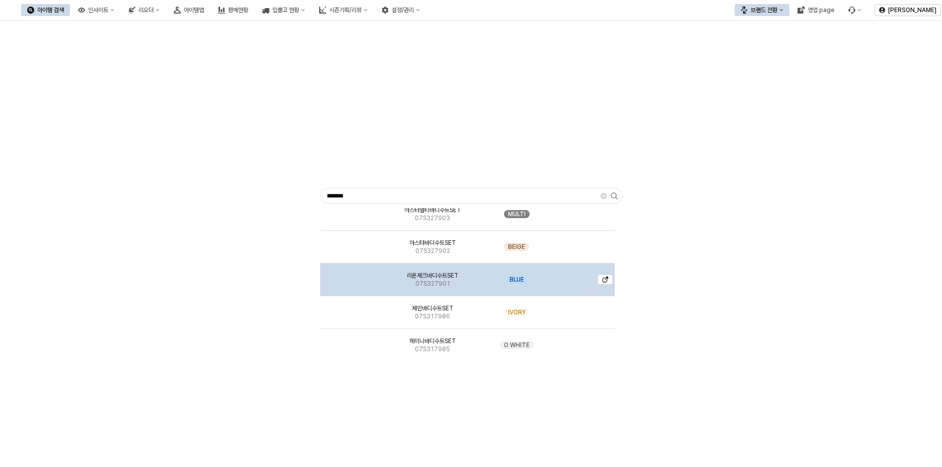
click at [450, 283] on div "리온체크바디수트SET 07S327901" at bounding box center [432, 279] width 89 height 33
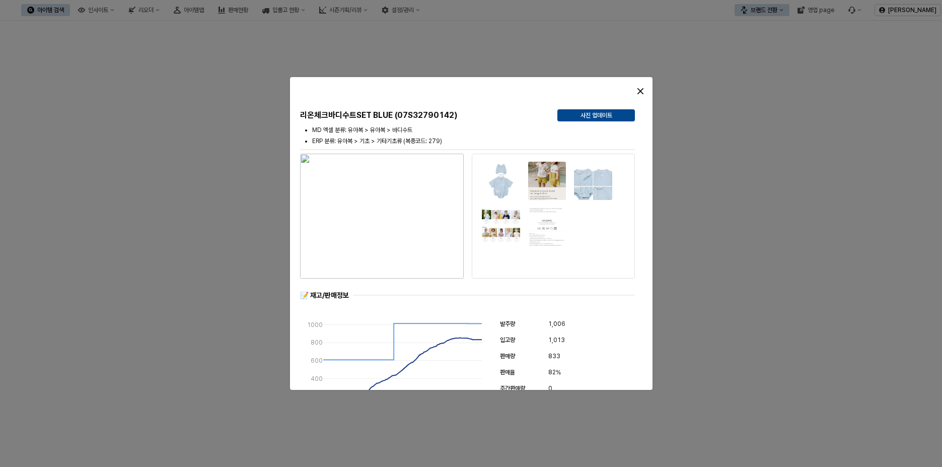
click at [503, 188] on img at bounding box center [500, 180] width 39 height 39
click at [344, 211] on img "button" at bounding box center [382, 216] width 164 height 125
click at [639, 92] on icon "Close" at bounding box center [641, 91] width 6 height 6
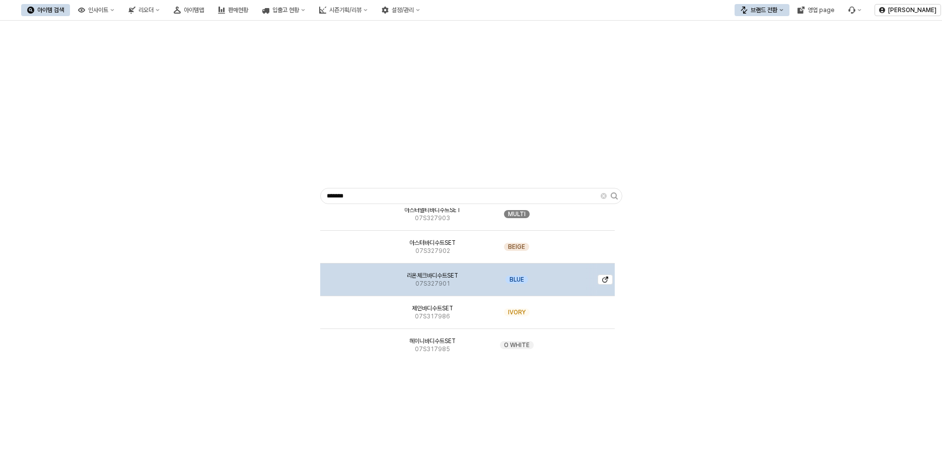
click at [355, 275] on img "App Frame" at bounding box center [355, 275] width 0 height 0
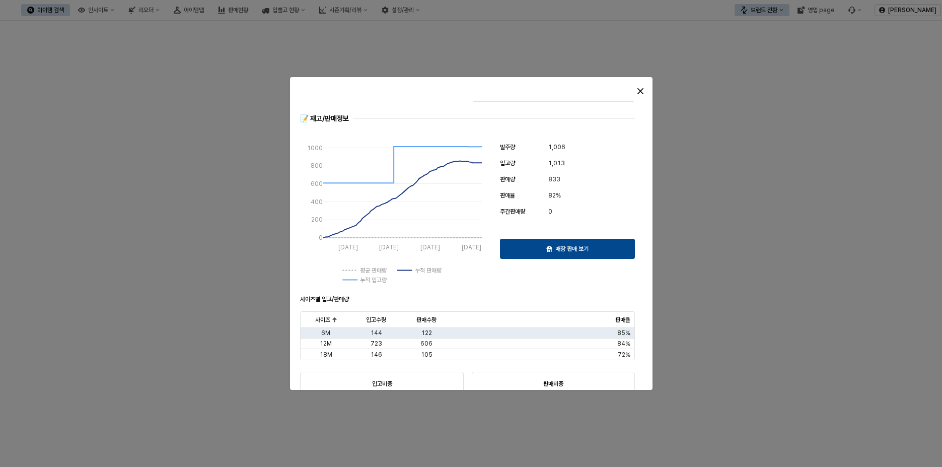
scroll to position [10, 0]
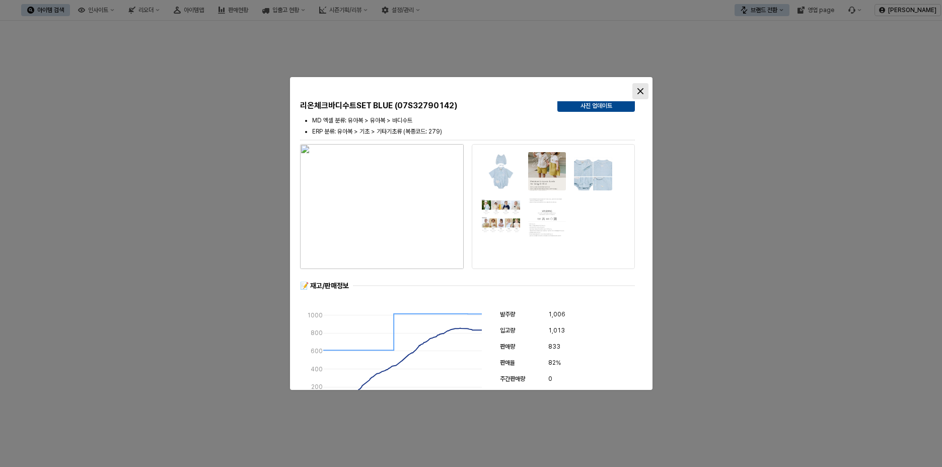
click at [641, 91] on icon "Close" at bounding box center [640, 91] width 6 height 6
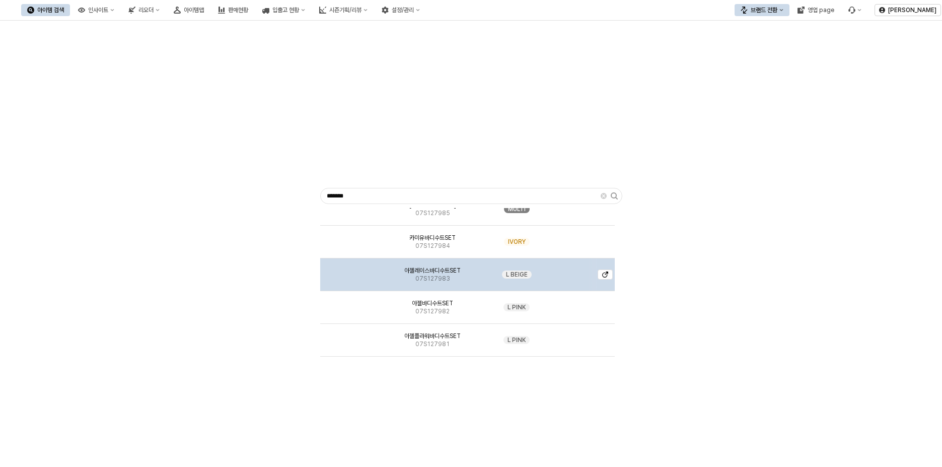
scroll to position [5338, 0]
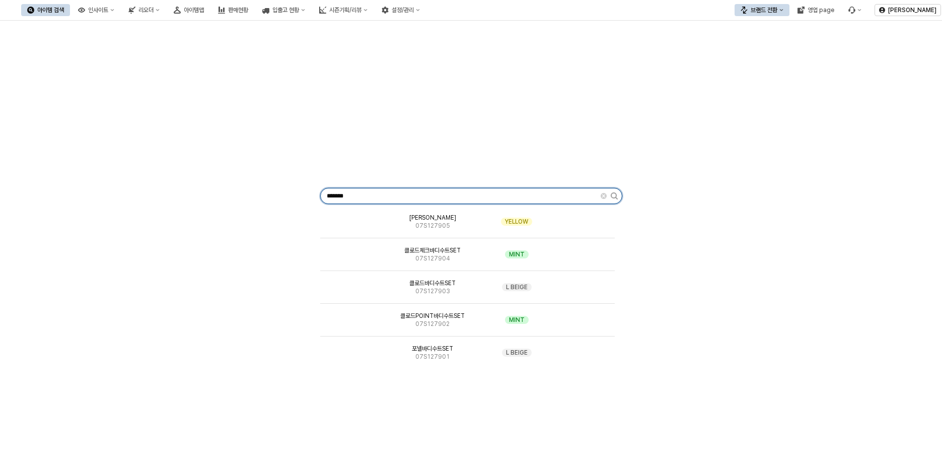
drag, startPoint x: 397, startPoint y: 200, endPoint x: 250, endPoint y: 196, distance: 147.6
click at [250, 196] on div "******* 멀린배내바디수트 07S317904 O WHITE 레일리배내바디수트SET 07S317902 L YELLOW 레일리배내바디수트SET…" at bounding box center [471, 194] width 930 height 338
type input "*"
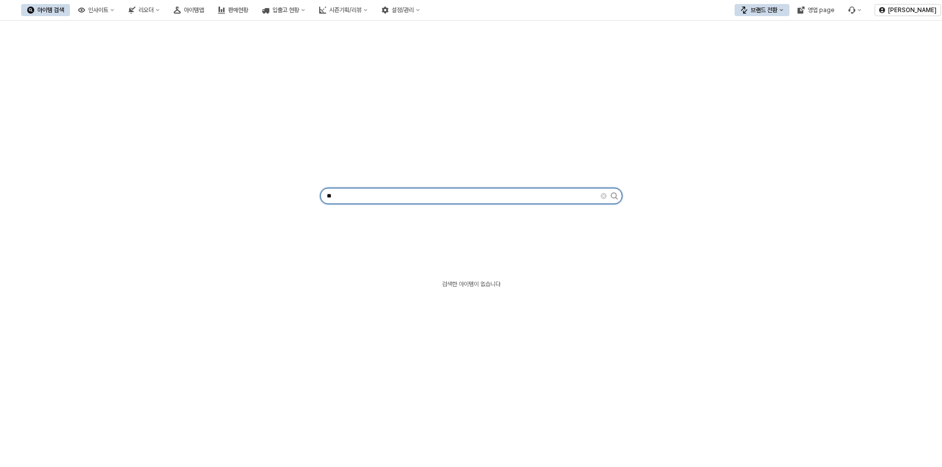
type input "*"
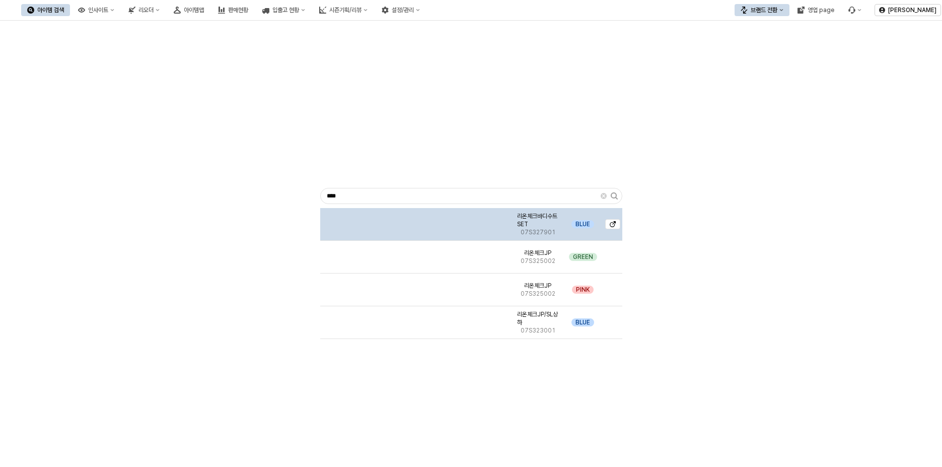
click at [369, 220] on div "App Frame" at bounding box center [416, 224] width 193 height 33
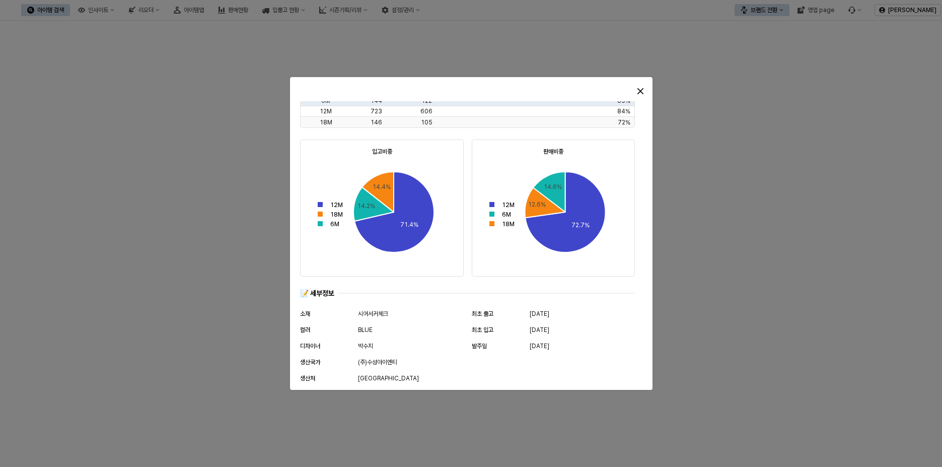
scroll to position [513, 0]
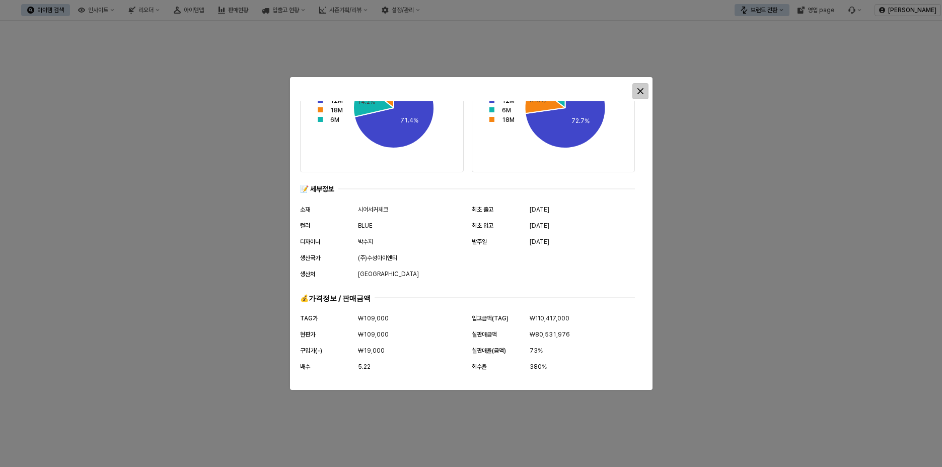
click at [640, 93] on icon "Close" at bounding box center [641, 91] width 6 height 6
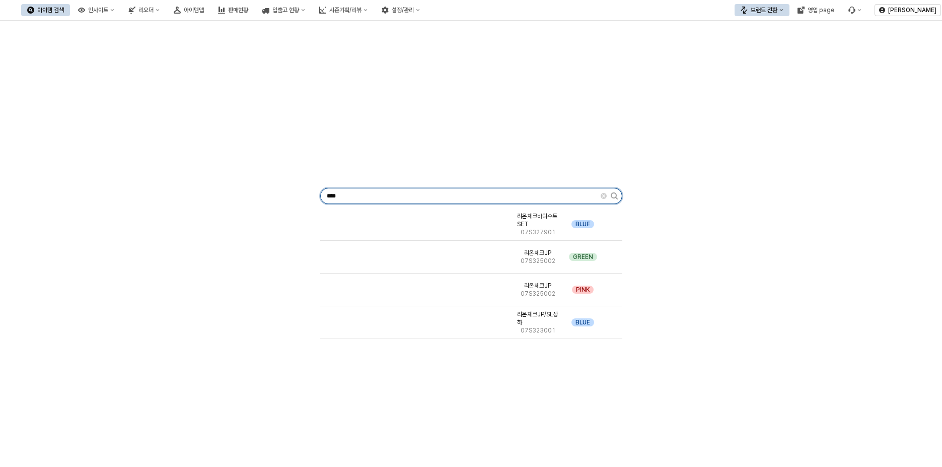
drag, startPoint x: 371, startPoint y: 198, endPoint x: 276, endPoint y: 192, distance: 94.9
click at [276, 192] on div "**** 리온체크바디수트SET 07S327901 BLUE 리온체크JP 07S325002 GREEN 리온체크JP 07S325002 PINK 리온…" at bounding box center [471, 194] width 930 height 338
type input "*"
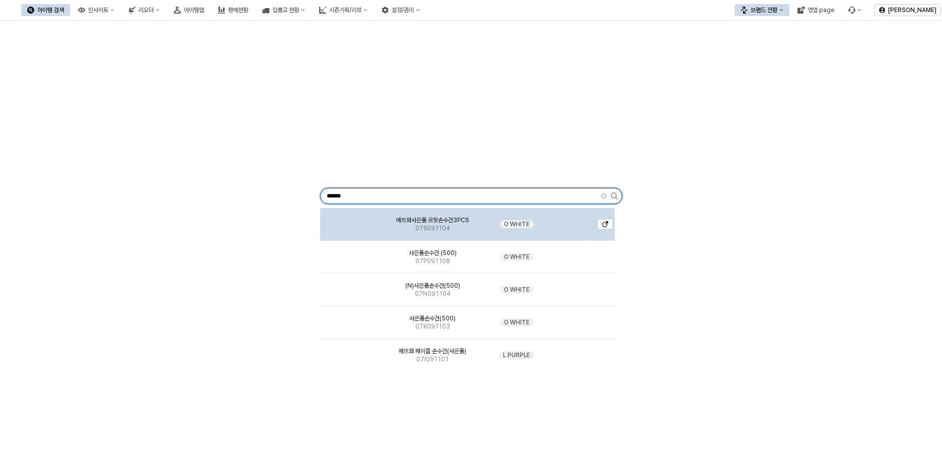
type input "******"
click at [355, 220] on img "App Frame" at bounding box center [355, 220] width 0 height 0
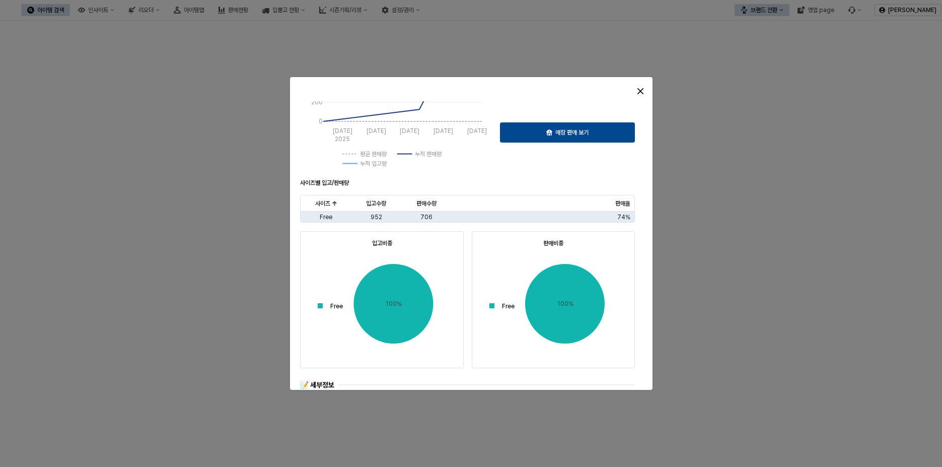
scroll to position [489, 0]
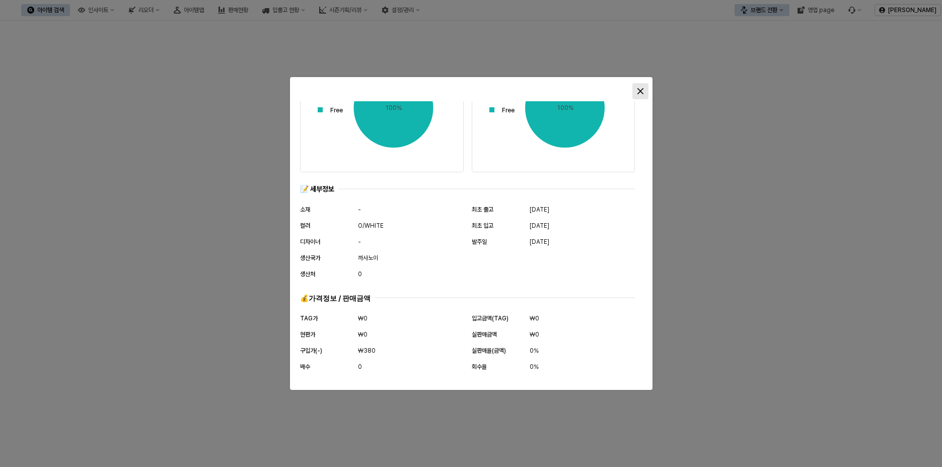
click at [644, 91] on div "Close" at bounding box center [640, 91] width 15 height 15
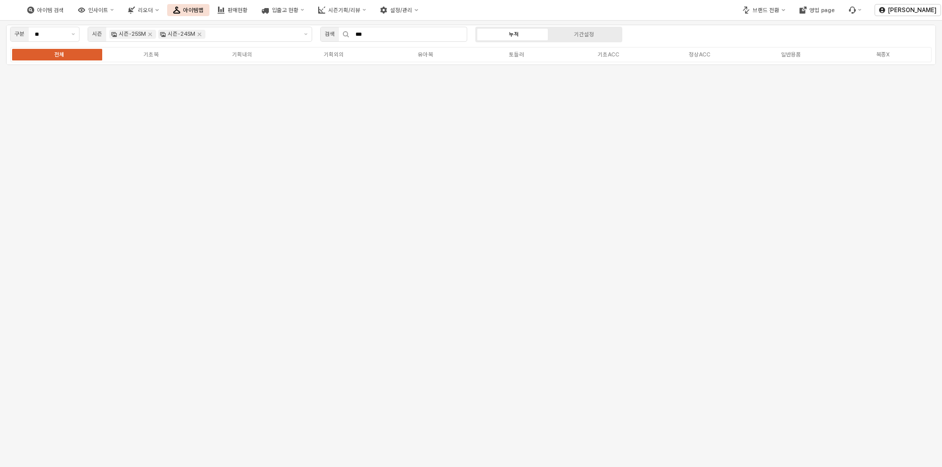
click at [382, 34] on input "***" at bounding box center [407, 34] width 117 height 14
click at [5, 16] on img at bounding box center [5, 10] width 0 height 12
click at [5, 10] on img at bounding box center [5, 10] width 0 height 12
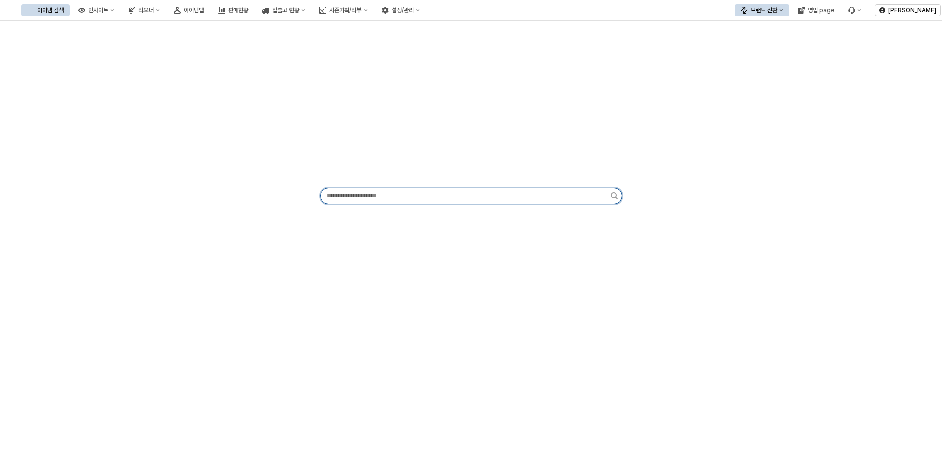
click at [414, 198] on input "App Frame" at bounding box center [466, 195] width 290 height 15
type input "***"
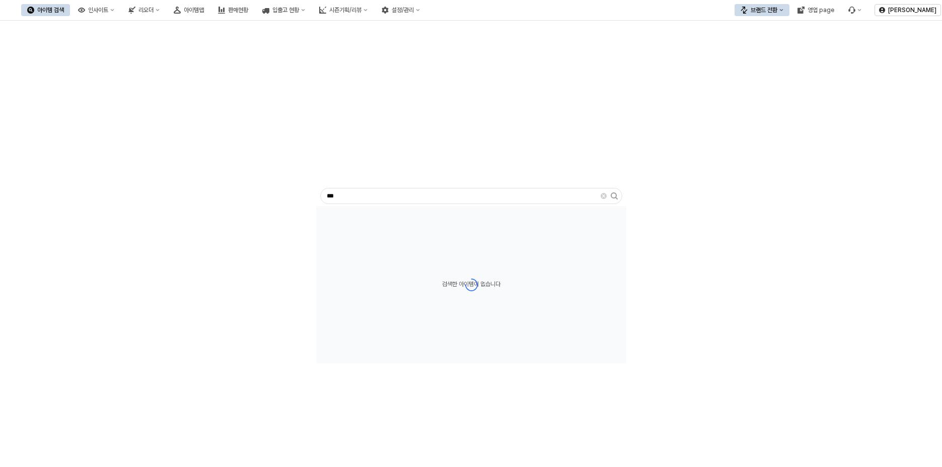
click at [727, 196] on div "*** 검색한 아이템이 없습니다" at bounding box center [471, 194] width 930 height 338
click at [618, 196] on div "App Frame" at bounding box center [616, 195] width 11 height 7
click at [614, 198] on icon "App Frame" at bounding box center [614, 195] width 7 height 7
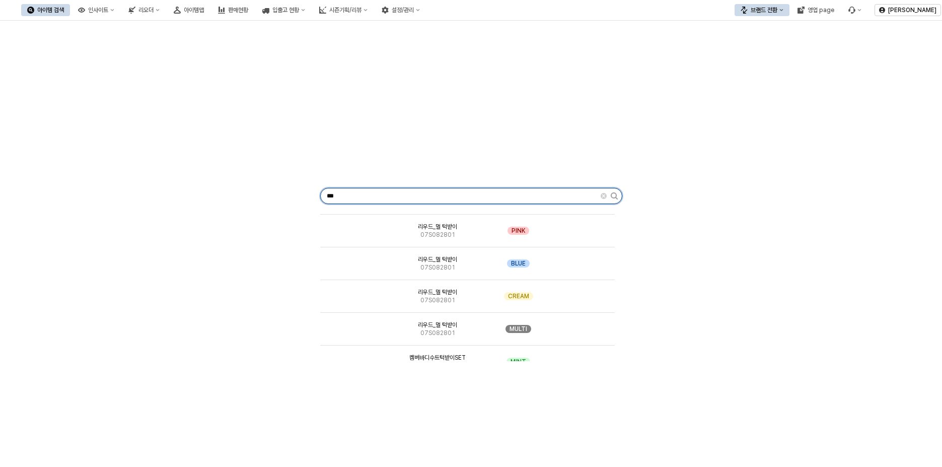
scroll to position [755, 0]
